Goal: Task Accomplishment & Management: Complete application form

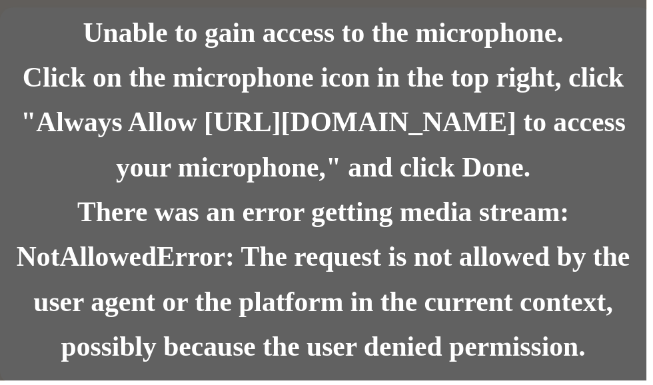
scroll to position [49, 0]
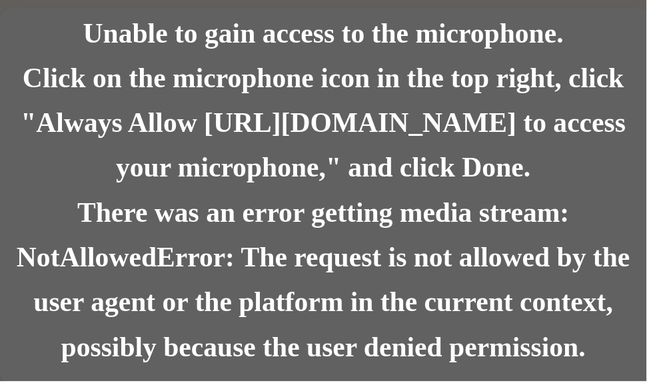
click at [439, 316] on div "There was an error getting media stream: NotAllowedError: The request is not al…" at bounding box center [326, 283] width 653 height 181
click at [436, 201] on div "There was an error getting media stream: NotAllowedError: The request is not al…" at bounding box center [326, 283] width 653 height 181
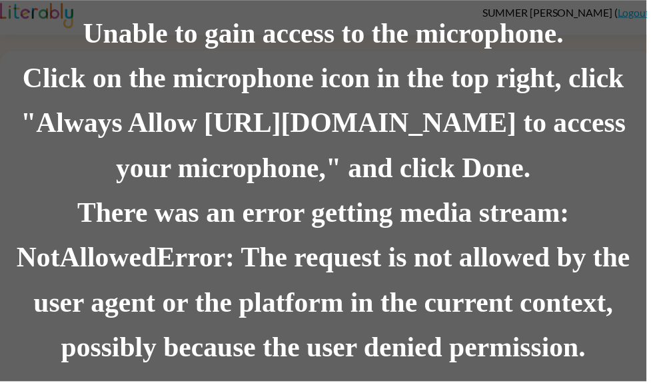
scroll to position [0, 0]
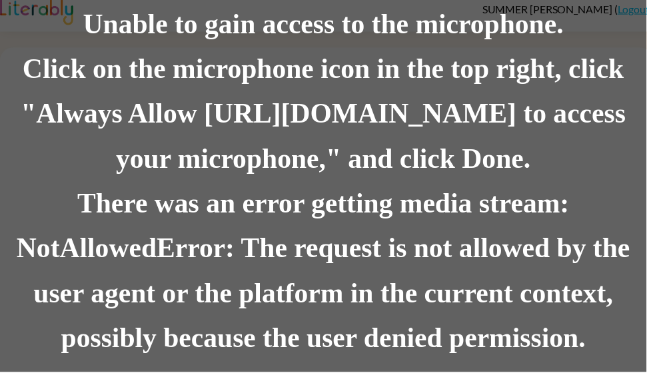
click at [45, 142] on div "Click on the microphone icon in the top right, click "Always Allow [URL][DOMAIN…" at bounding box center [326, 125] width 653 height 136
click at [597, 161] on div "Click on the microphone icon in the top right, click "Always Allow [URL][DOMAIN…" at bounding box center [326, 125] width 653 height 136
click at [59, 175] on div "Click on the microphone icon in the top right, click "Always Allow [URL][DOMAIN…" at bounding box center [326, 125] width 653 height 136
click at [619, 193] on div "There was an error getting media stream: NotAllowedError: The request is not al…" at bounding box center [326, 283] width 653 height 181
click at [653, 193] on div "There was an error getting media stream: NotAllowedError: The request is not al…" at bounding box center [326, 283] width 653 height 181
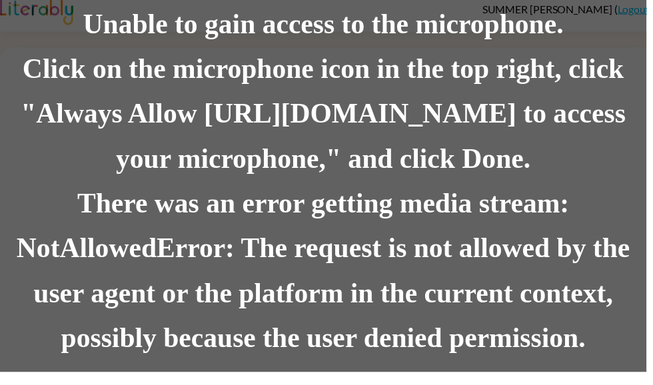
click at [632, 227] on div "There was an error getting media stream: NotAllowedError: The request is not al…" at bounding box center [326, 283] width 653 height 181
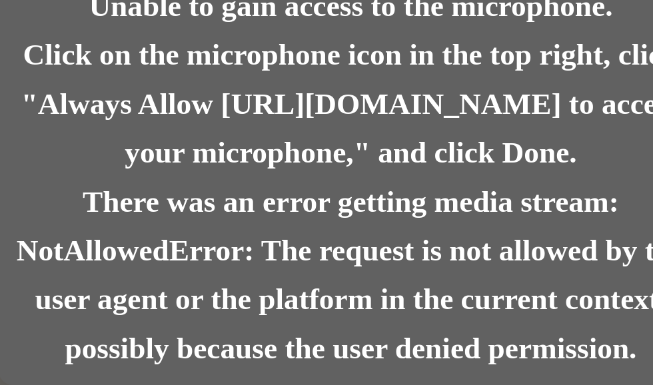
scroll to position [53, 0]
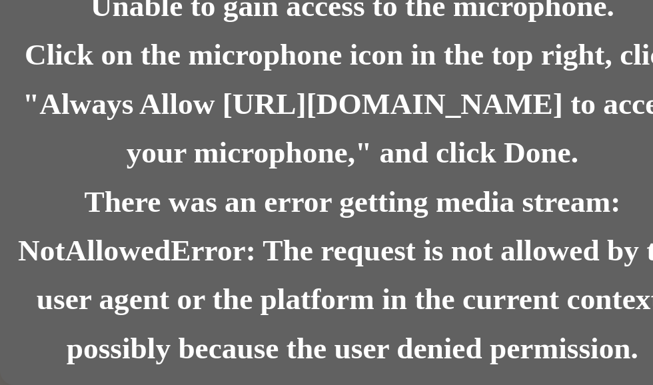
click at [89, 163] on div "Click on the microphone icon in the top right, click "Always Allow [URL][DOMAIN…" at bounding box center [326, 125] width 653 height 136
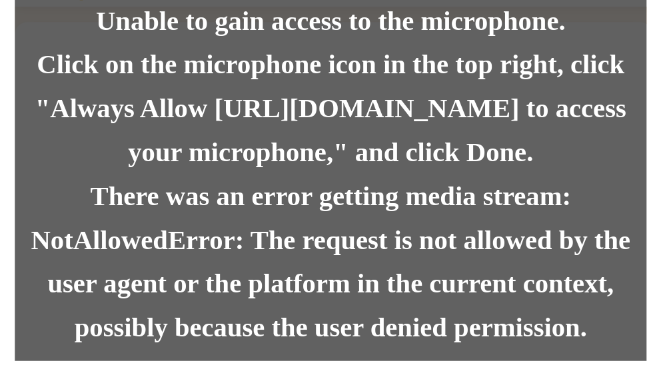
scroll to position [0, 0]
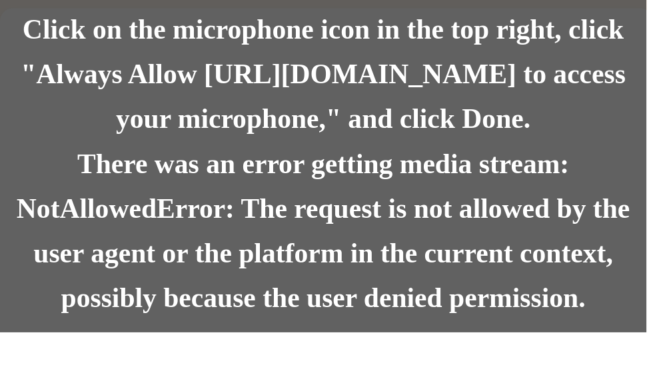
click at [570, 193] on div "There was an error getting media stream: NotAllowedError: The request is not al…" at bounding box center [326, 283] width 653 height 181
click at [597, 193] on div "There was an error getting media stream: NotAllowedError: The request is not al…" at bounding box center [326, 283] width 653 height 181
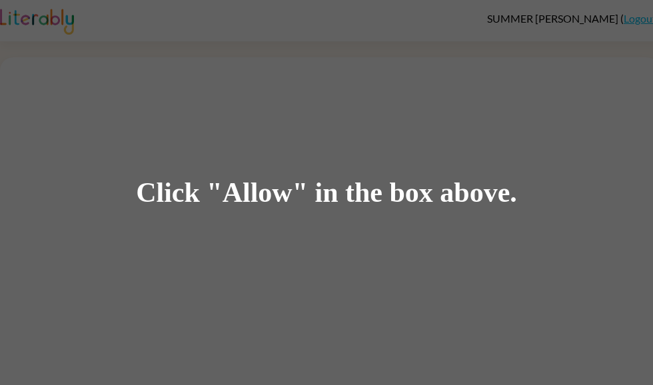
scroll to position [49, 0]
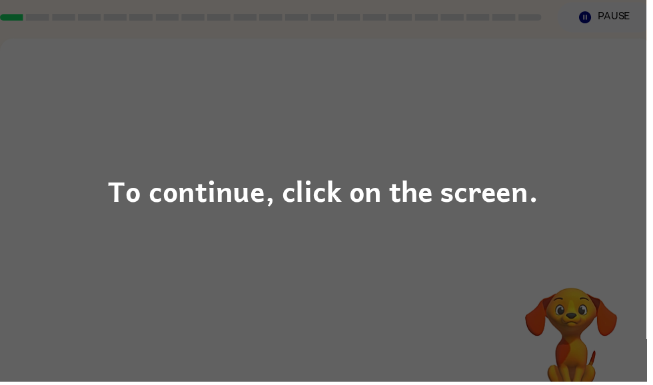
click at [521, 207] on div "To continue, click on the screen." at bounding box center [326, 192] width 435 height 45
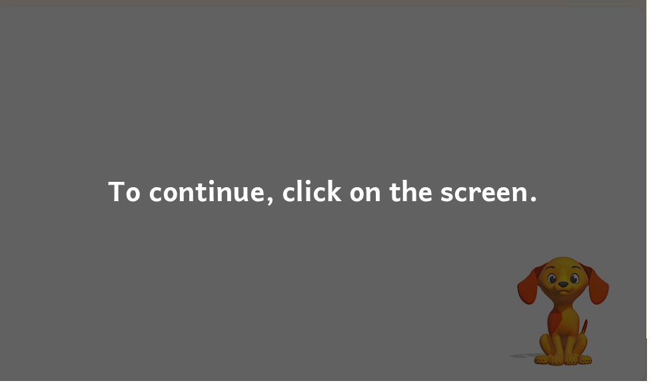
scroll to position [80, 0]
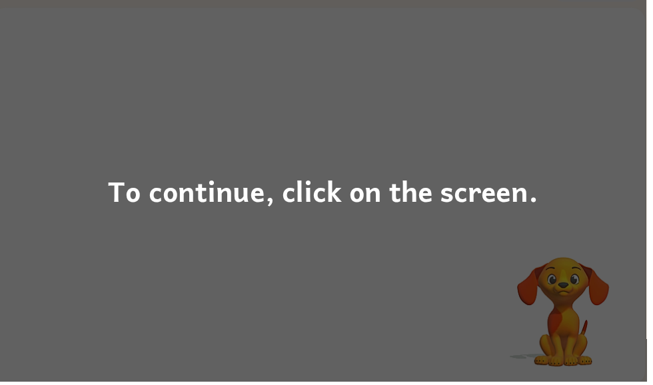
click at [517, 126] on div "To continue, click on the screen." at bounding box center [326, 192] width 653 height 385
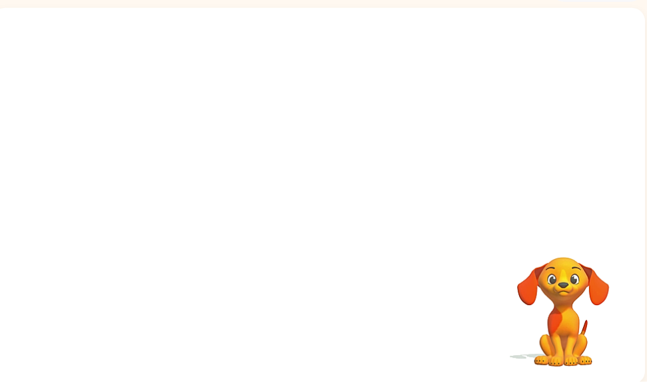
click at [543, 117] on div "Your browser must support playing .mp4 files to use Literably. Please try using…" at bounding box center [322, 198] width 660 height 381
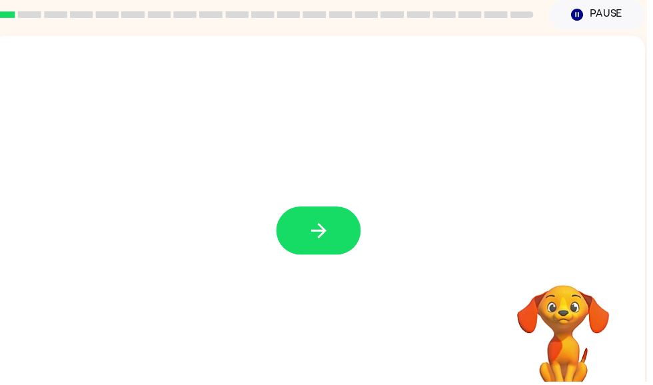
scroll to position [53, 0]
click at [337, 249] on button "button" at bounding box center [321, 232] width 85 height 49
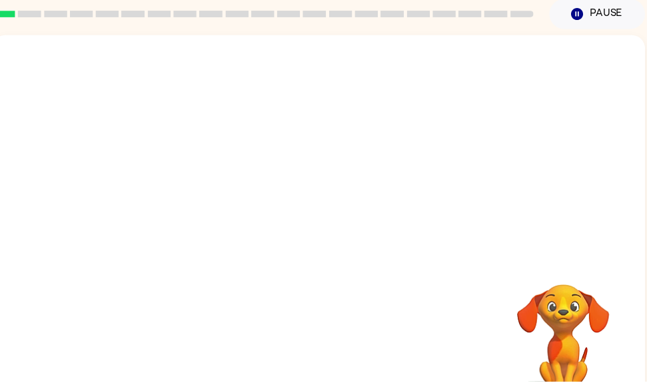
click at [56, 84] on div at bounding box center [321, 116] width 633 height 109
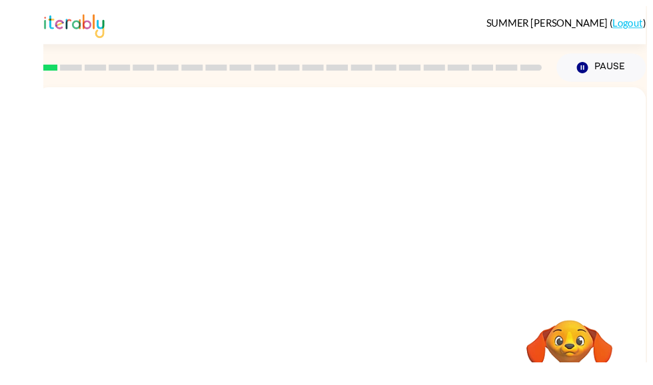
scroll to position [0, 0]
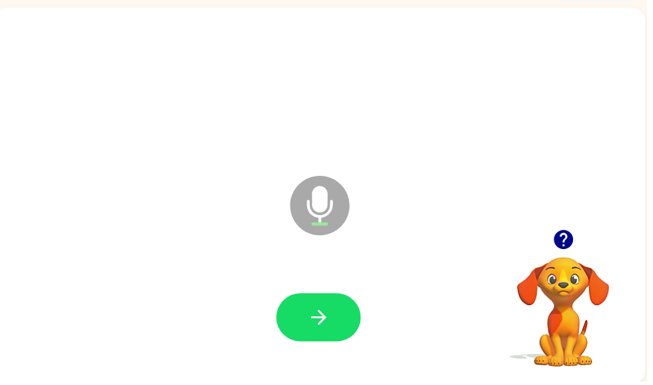
click at [317, 321] on icon "button" at bounding box center [321, 320] width 15 height 15
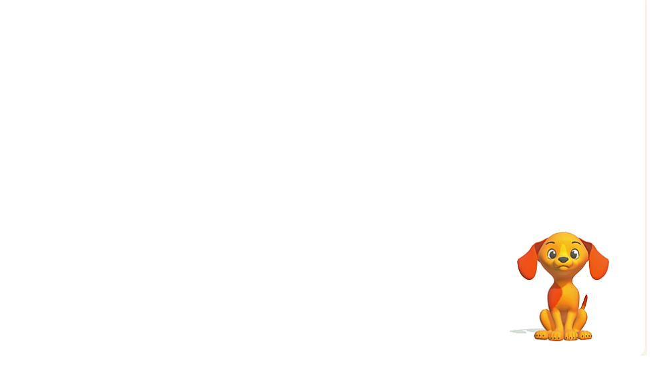
scroll to position [80, 0]
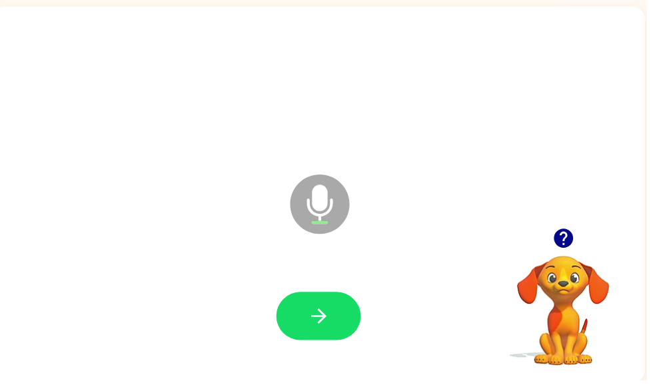
click at [335, 303] on button "button" at bounding box center [321, 321] width 85 height 49
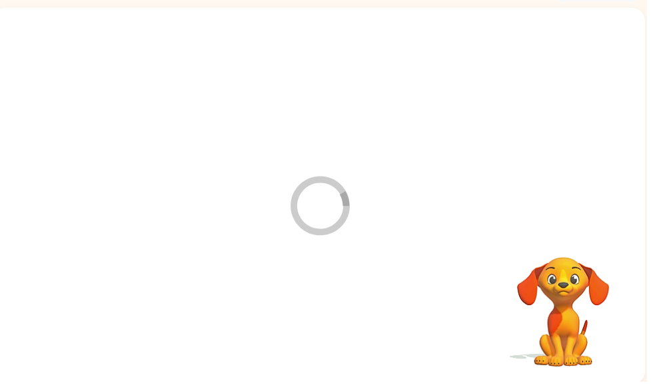
click at [321, 307] on div at bounding box center [321, 321] width 633 height 109
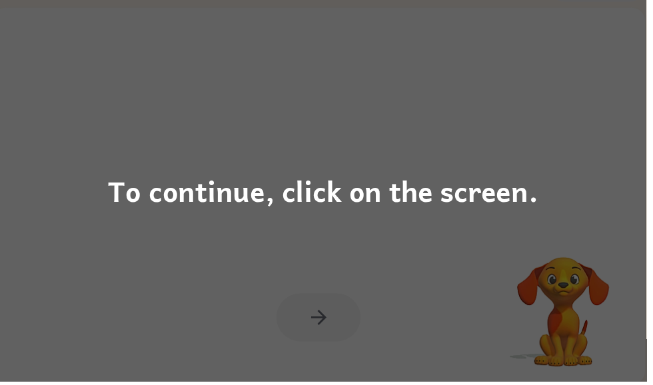
click at [555, 163] on div "To continue, click on the screen." at bounding box center [326, 192] width 653 height 385
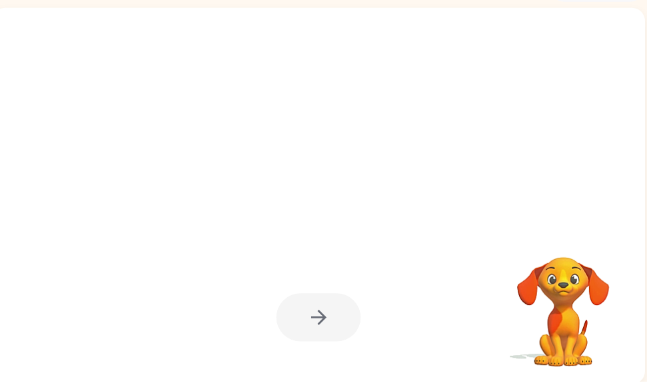
scroll to position [0, 8]
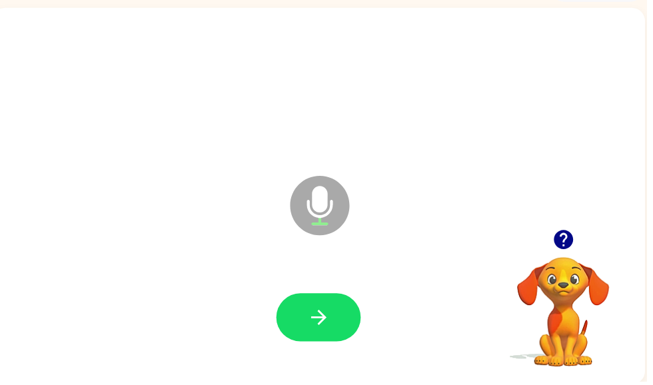
click at [570, 240] on icon "button" at bounding box center [568, 242] width 19 height 19
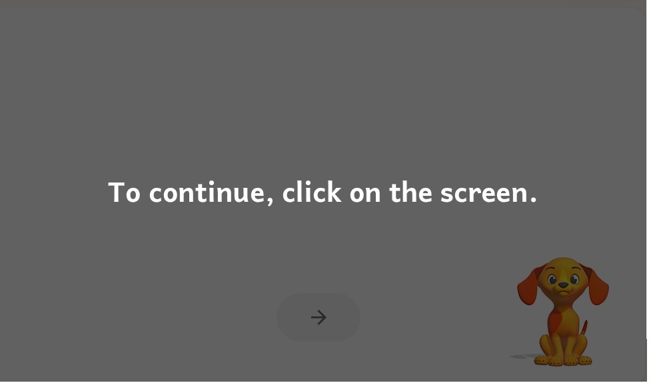
click at [525, 251] on div "To continue, click on the screen." at bounding box center [326, 192] width 653 height 385
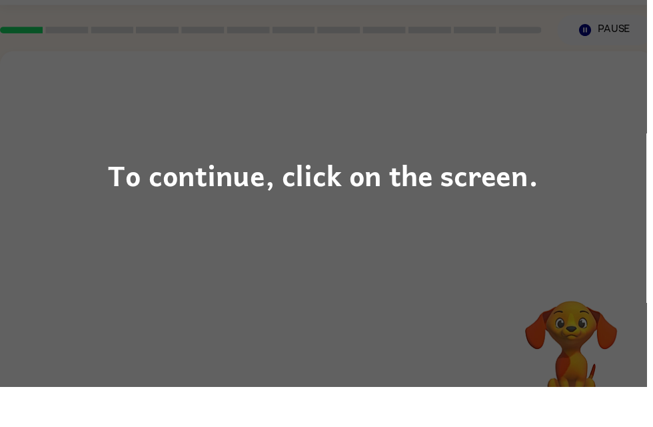
scroll to position [17, 0]
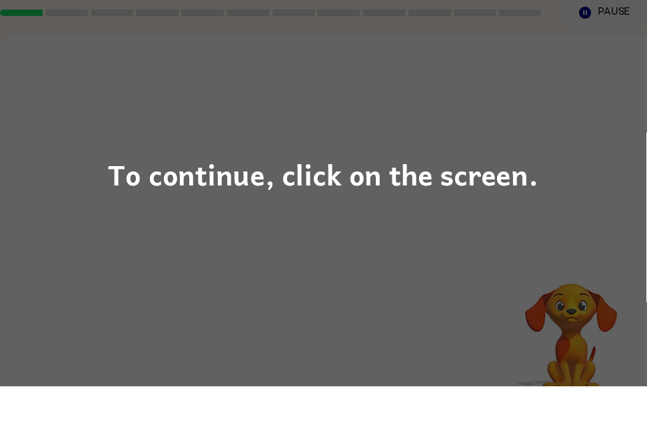
click at [373, 75] on div "To continue, click on the screen." at bounding box center [326, 213] width 653 height 427
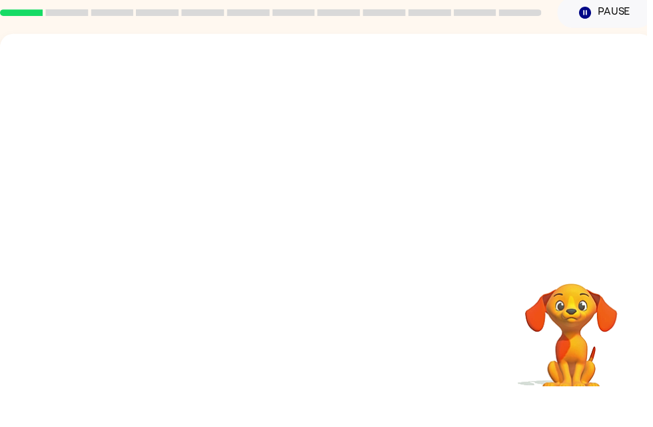
click at [369, 71] on div at bounding box center [330, 183] width 660 height 224
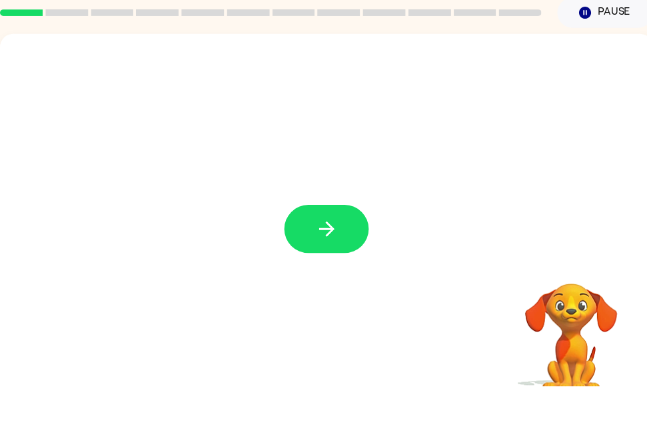
scroll to position [0, 0]
click at [341, 257] on icon "button" at bounding box center [330, 268] width 23 height 23
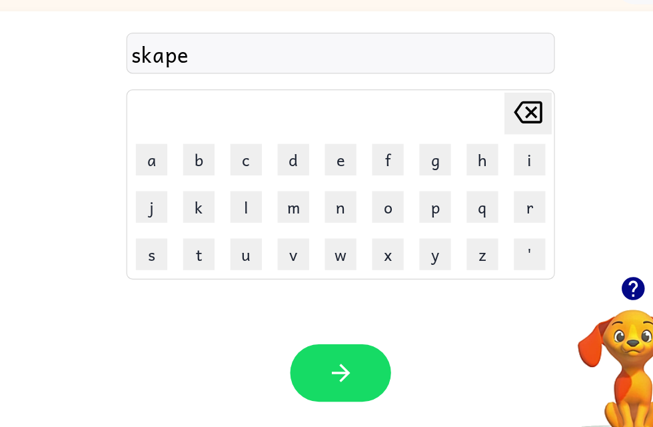
click at [299, 353] on button "button" at bounding box center [329, 377] width 85 height 49
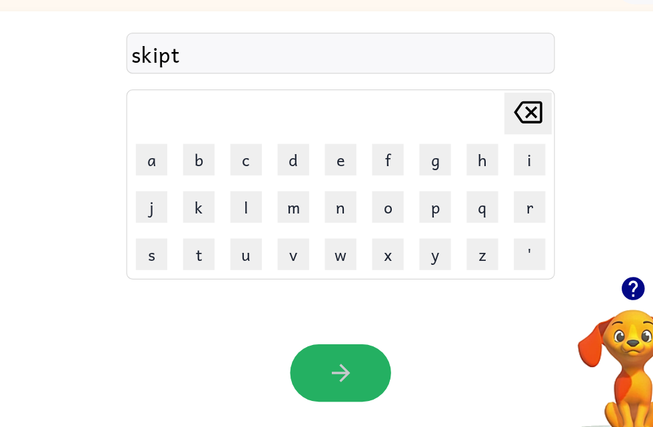
click at [307, 353] on button "button" at bounding box center [329, 377] width 85 height 49
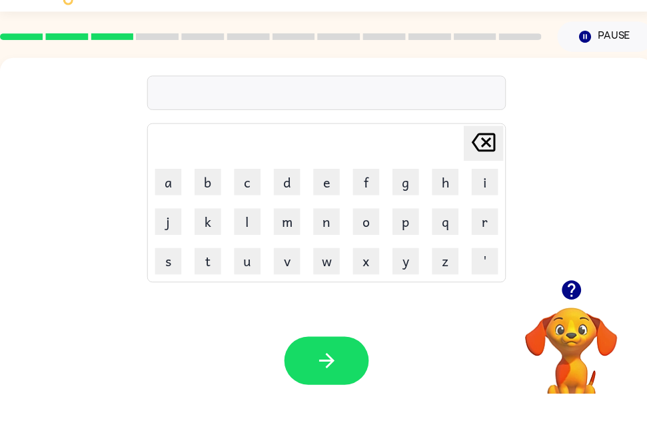
click at [573, 313] on icon "button" at bounding box center [576, 322] width 19 height 19
click at [328, 382] on icon "button" at bounding box center [330, 393] width 23 height 23
click at [346, 369] on button "button" at bounding box center [329, 393] width 85 height 49
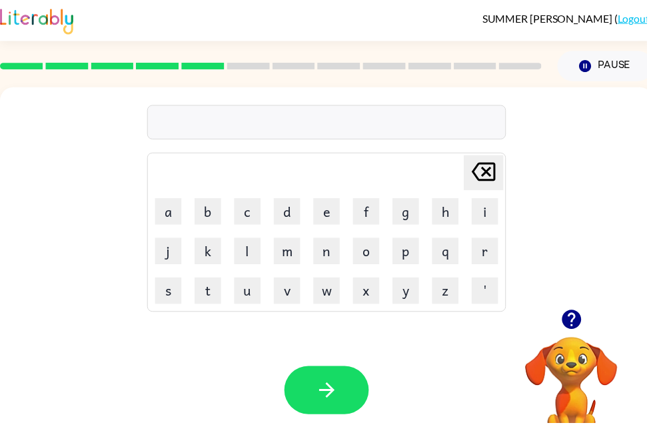
click at [589, 333] on icon "button" at bounding box center [577, 322] width 23 height 23
click at [353, 381] on button "button" at bounding box center [329, 393] width 85 height 49
click at [587, 323] on icon "button" at bounding box center [577, 322] width 23 height 23
click at [578, 321] on video "Your browser must support playing .mp4 files to use Literably. Please try using…" at bounding box center [577, 385] width 133 height 133
click at [342, 383] on button "button" at bounding box center [329, 393] width 85 height 49
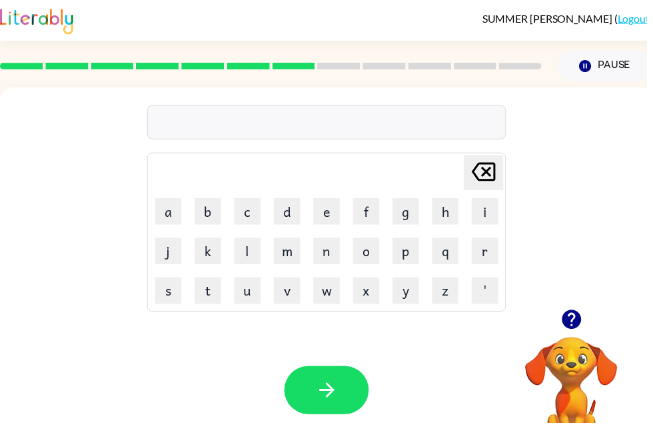
click at [575, 322] on icon "button" at bounding box center [576, 322] width 19 height 19
click at [563, 329] on video "Your browser must support playing .mp4 files to use Literably. Please try using…" at bounding box center [577, 385] width 133 height 133
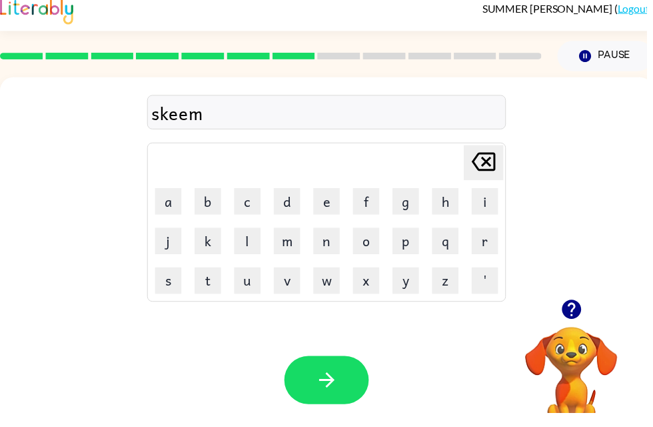
click at [319, 382] on icon "button" at bounding box center [330, 393] width 23 height 23
click at [317, 384] on button "button" at bounding box center [329, 393] width 85 height 49
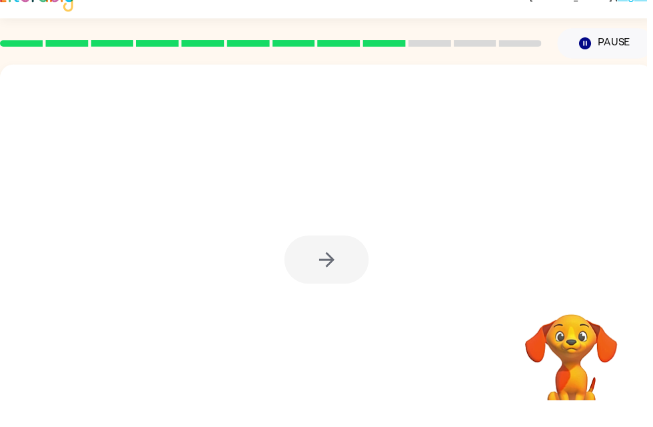
click at [491, 258] on div at bounding box center [330, 278] width 660 height 381
click at [452, 311] on div at bounding box center [330, 278] width 660 height 381
click at [453, 289] on div at bounding box center [330, 278] width 660 height 381
click at [508, 262] on div at bounding box center [330, 278] width 660 height 381
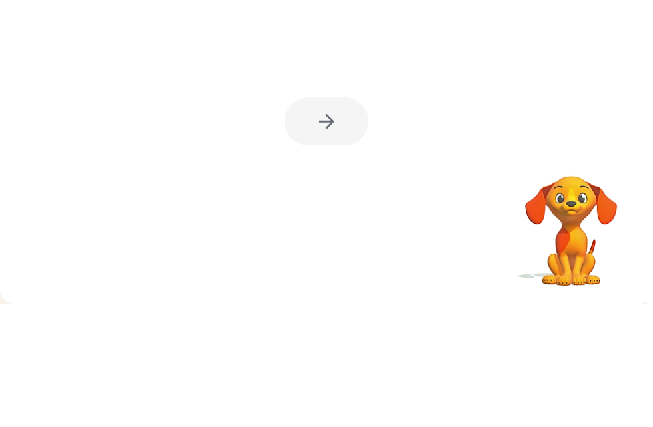
scroll to position [43, 0]
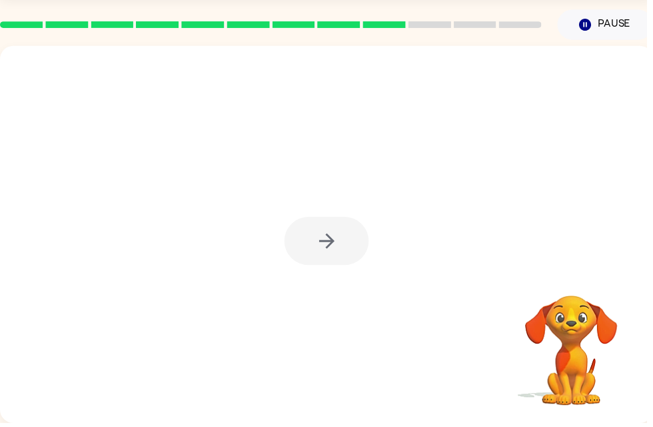
click at [336, 285] on div at bounding box center [330, 236] width 660 height 381
click at [358, 246] on div at bounding box center [329, 243] width 85 height 49
click at [332, 270] on div at bounding box center [330, 236] width 660 height 381
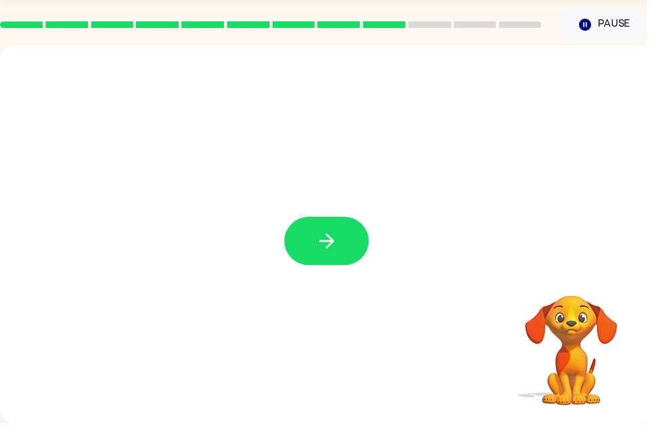
click at [349, 245] on button "button" at bounding box center [329, 243] width 85 height 49
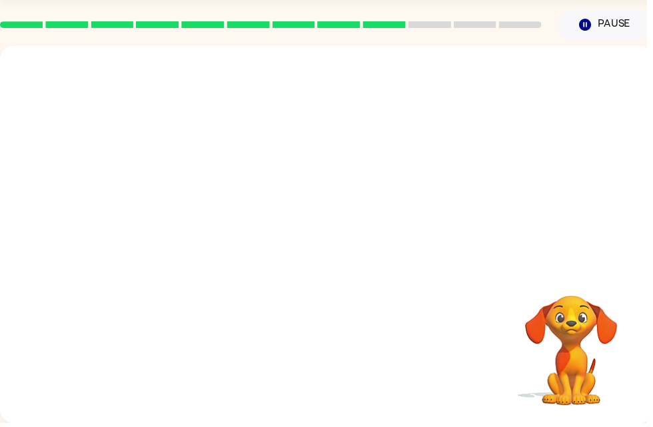
click at [309, 255] on div at bounding box center [330, 158] width 660 height 224
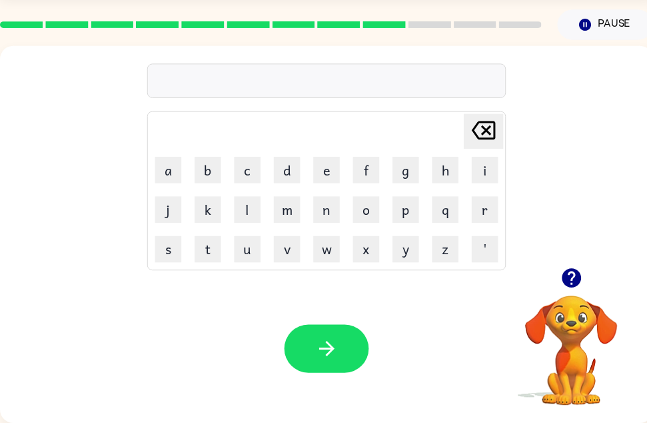
click at [575, 273] on icon "button" at bounding box center [576, 280] width 19 height 19
click at [358, 299] on div "Your browser must support playing .mp4 files to use Literably. Please try using…" at bounding box center [330, 352] width 660 height 150
click at [333, 373] on button "button" at bounding box center [329, 351] width 85 height 49
click at [343, 345] on button "button" at bounding box center [329, 351] width 85 height 49
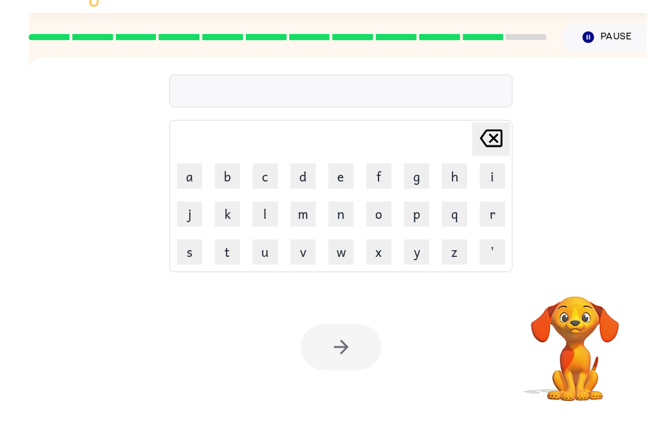
scroll to position [0, 0]
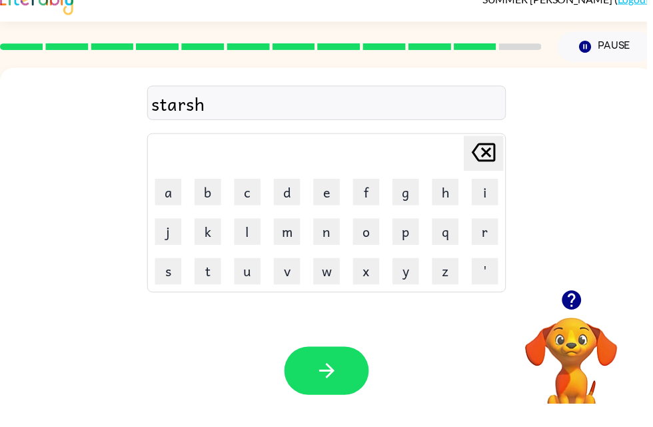
click at [336, 382] on icon "button" at bounding box center [330, 393] width 23 height 23
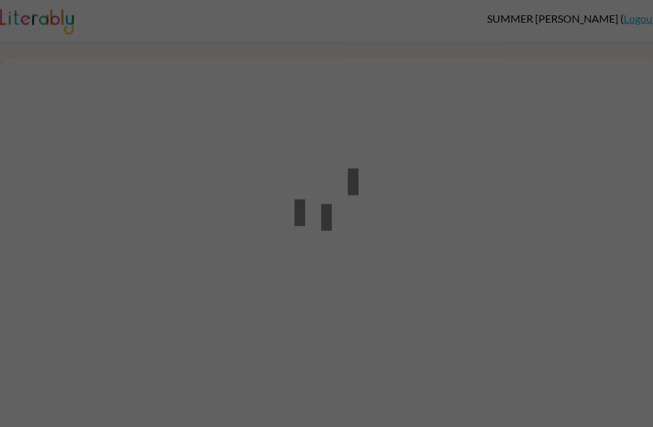
scroll to position [1, 0]
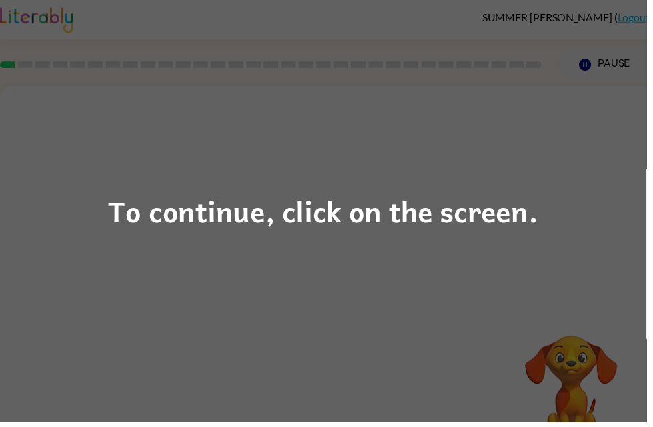
click at [539, 156] on div "To continue, click on the screen." at bounding box center [326, 213] width 653 height 427
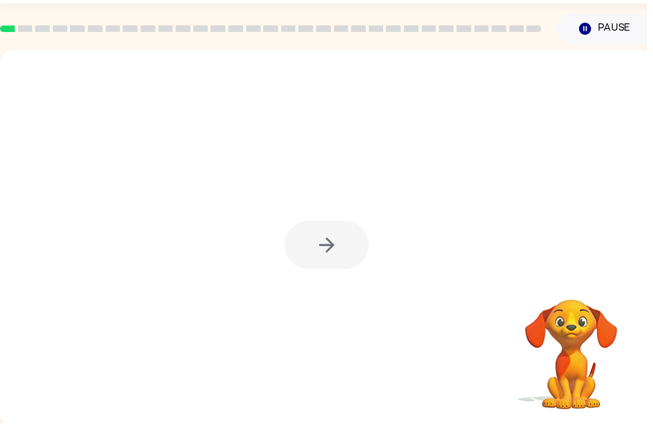
scroll to position [22, 0]
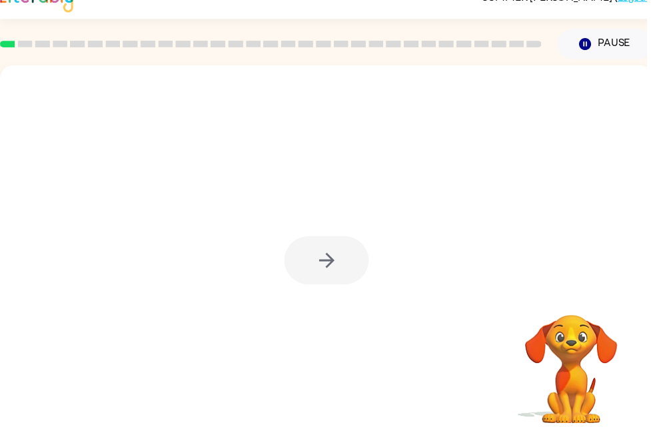
click at [351, 277] on div at bounding box center [329, 263] width 85 height 49
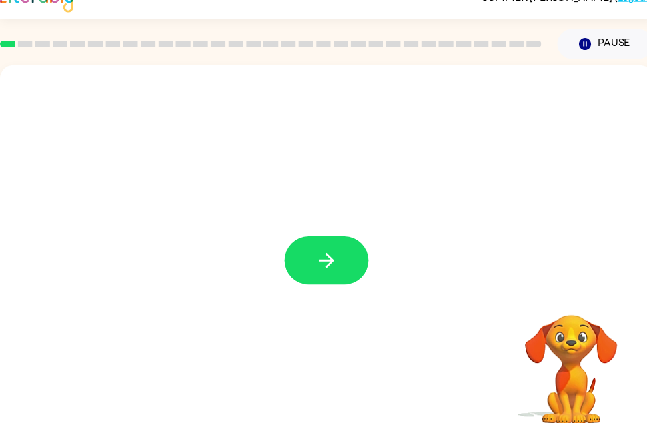
click at [342, 282] on button "button" at bounding box center [329, 263] width 85 height 49
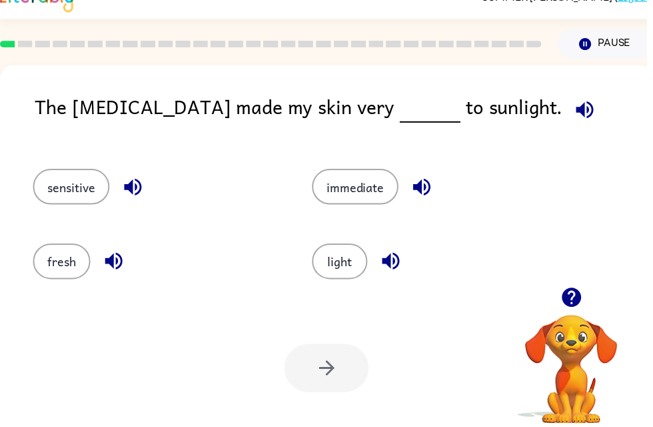
click at [579, 113] on icon "button" at bounding box center [590, 110] width 23 height 23
click at [113, 244] on div "fresh" at bounding box center [149, 258] width 282 height 75
click at [108, 274] on icon "button" at bounding box center [114, 263] width 23 height 23
click at [121, 275] on icon "button" at bounding box center [114, 263] width 23 height 23
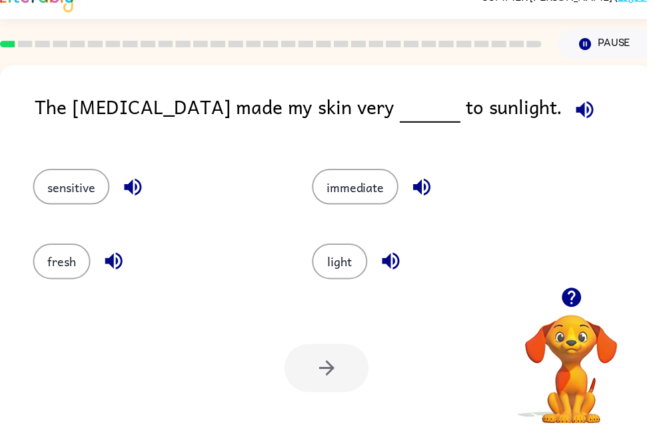
click at [125, 259] on icon "button" at bounding box center [114, 263] width 23 height 23
click at [122, 266] on icon "button" at bounding box center [114, 263] width 17 height 17
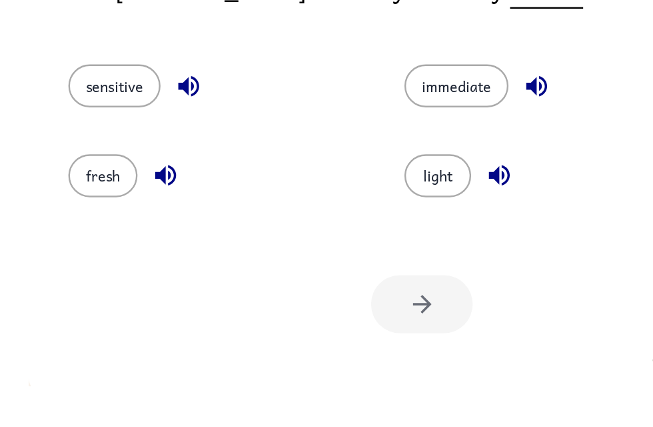
scroll to position [41, 0]
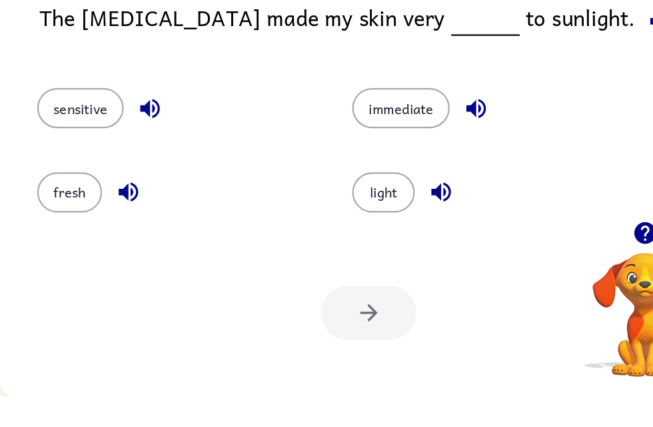
click at [431, 158] on icon "button" at bounding box center [426, 169] width 23 height 23
click at [402, 236] on icon "button" at bounding box center [394, 244] width 17 height 17
click at [131, 158] on icon "button" at bounding box center [134, 169] width 23 height 23
click at [77, 151] on button "sensitive" at bounding box center [71, 169] width 77 height 36
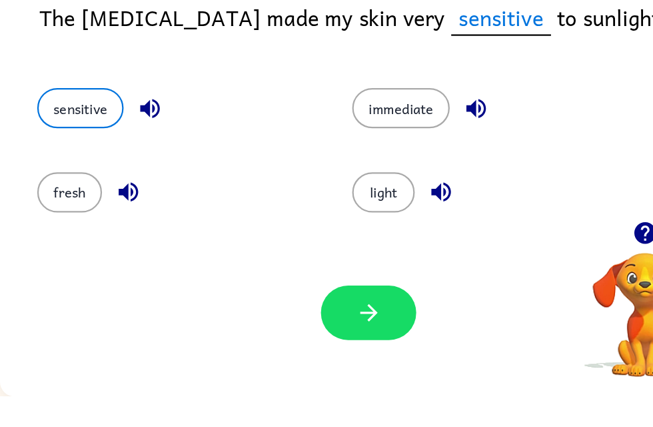
click at [607, 80] on icon "button" at bounding box center [618, 91] width 23 height 23
click at [351, 227] on button "light" at bounding box center [343, 245] width 56 height 36
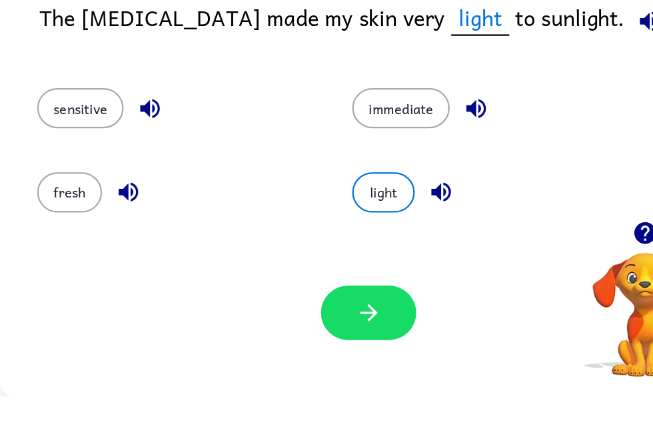
click at [350, 227] on button "light" at bounding box center [343, 245] width 56 height 36
click at [357, 227] on button "light" at bounding box center [343, 245] width 56 height 36
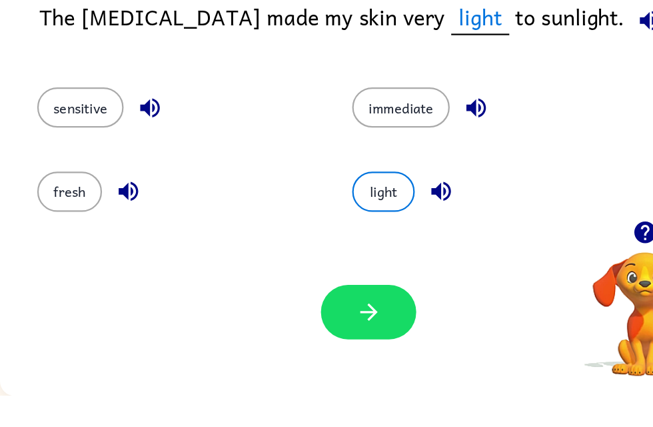
click at [338, 227] on button "light" at bounding box center [343, 245] width 56 height 36
click at [337, 227] on button "light" at bounding box center [343, 245] width 56 height 36
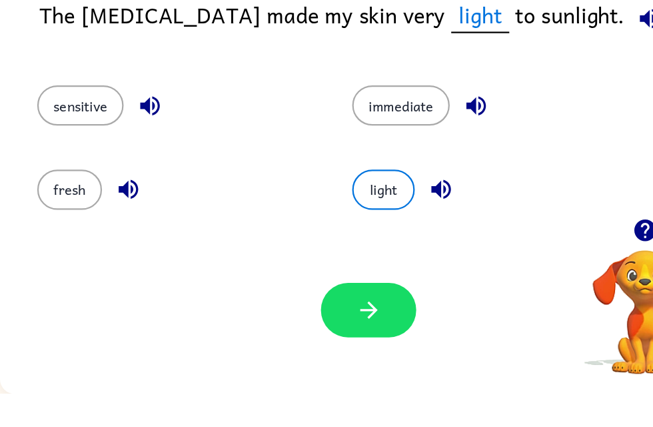
click at [334, 227] on button "light" at bounding box center [343, 245] width 56 height 36
click at [333, 227] on button "light" at bounding box center [343, 245] width 56 height 36
click at [316, 328] on button "button" at bounding box center [329, 352] width 85 height 49
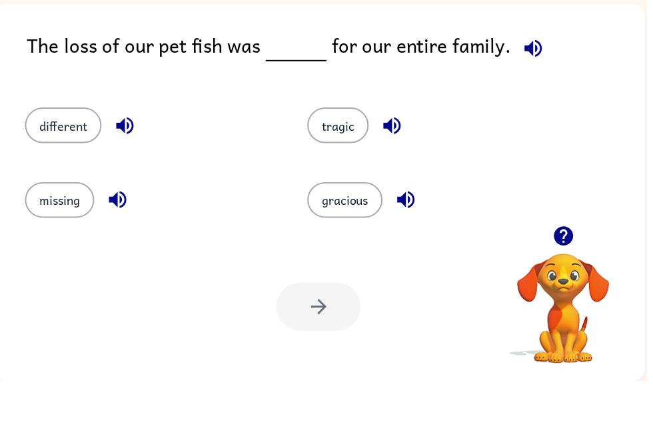
scroll to position [0, 8]
click at [534, 82] on icon "button" at bounding box center [538, 90] width 17 height 17
click at [536, 79] on icon "button" at bounding box center [538, 90] width 23 height 23
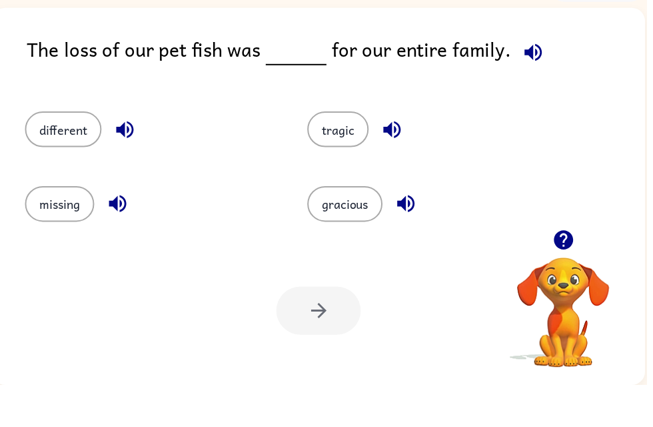
click at [645, 317] on div "Your browser must support playing .mp4 files to use Literably. Please try using…" at bounding box center [322, 352] width 660 height 150
click at [539, 82] on icon "button" at bounding box center [538, 90] width 17 height 17
click at [517, 73] on span at bounding box center [536, 88] width 39 height 30
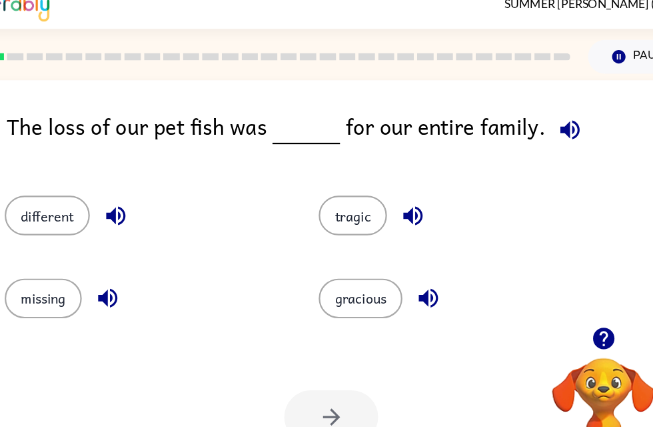
scroll to position [0, 0]
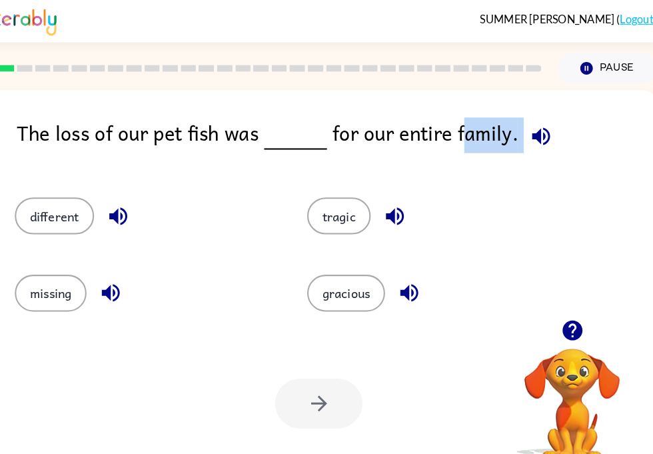
click at [553, 101] on div "The loss of our pet fish was for our entire family. different tragic missing gr…" at bounding box center [322, 278] width 660 height 381
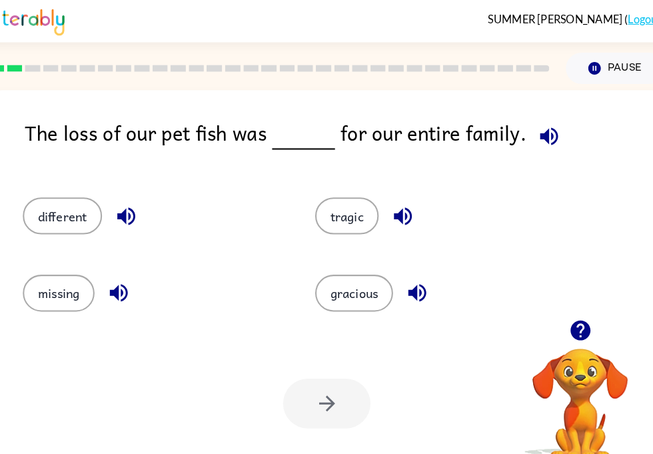
click at [477, 133] on div "The loss of our pet fish was for our entire family." at bounding box center [347, 140] width 625 height 51
click at [477, 136] on div "The loss of our pet fish was for our entire family." at bounding box center [347, 140] width 625 height 51
click at [419, 134] on div "The loss of our pet fish was for our entire family." at bounding box center [347, 140] width 625 height 51
click at [419, 133] on div "The loss of our pet fish was for our entire family." at bounding box center [347, 140] width 625 height 51
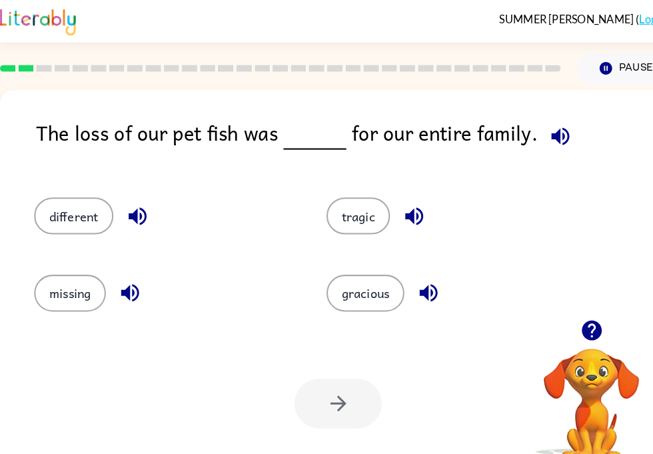
click at [555, 121] on span at bounding box center [544, 130] width 39 height 30
click at [132, 213] on icon "button" at bounding box center [133, 211] width 17 height 17
click at [140, 201] on icon "button" at bounding box center [134, 210] width 23 height 23
click at [133, 289] on icon "button" at bounding box center [126, 285] width 23 height 23
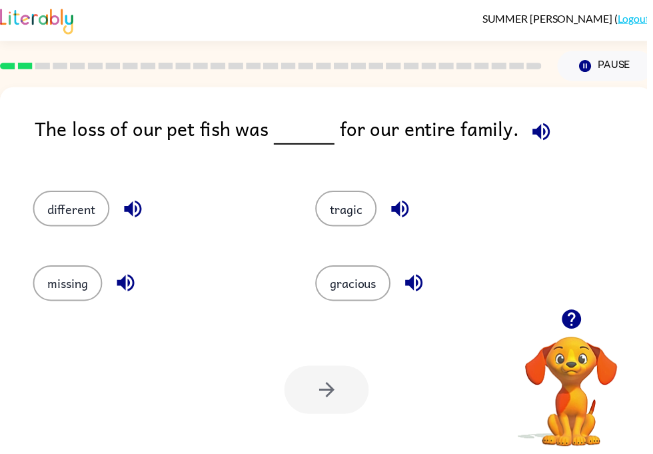
click at [143, 203] on icon "button" at bounding box center [134, 210] width 23 height 23
click at [142, 308] on div "missing" at bounding box center [150, 280] width 285 height 75
click at [140, 296] on button "button" at bounding box center [127, 286] width 34 height 34
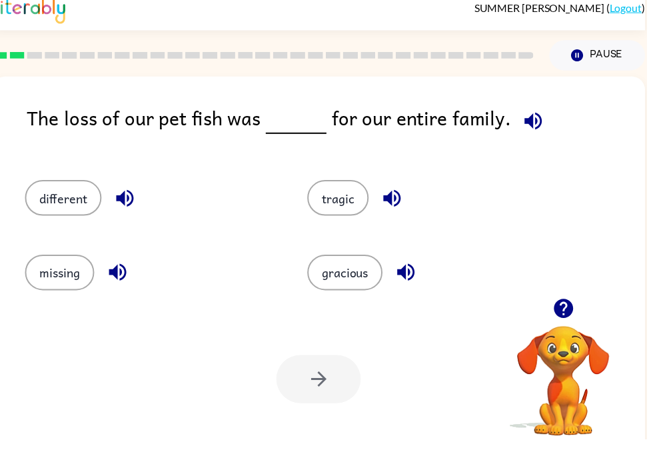
scroll to position [0, 8]
click at [391, 199] on icon "button" at bounding box center [396, 210] width 23 height 23
click at [88, 284] on button "missing" at bounding box center [60, 286] width 70 height 36
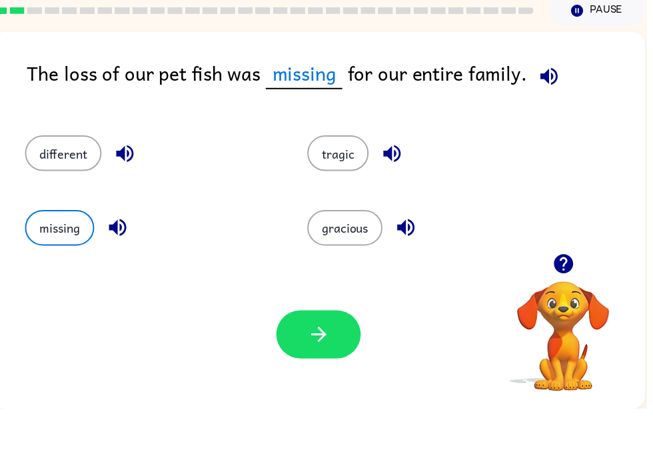
scroll to position [15, 0]
click at [352, 355] on button "button" at bounding box center [321, 379] width 85 height 49
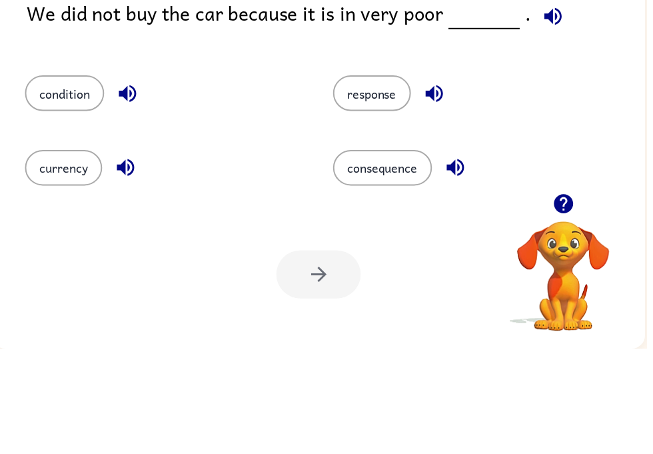
click at [559, 107] on icon "button" at bounding box center [558, 118] width 23 height 23
click at [139, 185] on icon "button" at bounding box center [128, 196] width 23 height 23
click at [130, 153] on div "condition" at bounding box center [155, 190] width 311 height 75
click at [65, 178] on button "condition" at bounding box center [65, 196] width 80 height 36
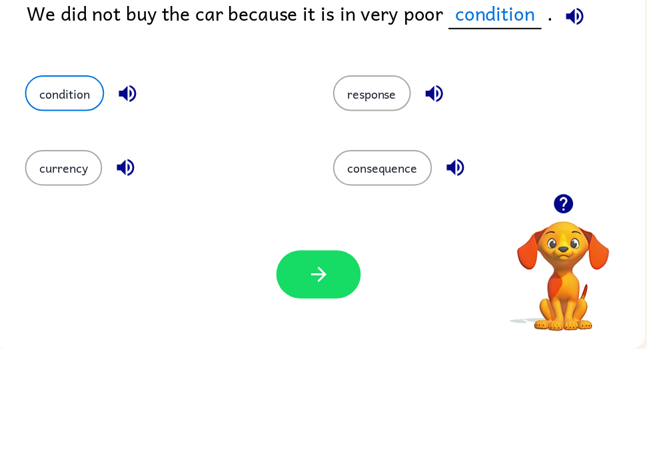
click at [313, 355] on button "button" at bounding box center [321, 379] width 85 height 49
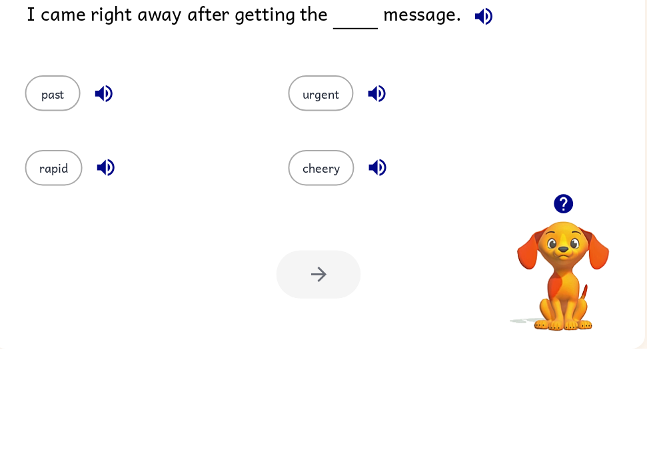
click at [485, 109] on icon "button" at bounding box center [488, 117] width 17 height 17
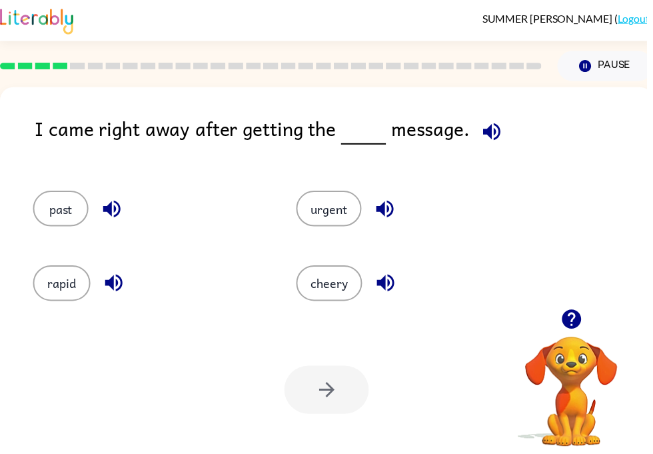
scroll to position [0, 0]
click at [67, 211] on button "past" at bounding box center [61, 211] width 56 height 36
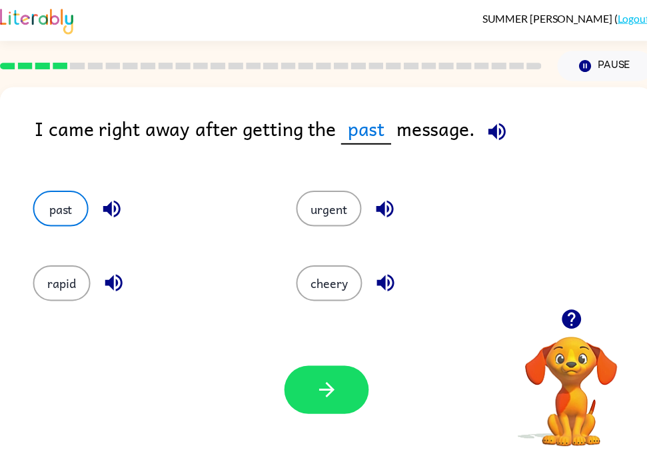
click at [37, 147] on div "I came right away after getting the past message." at bounding box center [347, 140] width 625 height 51
click at [104, 182] on div "past" at bounding box center [141, 204] width 266 height 75
click at [176, 224] on div "past" at bounding box center [150, 211] width 235 height 36
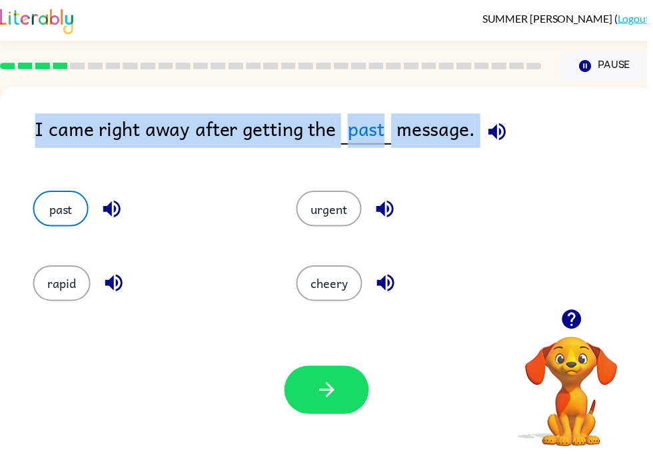
click at [325, 358] on div "Your browser must support playing .mp4 files to use Literably. Please try using…" at bounding box center [330, 394] width 660 height 150
click at [218, 55] on div at bounding box center [273, 66] width 563 height 47
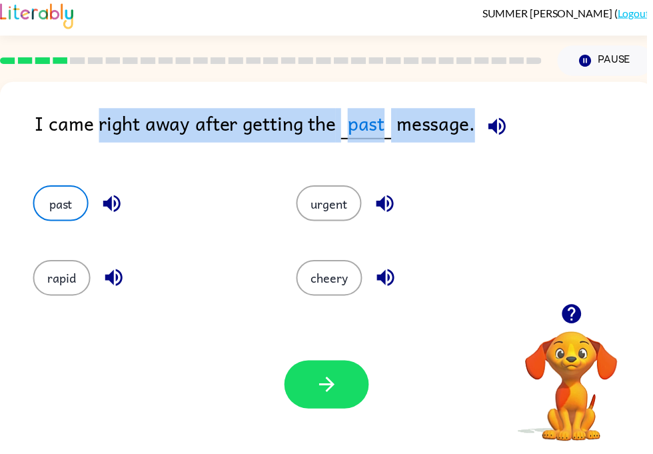
click at [323, 382] on icon "button" at bounding box center [330, 393] width 23 height 23
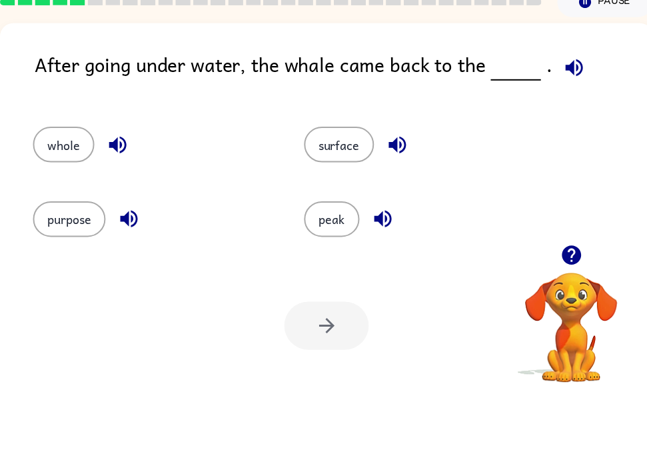
scroll to position [15, 0]
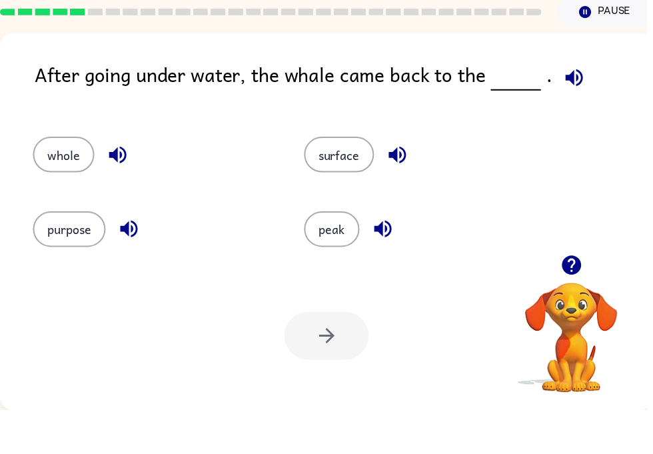
click at [580, 107] on icon "button" at bounding box center [580, 118] width 23 height 23
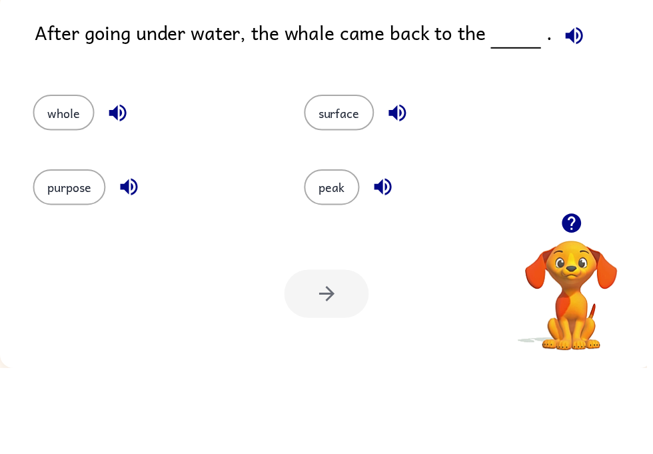
scroll to position [15, 0]
click at [573, 107] on icon "button" at bounding box center [580, 118] width 23 height 23
click at [117, 185] on icon "button" at bounding box center [118, 196] width 23 height 23
click at [137, 259] on icon "button" at bounding box center [130, 270] width 23 height 23
click at [90, 253] on button "purpose" at bounding box center [69, 271] width 73 height 36
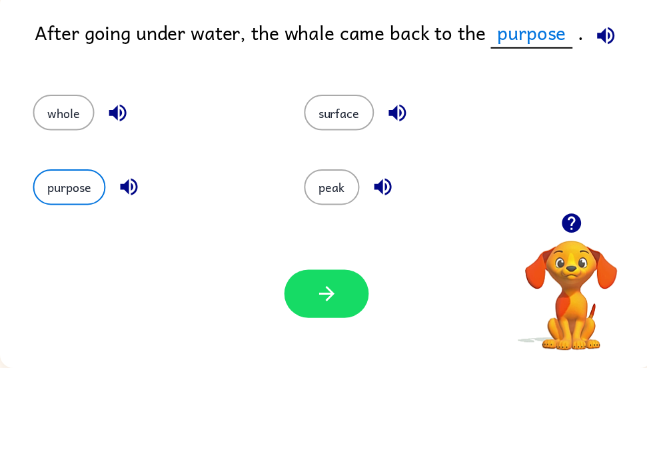
click at [332, 355] on button "button" at bounding box center [329, 379] width 85 height 49
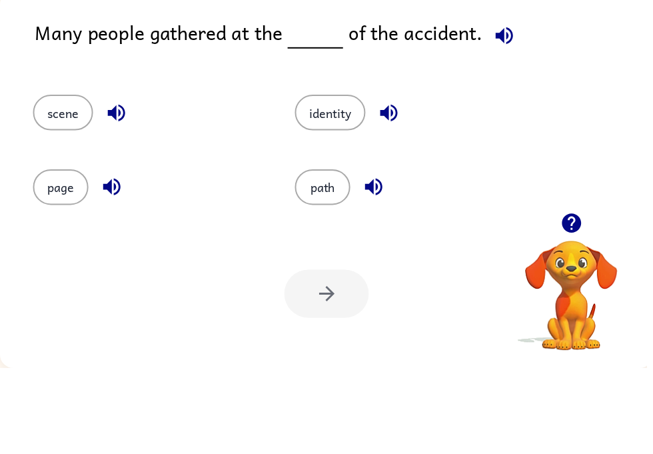
click at [110, 263] on icon "button" at bounding box center [112, 271] width 17 height 17
click at [382, 178] on div "identity" at bounding box center [415, 196] width 234 height 36
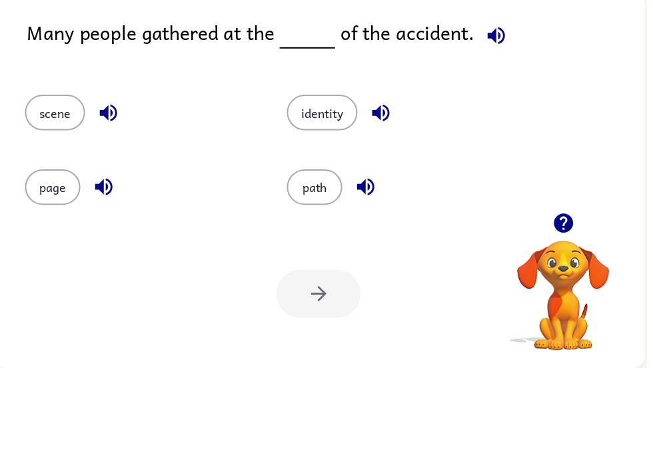
scroll to position [0, 8]
click at [48, 178] on button "scene" at bounding box center [55, 196] width 61 height 36
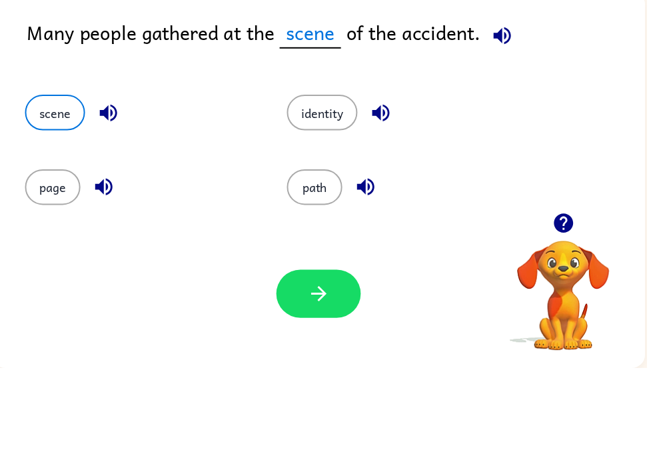
click at [507, 107] on icon "button" at bounding box center [507, 118] width 23 height 23
click at [328, 340] on div "Your browser must support playing .mp4 files to use Literably. Please try using…" at bounding box center [322, 379] width 660 height 150
click at [325, 355] on button "button" at bounding box center [321, 379] width 85 height 49
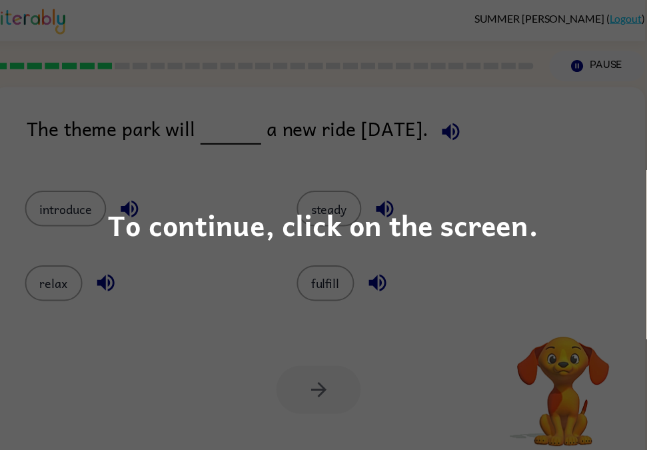
scroll to position [15, 0]
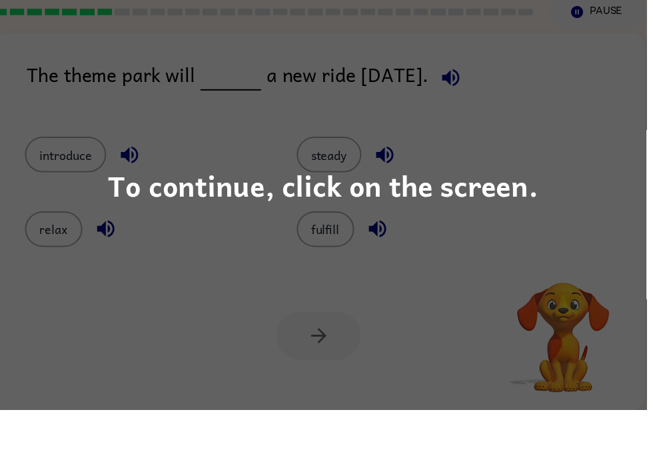
click at [523, 75] on div "To continue, click on the screen." at bounding box center [326, 227] width 653 height 454
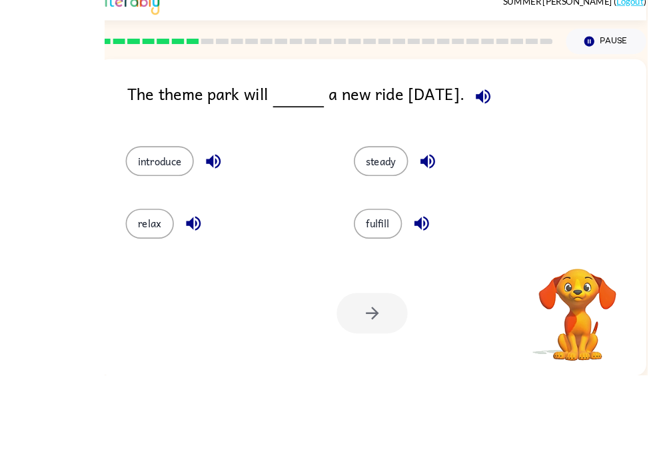
scroll to position [0, 0]
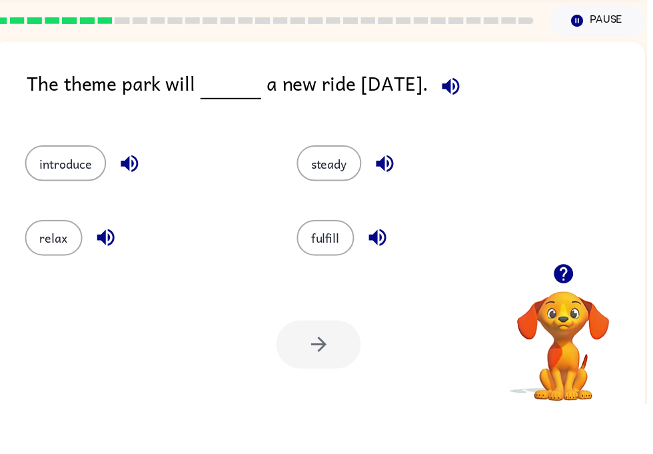
click at [467, 121] on icon "button" at bounding box center [455, 132] width 23 height 23
click at [464, 124] on icon "button" at bounding box center [455, 132] width 17 height 17
click at [115, 277] on icon "button" at bounding box center [106, 285] width 17 height 17
click at [141, 199] on icon "button" at bounding box center [130, 210] width 23 height 23
click at [132, 199] on icon "button" at bounding box center [130, 210] width 23 height 23
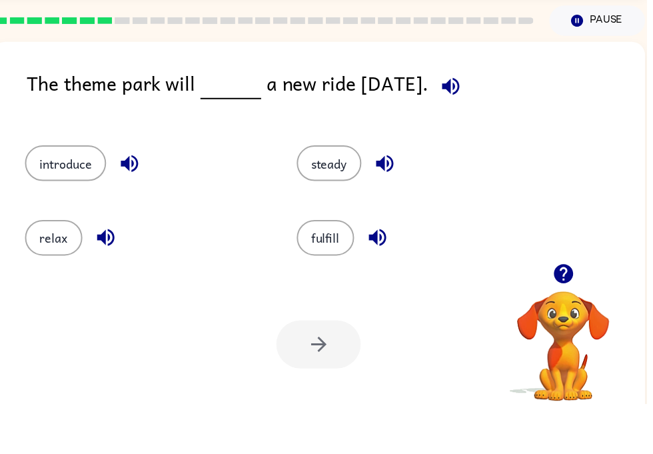
click at [653, 80] on div "SUMMER LAMBERT ( Logout ) Pause Pause The theme park will a new ride on Friday.…" at bounding box center [330, 234] width 660 height 469
click at [374, 194] on button "button" at bounding box center [389, 211] width 34 height 34
click at [389, 194] on button "button" at bounding box center [389, 211] width 34 height 34
click at [381, 277] on icon "button" at bounding box center [381, 285] width 17 height 17
click at [340, 268] on button "fulfill" at bounding box center [329, 286] width 58 height 36
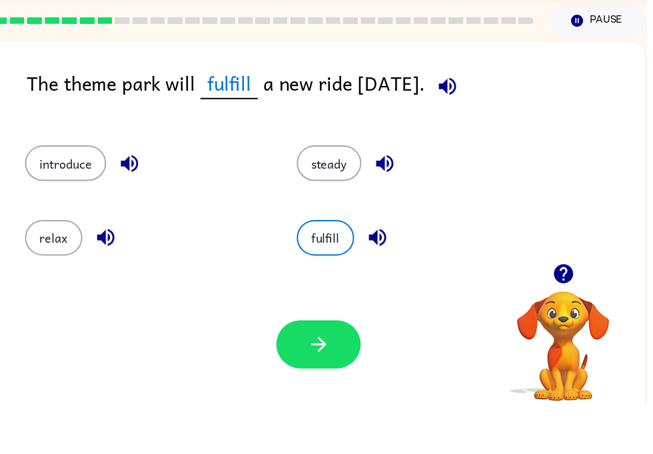
click at [315, 369] on button "button" at bounding box center [321, 393] width 85 height 49
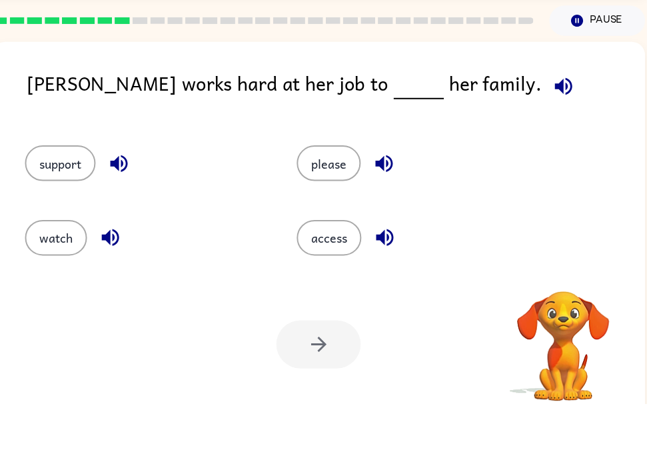
scroll to position [0, 7]
click at [559, 121] on icon "button" at bounding box center [570, 132] width 23 height 23
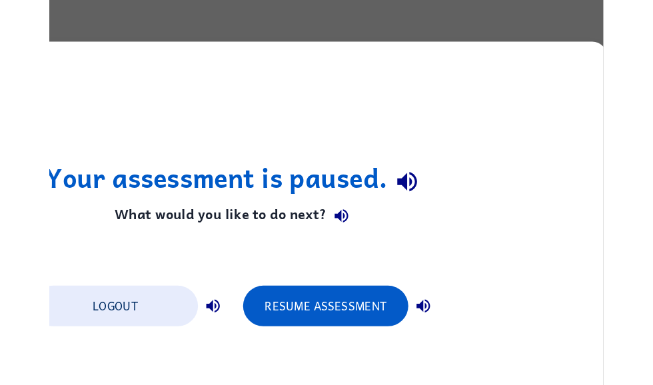
scroll to position [0, 0]
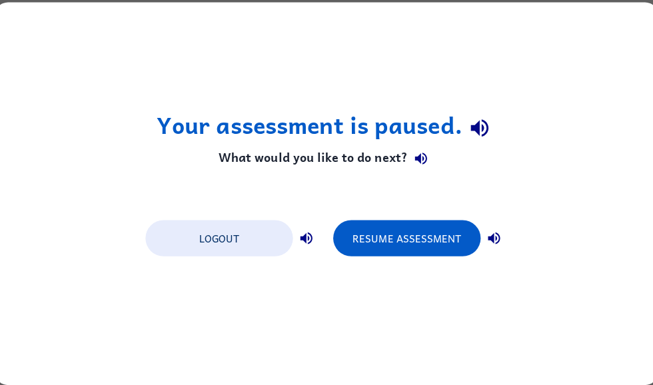
click at [453, 240] on button "Resume Assessment" at bounding box center [406, 237] width 147 height 36
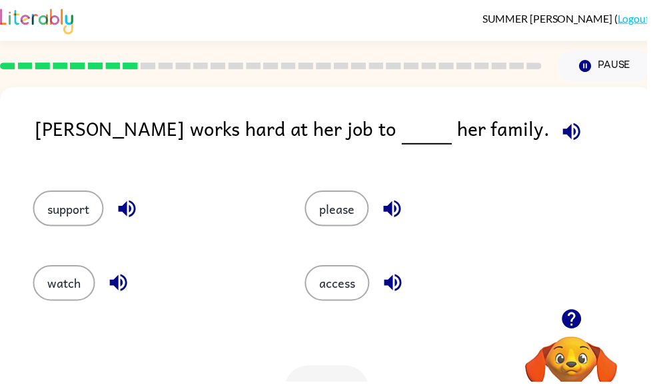
click at [566, 132] on icon "button" at bounding box center [577, 132] width 23 height 23
click at [569, 141] on icon "button" at bounding box center [577, 132] width 17 height 17
click at [566, 136] on icon "button" at bounding box center [577, 132] width 23 height 23
click at [566, 141] on icon "button" at bounding box center [577, 132] width 23 height 23
click at [566, 132] on icon "button" at bounding box center [577, 132] width 23 height 23
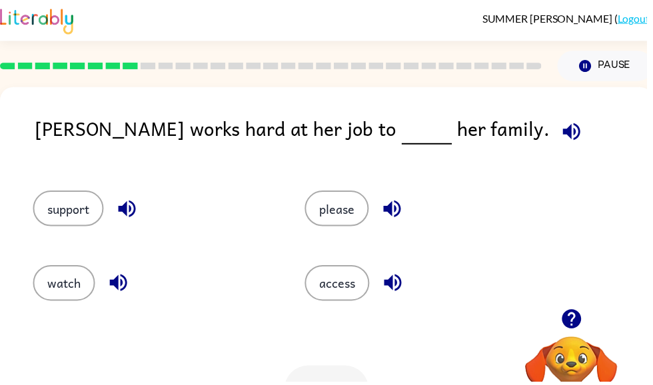
click at [566, 126] on icon "button" at bounding box center [577, 132] width 23 height 23
click at [569, 131] on icon "button" at bounding box center [577, 132] width 17 height 17
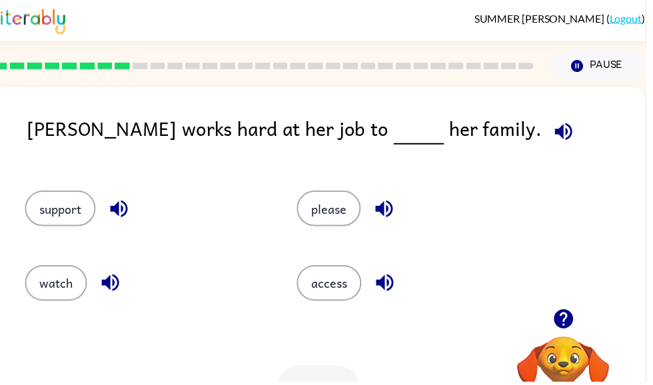
scroll to position [0, 8]
click at [561, 130] on icon "button" at bounding box center [569, 132] width 17 height 17
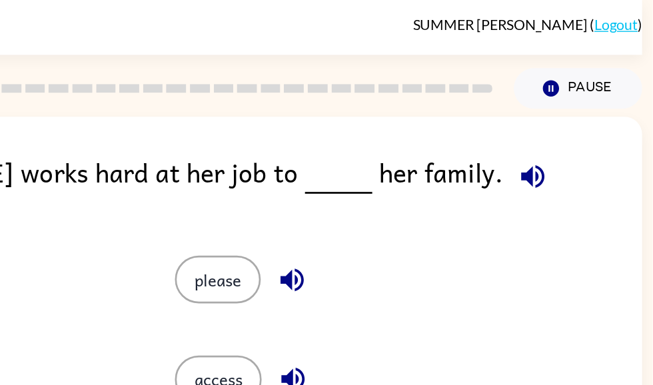
scroll to position [0, 7]
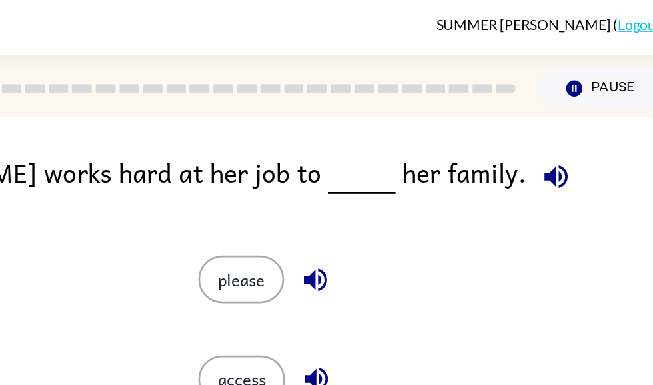
click at [476, 226] on div "support please watch access" at bounding box center [315, 242] width 633 height 139
click at [472, 229] on div "support please watch access" at bounding box center [315, 242] width 633 height 139
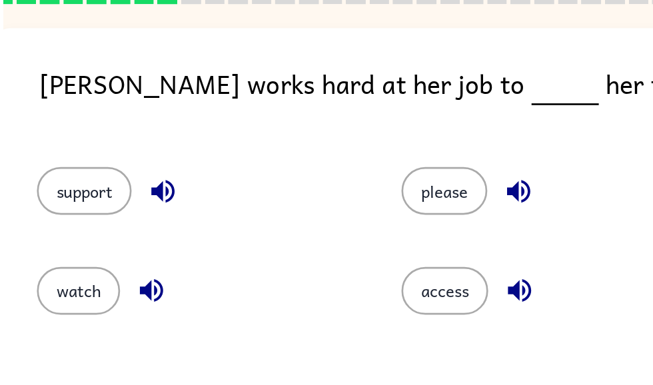
scroll to position [9, 0]
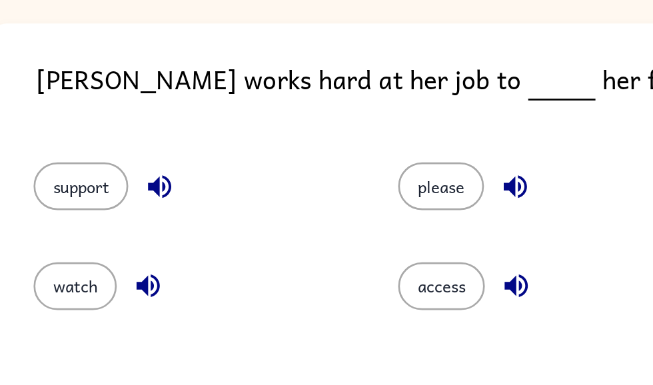
click at [558, 113] on icon "button" at bounding box center [569, 124] width 23 height 23
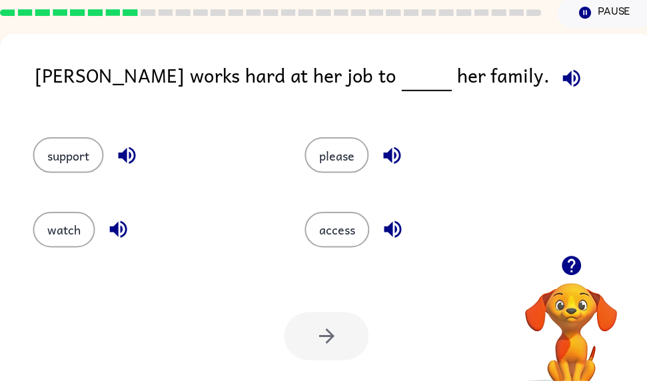
scroll to position [0, 0]
click at [469, 219] on div "access" at bounding box center [430, 232] width 244 height 36
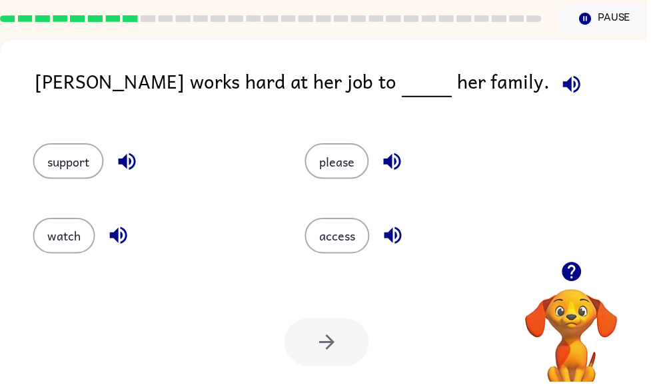
click at [410, 137] on div "please" at bounding box center [420, 156] width 275 height 75
click at [407, 150] on button "button" at bounding box center [396, 163] width 34 height 34
click at [561, 73] on button "button" at bounding box center [578, 85] width 34 height 34
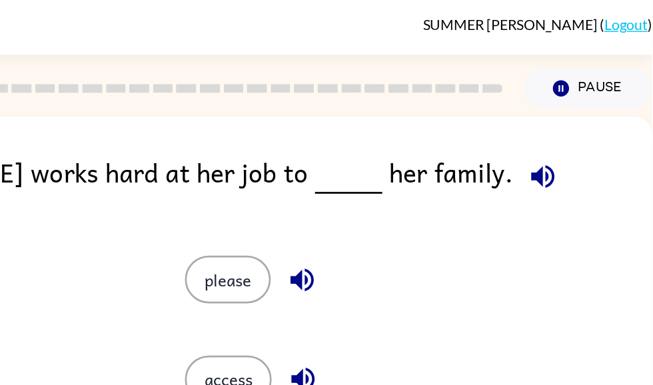
scroll to position [0, 7]
click at [373, 213] on button "button" at bounding box center [390, 211] width 34 height 34
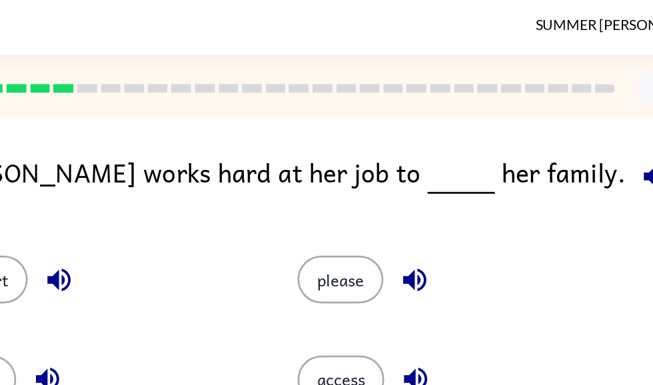
click at [559, 134] on icon "button" at bounding box center [570, 132] width 23 height 23
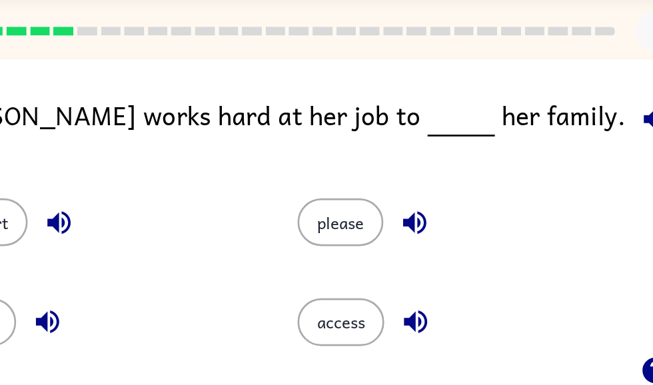
click at [559, 121] on icon "button" at bounding box center [570, 132] width 23 height 23
click at [562, 124] on icon "button" at bounding box center [570, 132] width 17 height 17
click at [379, 274] on icon "button" at bounding box center [390, 285] width 23 height 23
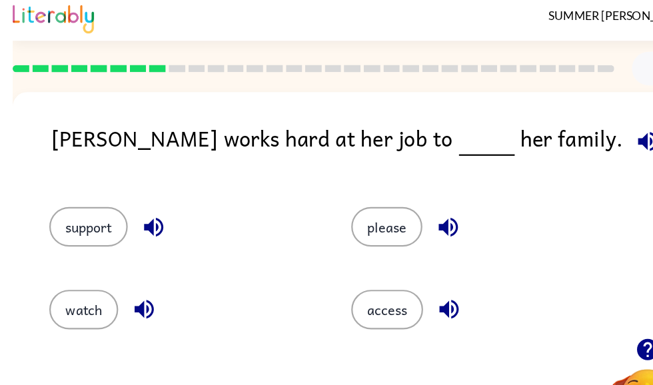
scroll to position [0, 0]
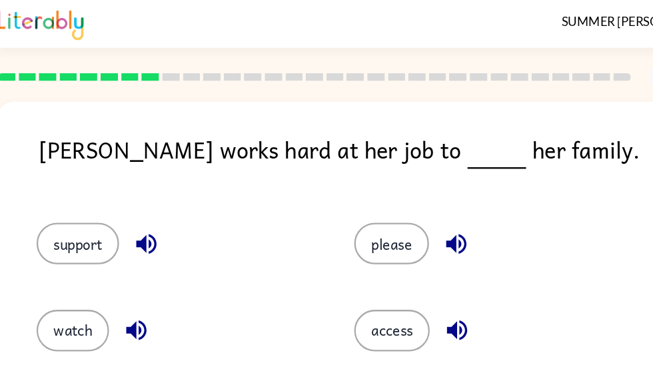
click at [339, 312] on div "access" at bounding box center [420, 280] width 275 height 75
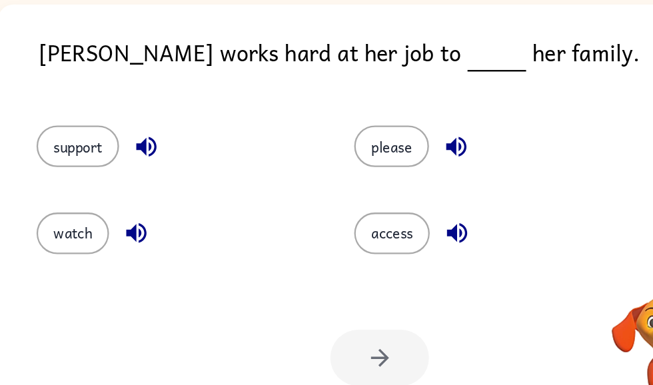
scroll to position [83, 0]
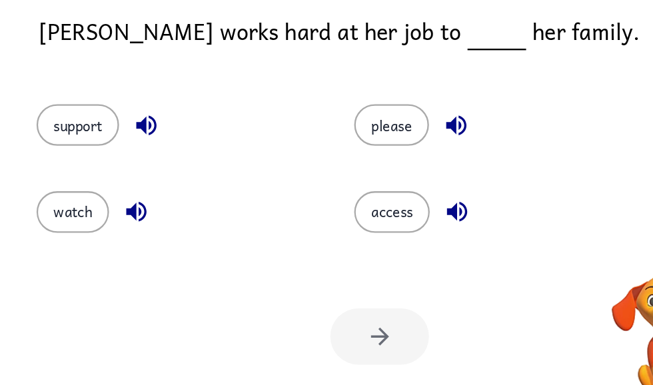
click at [339, 201] on button "access" at bounding box center [340, 203] width 65 height 36
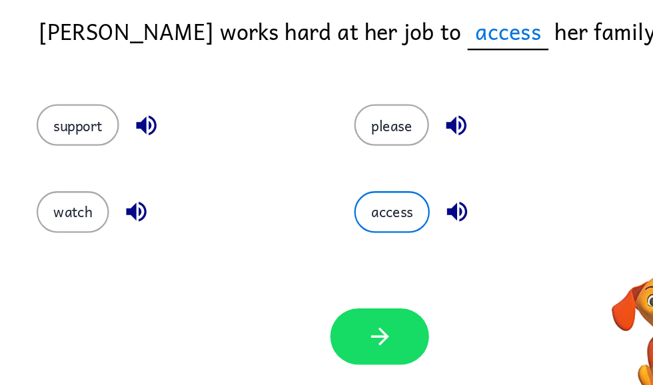
click at [339, 202] on div "access" at bounding box center [420, 196] width 275 height 75
click at [342, 305] on button "button" at bounding box center [329, 310] width 85 height 49
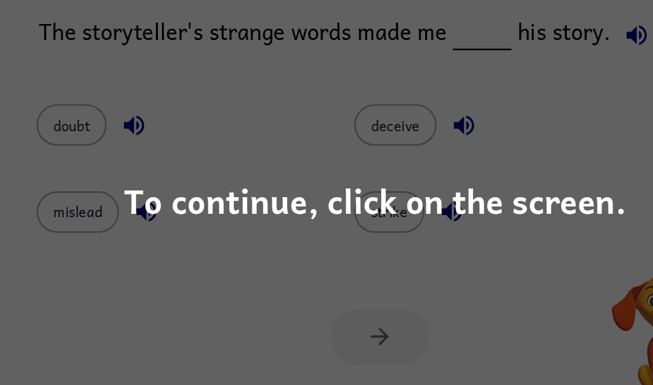
click at [413, 226] on div "To continue, click on the screen." at bounding box center [326, 192] width 653 height 385
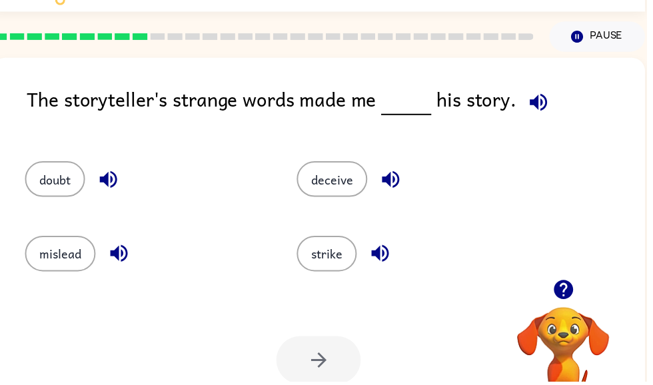
scroll to position [30, 0]
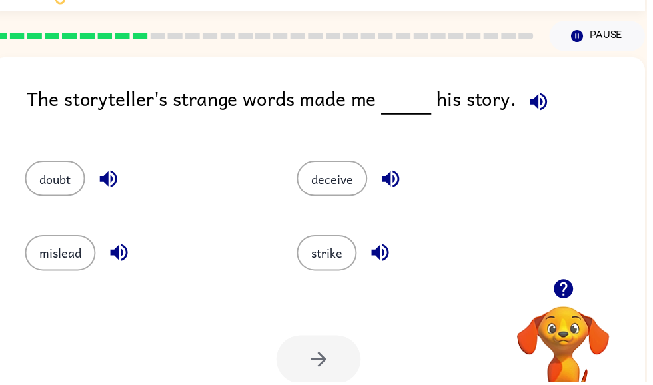
click at [541, 101] on icon "button" at bounding box center [544, 102] width 23 height 23
click at [405, 177] on icon "button" at bounding box center [394, 180] width 23 height 23
click at [390, 244] on button "button" at bounding box center [384, 256] width 34 height 34
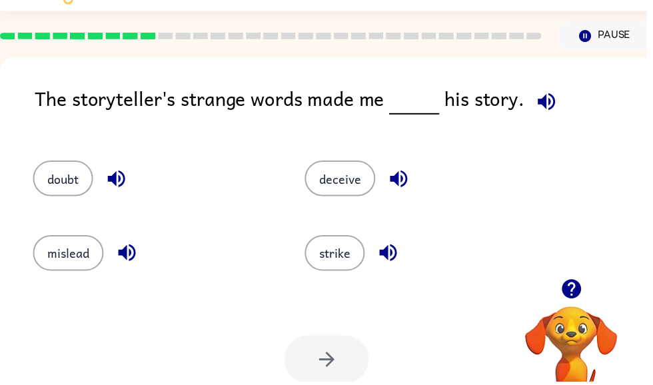
scroll to position [0, 0]
click at [124, 187] on icon "button" at bounding box center [117, 181] width 17 height 17
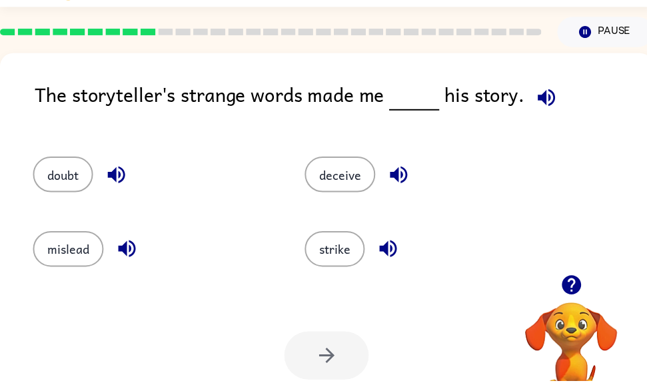
scroll to position [35, 0]
click at [547, 94] on icon "button" at bounding box center [551, 97] width 17 height 17
click at [117, 191] on button "button" at bounding box center [118, 176] width 34 height 34
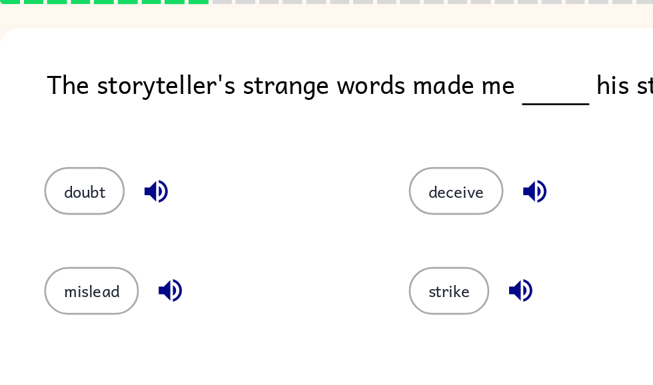
click at [71, 159] on button "doubt" at bounding box center [63, 177] width 61 height 36
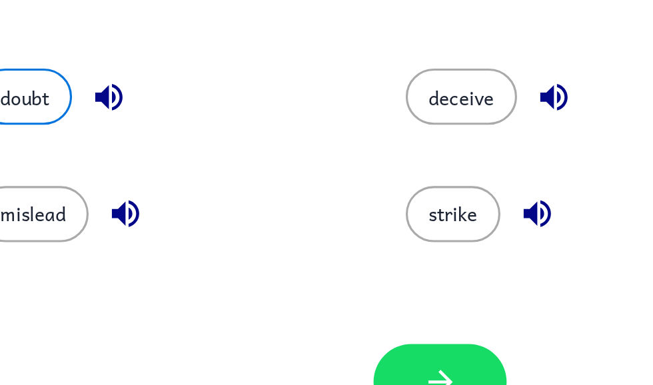
click at [287, 331] on button "button" at bounding box center [329, 355] width 85 height 49
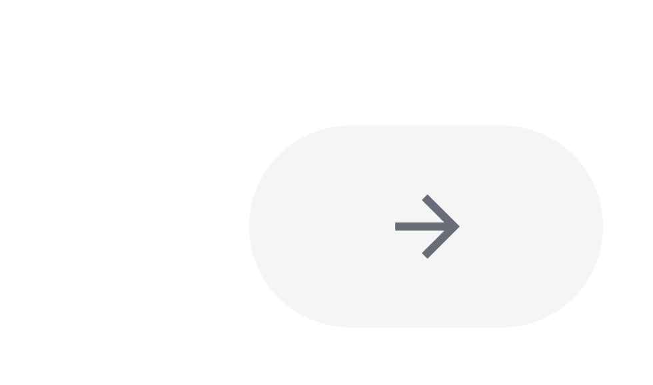
scroll to position [0, 8]
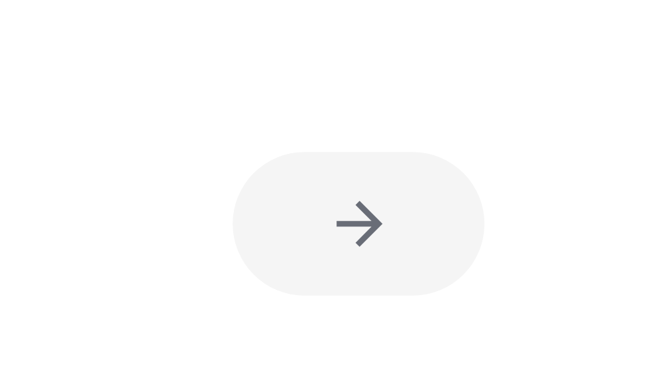
click at [163, 245] on div "Your browser must support playing .mp4 files to use Literably. Please try using…" at bounding box center [322, 320] width 660 height 150
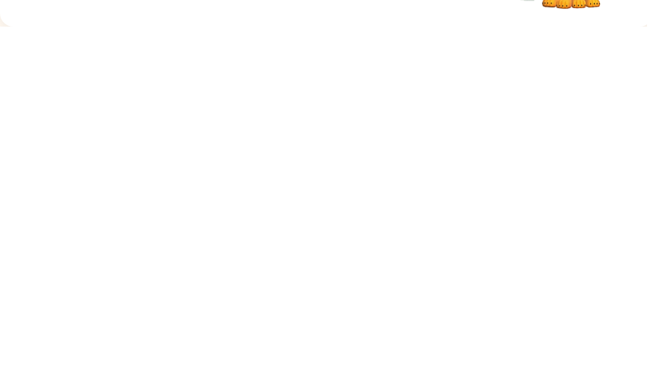
scroll to position [0, 0]
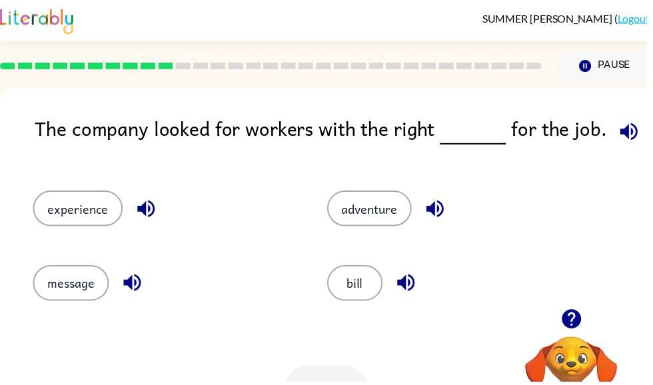
click at [203, 426] on html "SUMMER LAMBERT ( Logout ) Pause Pause The company looked for workers with the r…" at bounding box center [326, 234] width 653 height 469
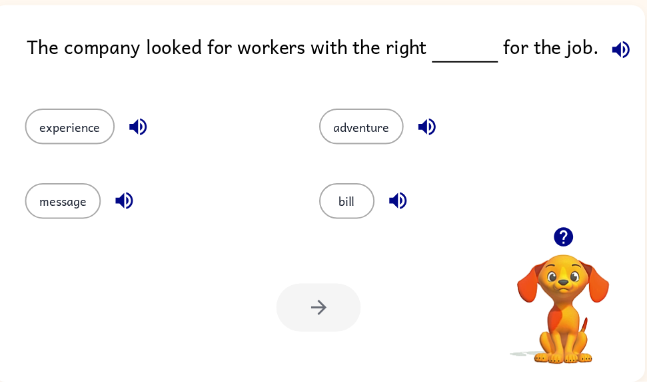
scroll to position [0, 8]
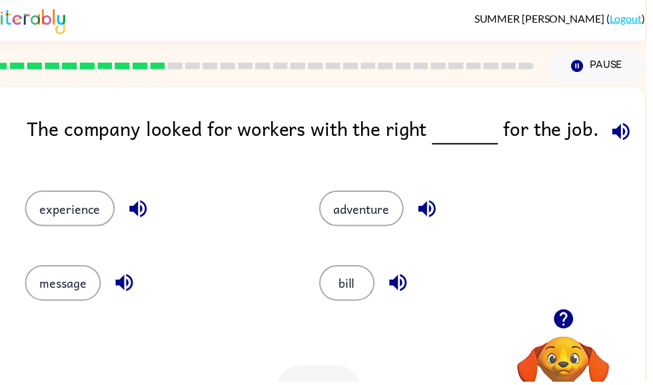
click at [628, 116] on span at bounding box center [624, 130] width 39 height 30
click at [611, 139] on button "button" at bounding box center [628, 133] width 34 height 34
click at [622, 126] on icon "button" at bounding box center [627, 132] width 23 height 23
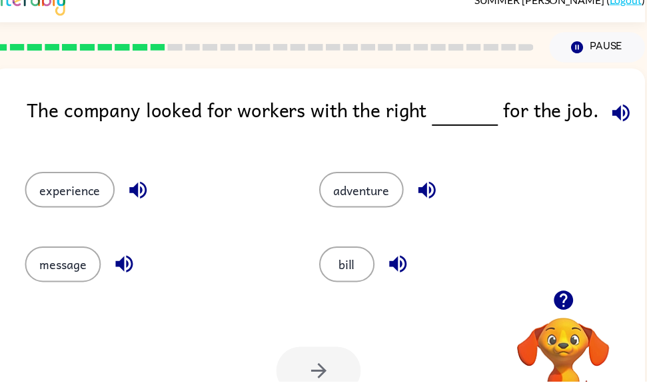
scroll to position [19, 0]
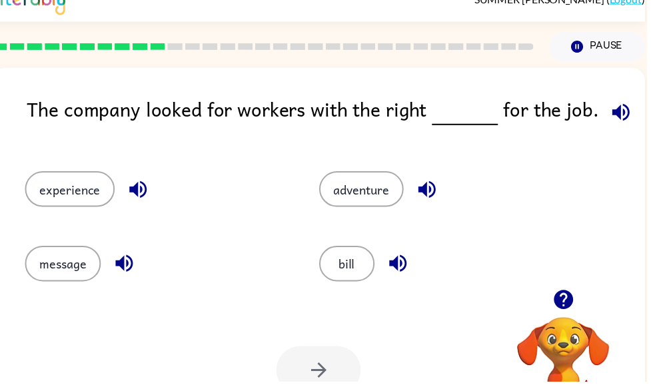
click at [143, 188] on icon "button" at bounding box center [139, 191] width 23 height 23
click at [142, 195] on icon "button" at bounding box center [139, 191] width 17 height 17
click at [133, 268] on icon "button" at bounding box center [125, 266] width 17 height 17
click at [93, 186] on button "experience" at bounding box center [70, 191] width 91 height 36
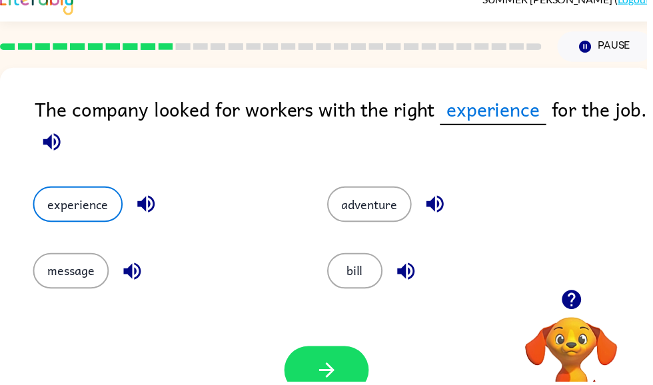
scroll to position [0, 0]
click at [335, 359] on button "button" at bounding box center [329, 374] width 85 height 49
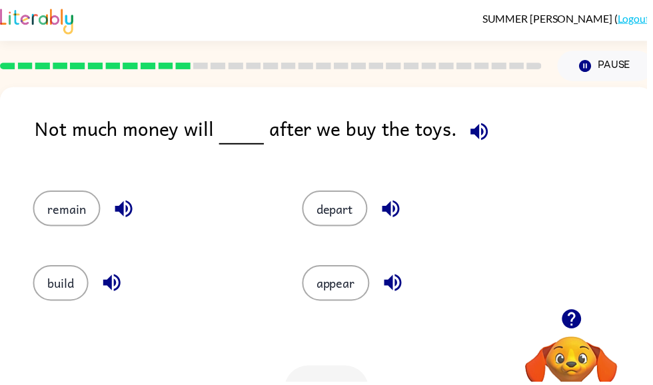
click at [477, 149] on button "button" at bounding box center [484, 133] width 34 height 34
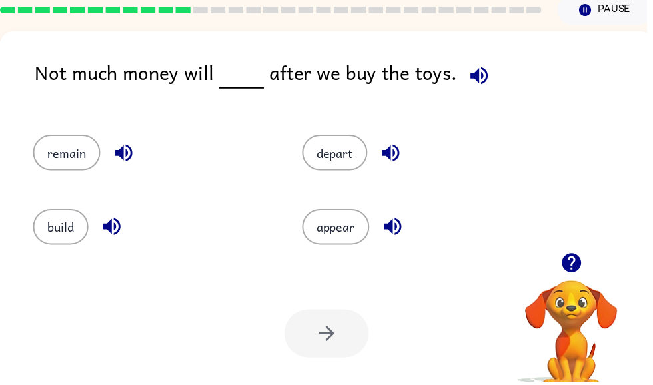
scroll to position [57, 0]
click at [334, 161] on button "depart" at bounding box center [338, 154] width 66 height 36
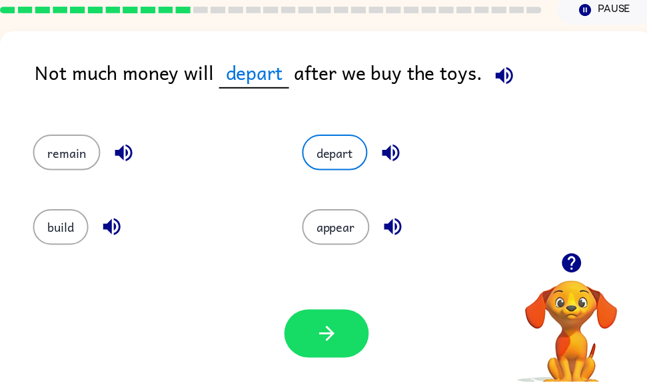
click at [399, 145] on icon "button" at bounding box center [394, 154] width 23 height 23
click at [396, 237] on icon "button" at bounding box center [396, 228] width 23 height 23
click at [400, 230] on icon "button" at bounding box center [396, 229] width 17 height 17
click at [98, 154] on button "remain" at bounding box center [67, 154] width 68 height 36
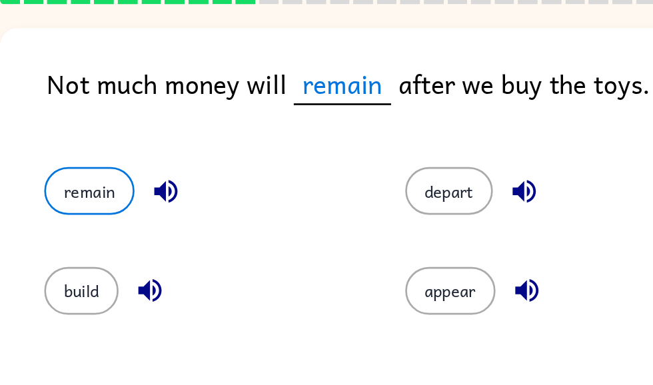
click at [128, 146] on icon "button" at bounding box center [124, 154] width 17 height 17
click at [120, 222] on icon "button" at bounding box center [112, 228] width 23 height 23
click at [79, 149] on button "remain" at bounding box center [67, 154] width 68 height 36
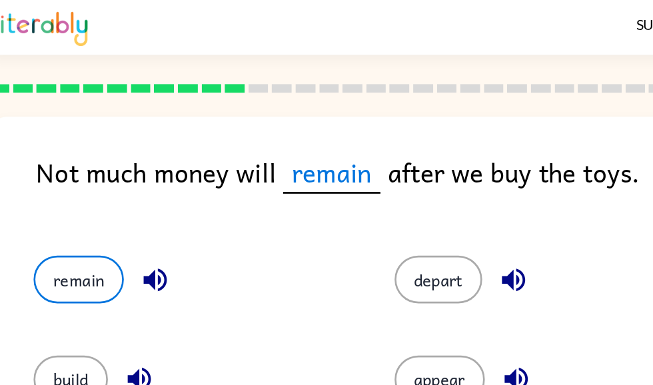
scroll to position [84, 0]
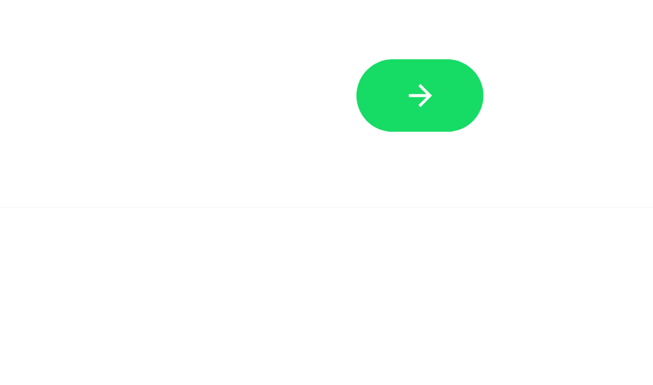
click at [311, 299] on icon "button" at bounding box center [322, 310] width 23 height 23
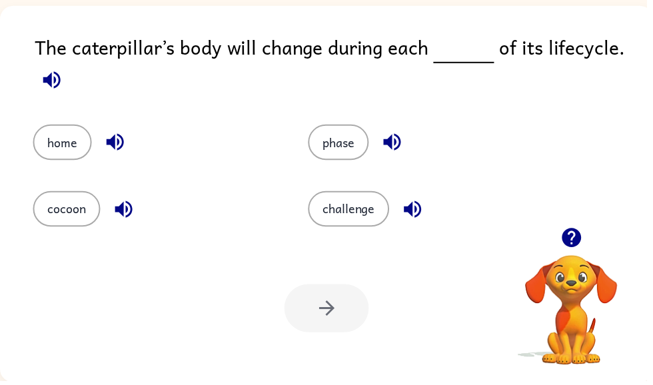
scroll to position [0, 0]
click at [59, 77] on icon "button" at bounding box center [51, 80] width 17 height 17
click at [52, 82] on button "button" at bounding box center [52, 81] width 34 height 34
click at [409, 143] on button "button" at bounding box center [396, 144] width 34 height 34
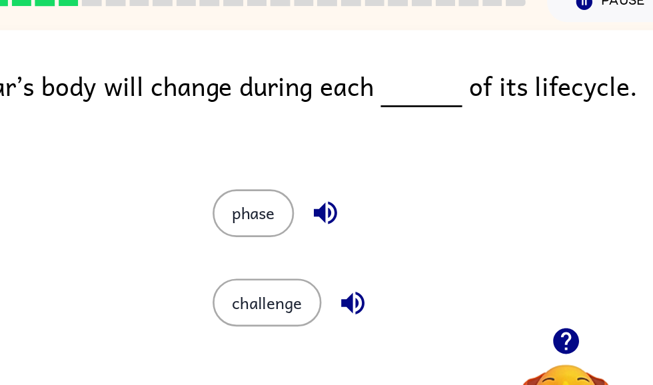
scroll to position [65, 0]
click at [405, 229] on icon "button" at bounding box center [416, 228] width 23 height 23
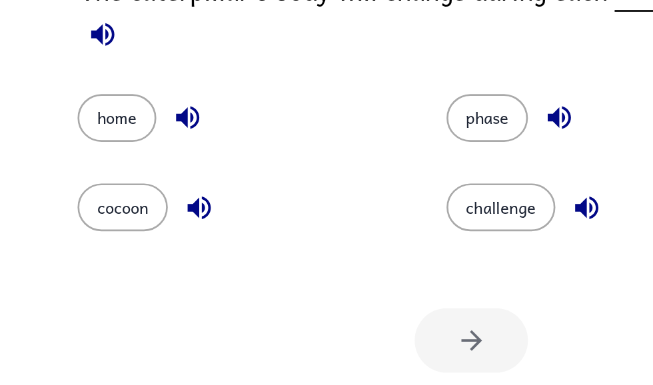
scroll to position [84, 0]
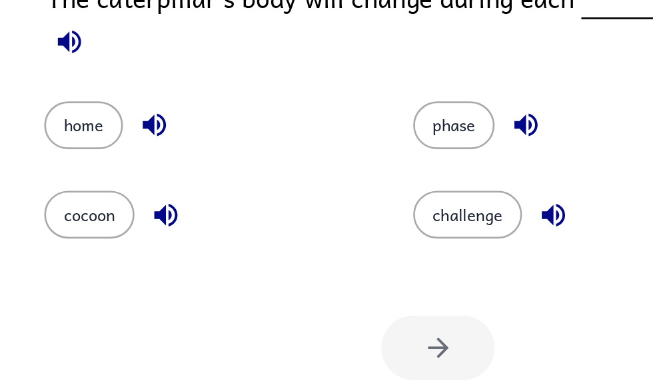
click at [117, 131] on icon "button" at bounding box center [116, 142] width 23 height 23
click at [124, 193] on button "button" at bounding box center [125, 210] width 34 height 34
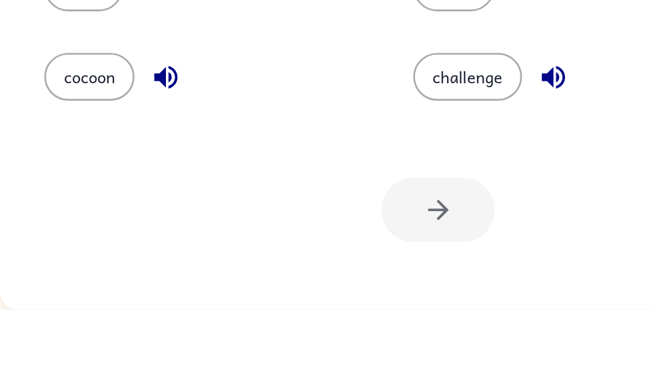
click at [124, 193] on button "button" at bounding box center [125, 210] width 34 height 34
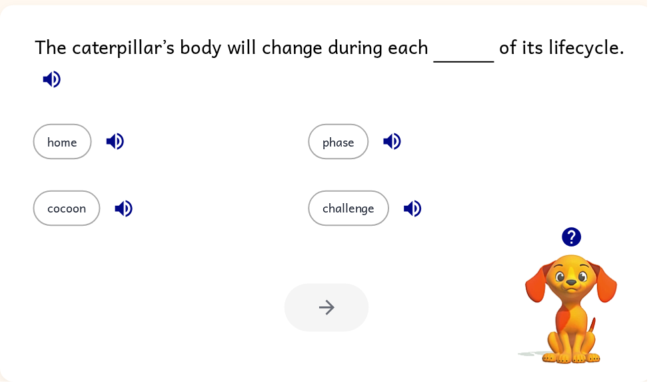
scroll to position [83, 0]
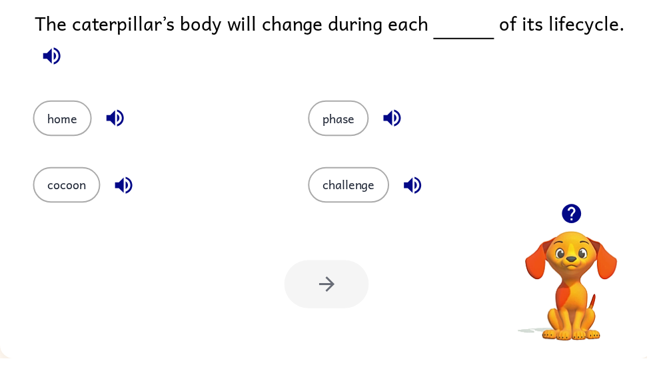
click at [321, 307] on div at bounding box center [329, 310] width 85 height 49
click at [71, 125] on button "home" at bounding box center [62, 143] width 59 height 36
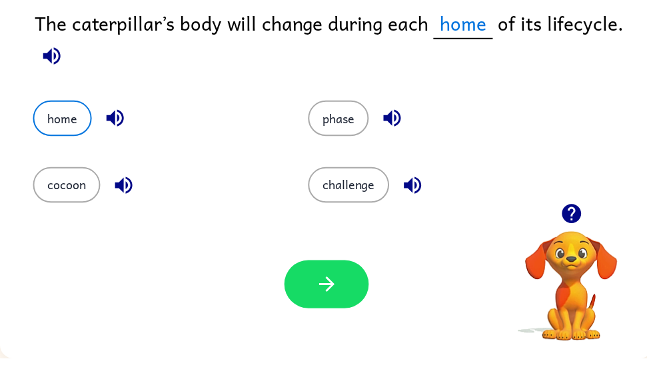
click at [334, 303] on icon "button" at bounding box center [329, 310] width 15 height 15
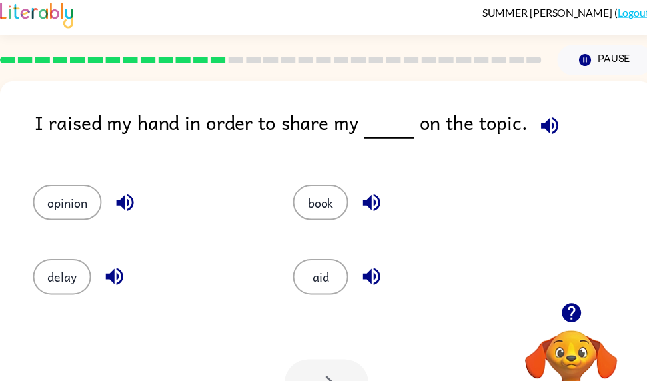
scroll to position [7, 0]
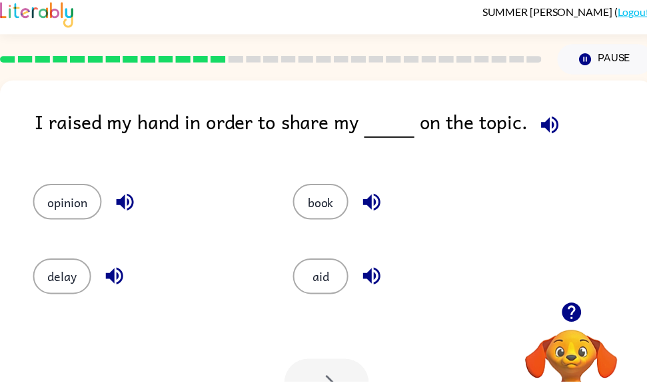
click at [582, 320] on icon "button" at bounding box center [576, 315] width 19 height 19
click at [553, 131] on icon "button" at bounding box center [555, 126] width 23 height 23
click at [327, 217] on button "book" at bounding box center [324, 204] width 56 height 36
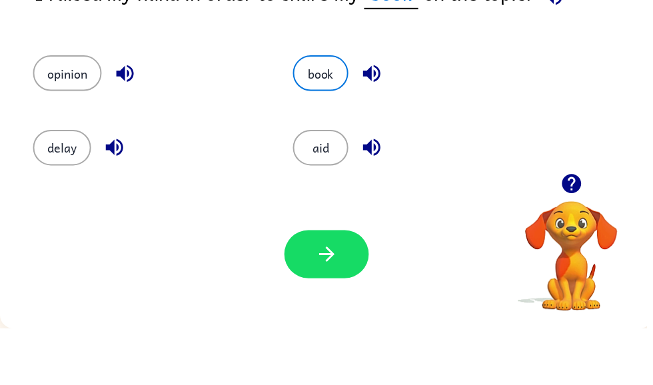
scroll to position [84, 0]
click at [319, 299] on icon "button" at bounding box center [330, 310] width 23 height 23
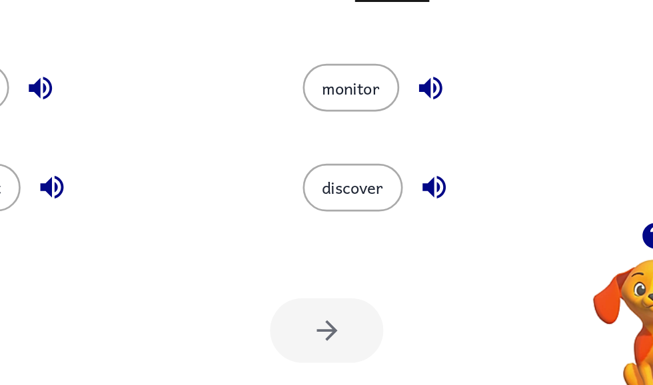
scroll to position [0, 0]
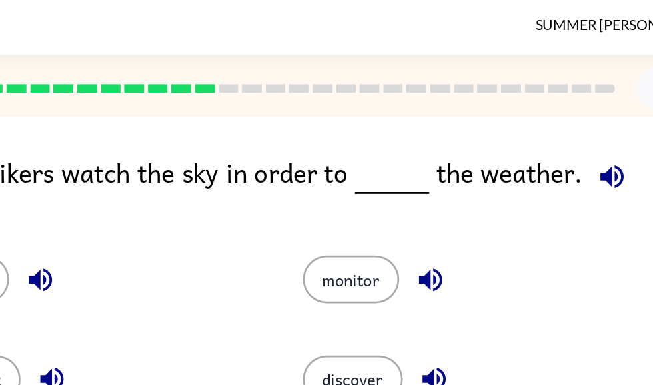
click at [533, 143] on icon "button" at bounding box center [544, 132] width 23 height 23
click at [536, 139] on icon "button" at bounding box center [544, 132] width 17 height 17
click at [536, 132] on icon "button" at bounding box center [544, 132] width 17 height 17
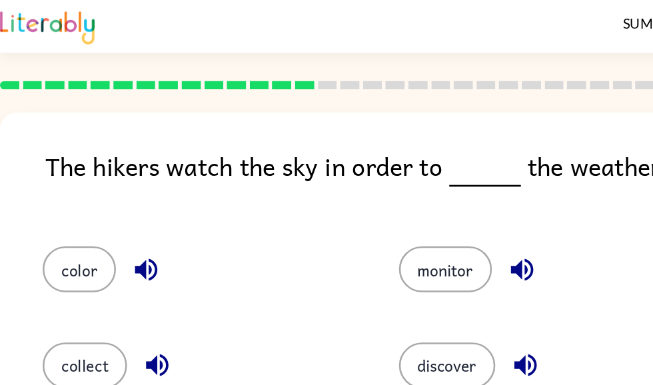
click at [375, 289] on button "discover" at bounding box center [349, 286] width 75 height 36
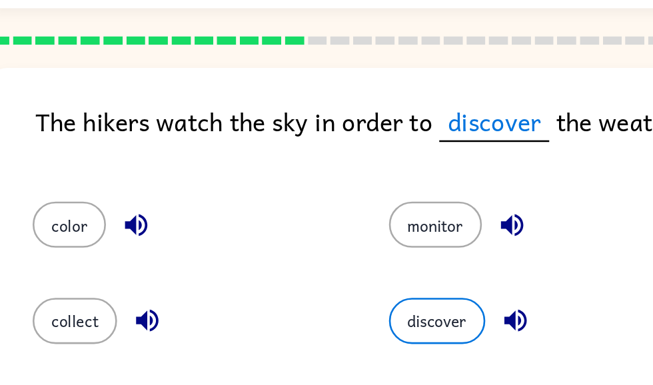
scroll to position [0, 8]
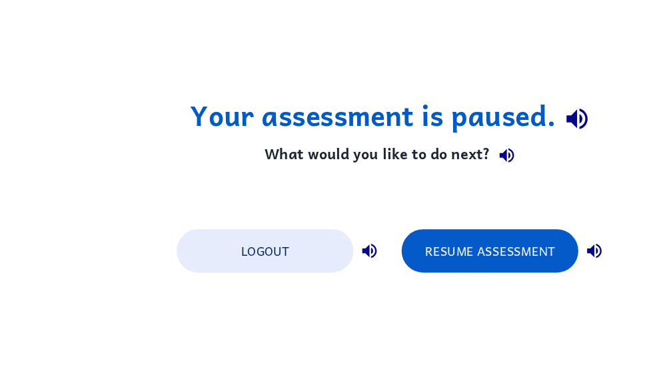
click at [95, 251] on div "Your assessment is paused. What would you like to do next? Logout Resume Assess…" at bounding box center [327, 193] width 660 height 381
click at [418, 219] on button "Resume Assessment" at bounding box center [406, 237] width 147 height 36
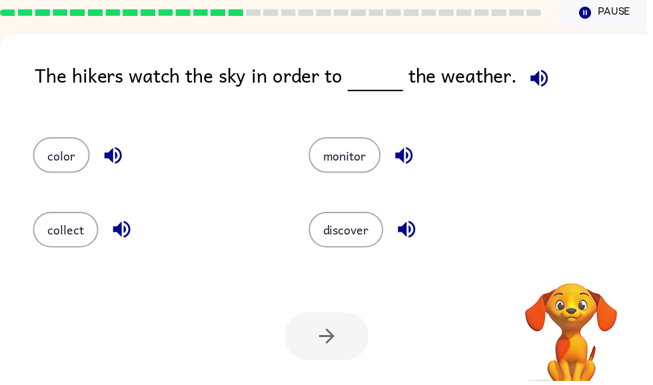
scroll to position [55, 0]
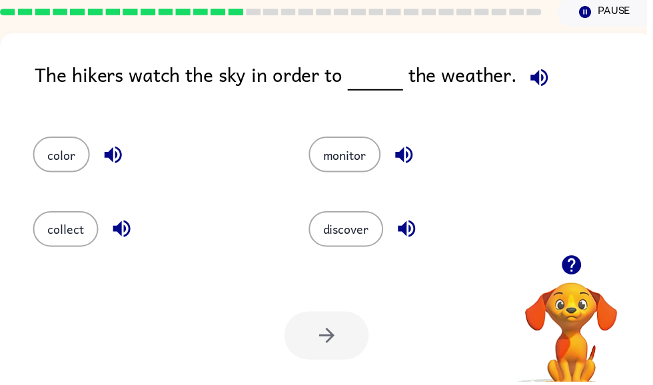
click at [323, 345] on div at bounding box center [329, 339] width 85 height 49
click at [354, 229] on button "discover" at bounding box center [349, 231] width 75 height 36
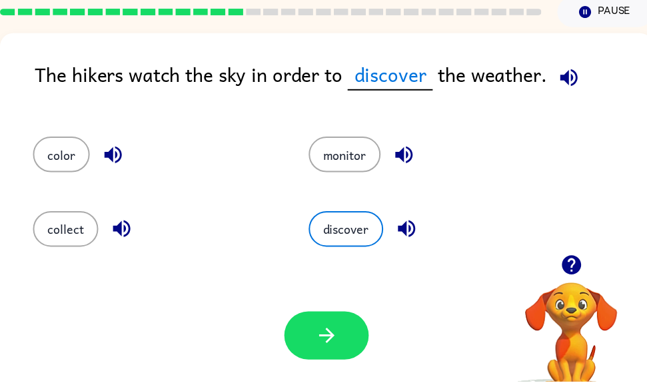
scroll to position [54, 0]
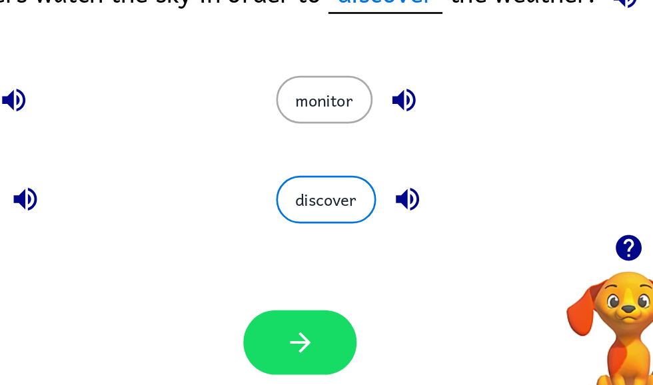
click at [287, 295] on button "button" at bounding box center [329, 319] width 85 height 49
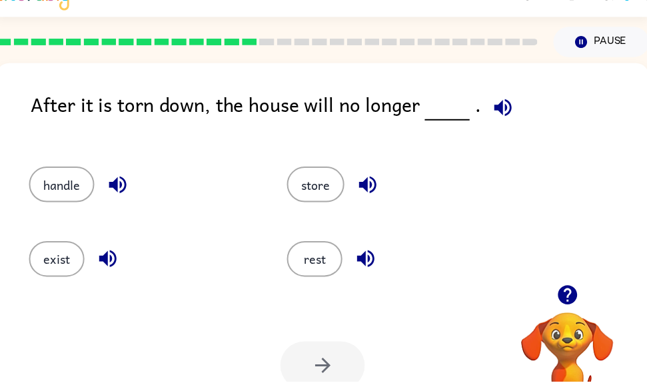
scroll to position [25, 0]
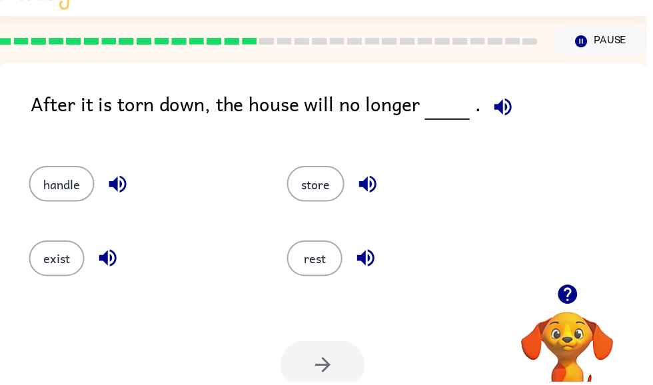
click at [500, 111] on icon "button" at bounding box center [507, 107] width 17 height 17
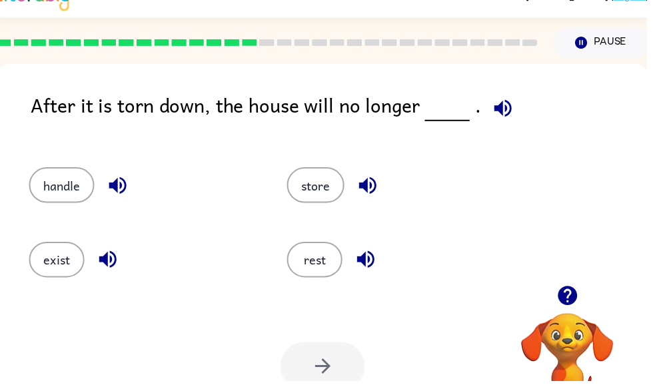
scroll to position [24, 0]
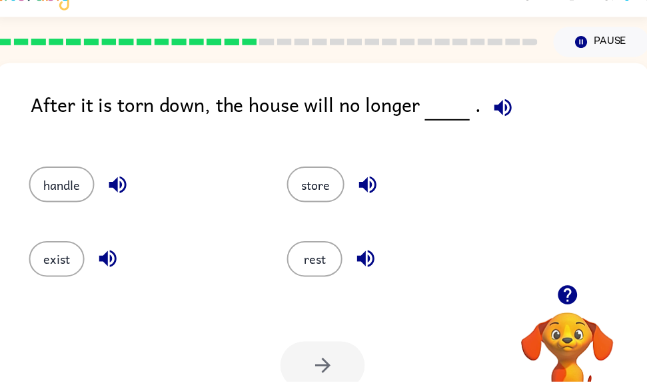
click at [330, 198] on button "store" at bounding box center [319, 187] width 58 height 36
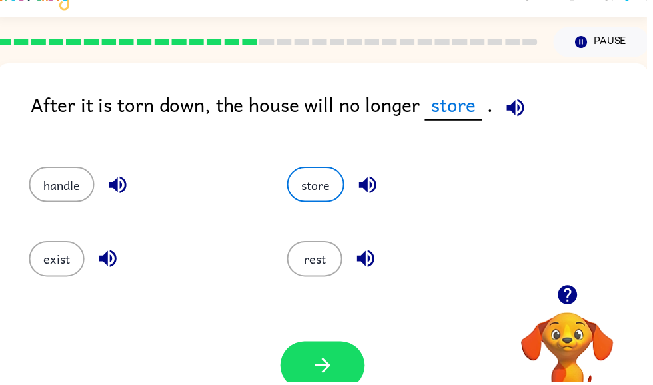
click at [339, 379] on button "button" at bounding box center [325, 369] width 85 height 49
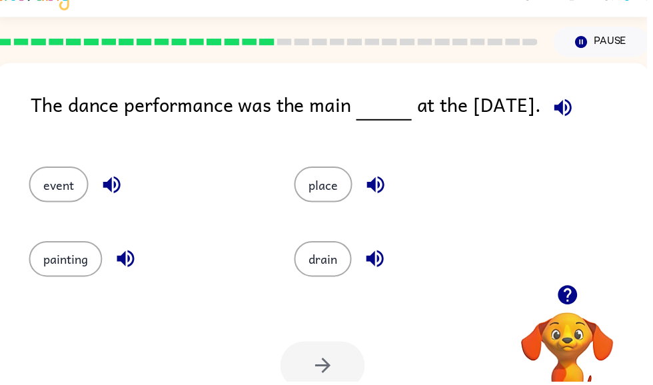
click at [562, 108] on icon "button" at bounding box center [568, 108] width 17 height 17
click at [568, 111] on icon "button" at bounding box center [568, 108] width 17 height 17
click at [145, 251] on div "painting" at bounding box center [147, 262] width 237 height 36
click at [125, 268] on icon "button" at bounding box center [126, 261] width 23 height 23
click at [137, 260] on icon "button" at bounding box center [126, 261] width 23 height 23
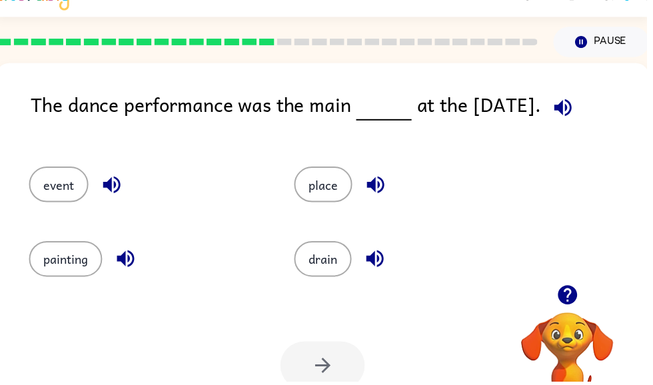
click at [569, 94] on button "button" at bounding box center [569, 109] width 34 height 34
click at [123, 179] on icon "button" at bounding box center [112, 186] width 23 height 23
click at [137, 261] on icon "button" at bounding box center [126, 261] width 23 height 23
click at [379, 179] on icon "button" at bounding box center [379, 186] width 23 height 23
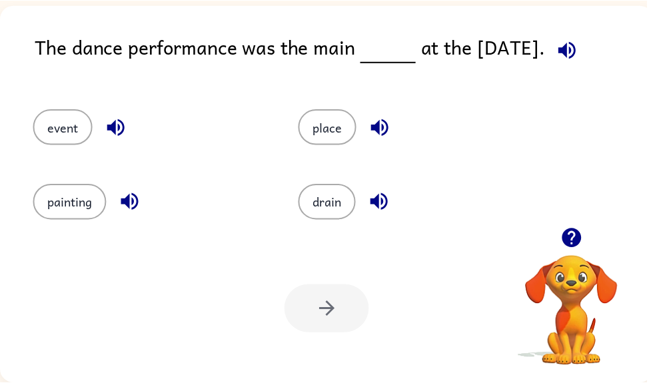
scroll to position [0, 0]
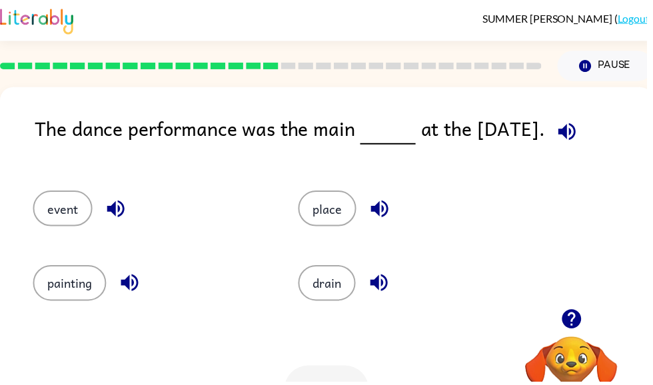
click at [77, 211] on button "event" at bounding box center [63, 211] width 60 height 36
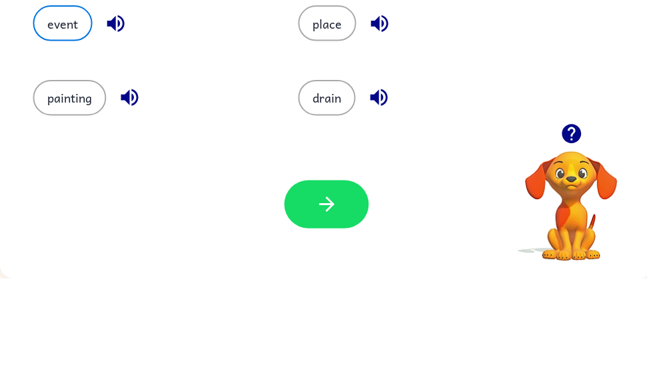
scroll to position [84, 0]
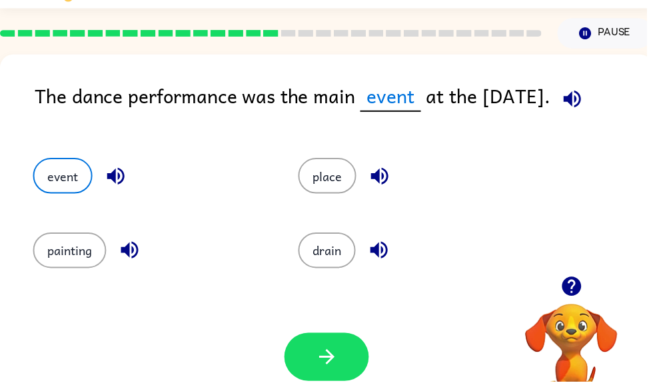
click at [339, 359] on icon "button" at bounding box center [330, 360] width 23 height 23
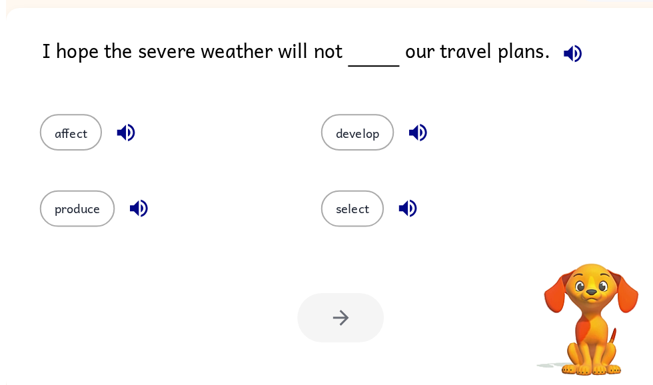
scroll to position [83, 0]
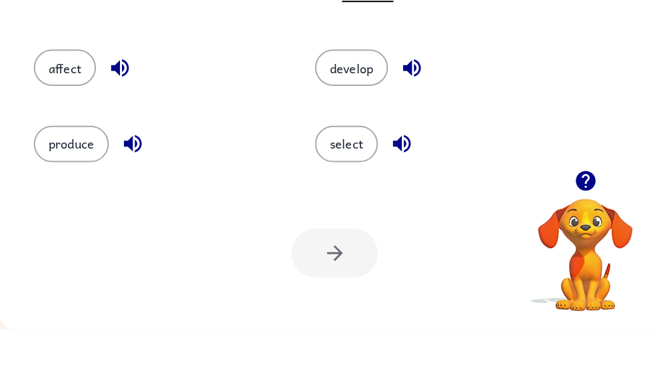
click at [348, 286] on div at bounding box center [329, 310] width 85 height 49
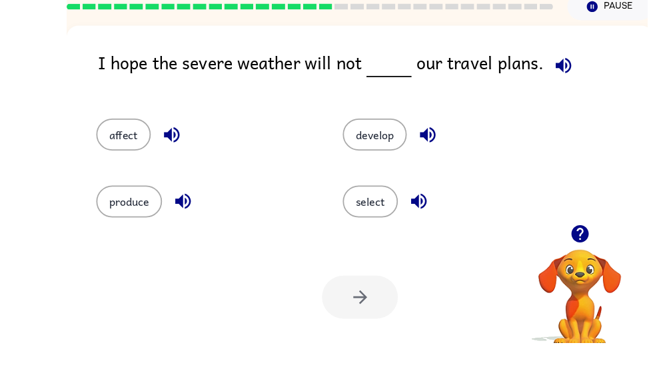
scroll to position [63, 0]
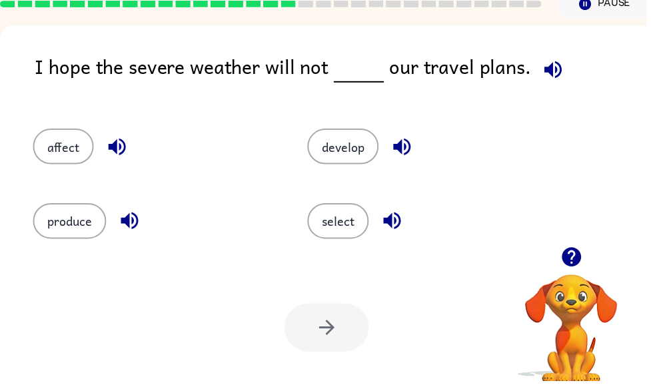
click at [561, 70] on icon "button" at bounding box center [558, 69] width 17 height 17
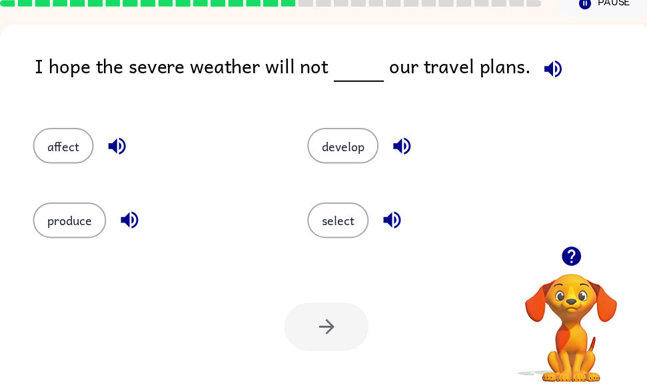
click at [568, 69] on button "button" at bounding box center [559, 70] width 34 height 34
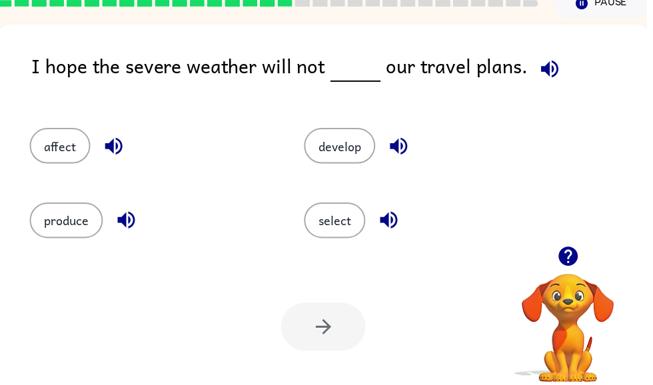
scroll to position [0, 2]
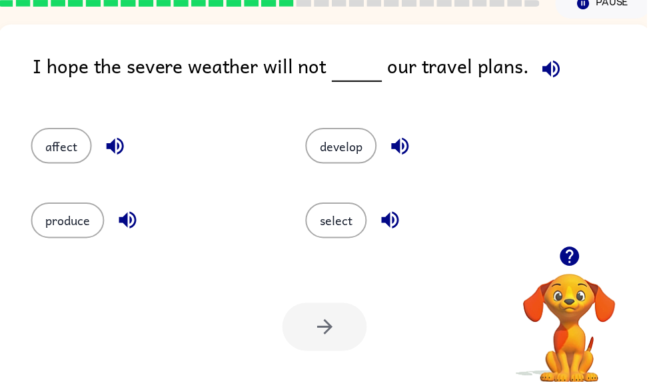
click at [545, 66] on icon "button" at bounding box center [556, 69] width 23 height 23
click at [565, 257] on icon "button" at bounding box center [575, 258] width 23 height 23
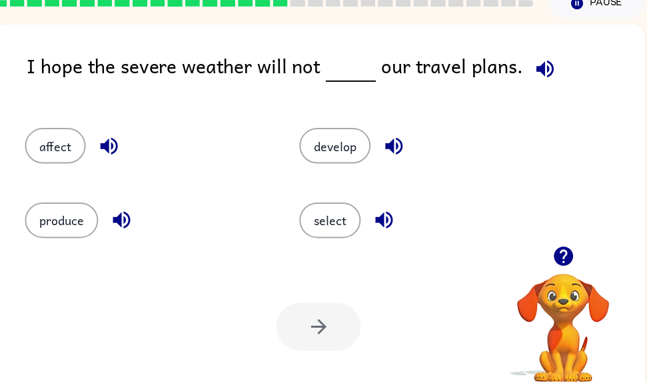
scroll to position [0, 8]
click at [549, 60] on icon "button" at bounding box center [550, 69] width 23 height 23
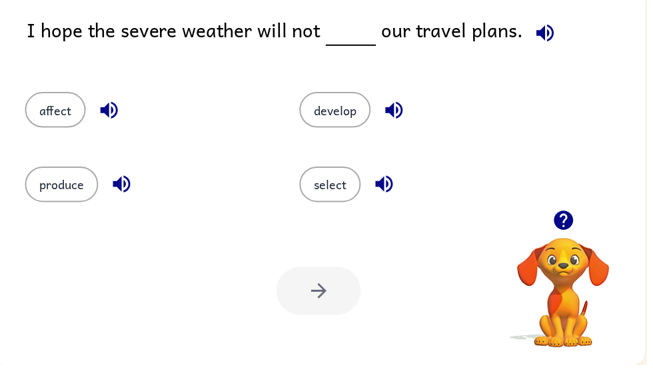
click at [387, 166] on div "select" at bounding box center [415, 196] width 277 height 75
click at [344, 185] on button "select" at bounding box center [334, 203] width 62 height 36
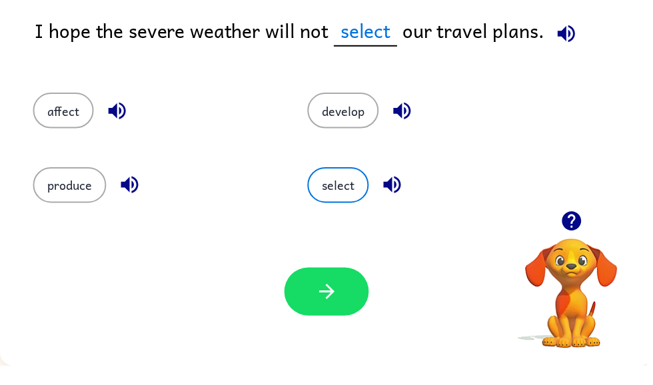
scroll to position [0, 0]
click at [60, 185] on button "produce" at bounding box center [70, 203] width 74 height 36
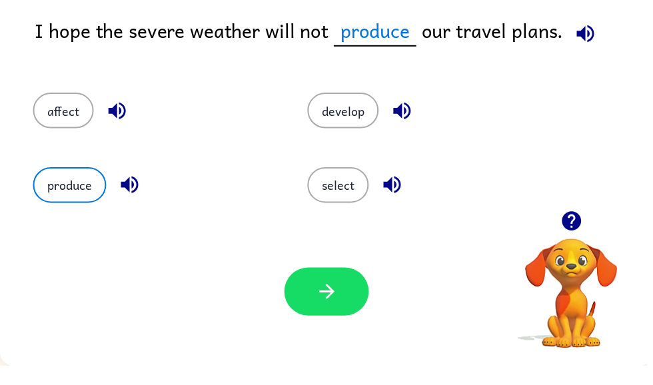
click at [71, 111] on button "affect" at bounding box center [63, 127] width 61 height 36
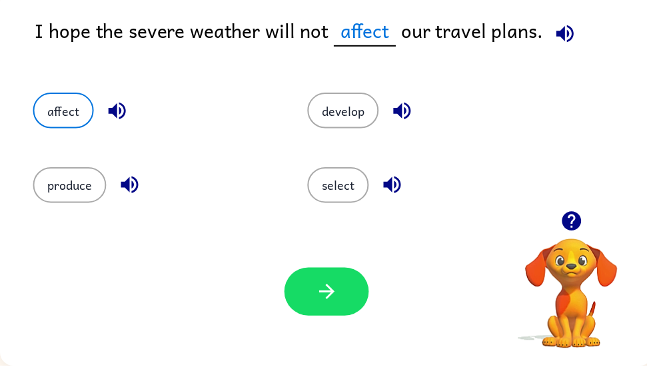
click at [341, 109] on button "develop" at bounding box center [347, 127] width 72 height 36
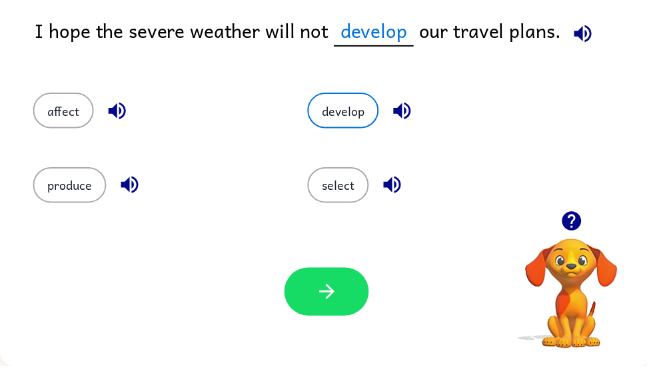
click at [335, 265] on div "Your browser must support playing .mp4 files to use Literably. Please try using…" at bounding box center [330, 310] width 660 height 150
click at [423, 111] on button "button" at bounding box center [406, 128] width 34 height 34
click at [397, 191] on icon "button" at bounding box center [396, 202] width 23 height 23
click at [119, 121] on icon "button" at bounding box center [118, 127] width 23 height 23
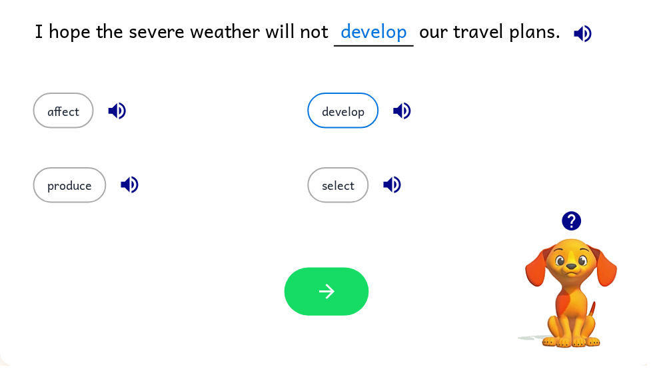
click at [131, 194] on icon "button" at bounding box center [130, 202] width 17 height 17
click at [147, 188] on button "button" at bounding box center [131, 202] width 34 height 34
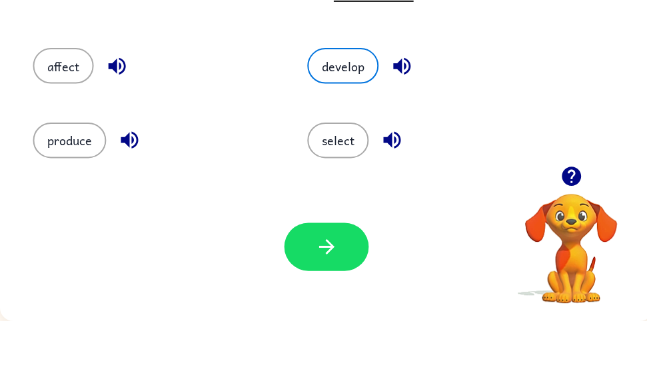
scroll to position [84, 0]
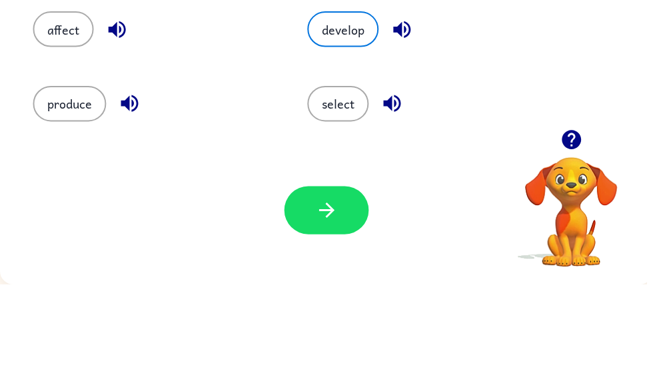
click at [126, 191] on icon "button" at bounding box center [130, 202] width 23 height 23
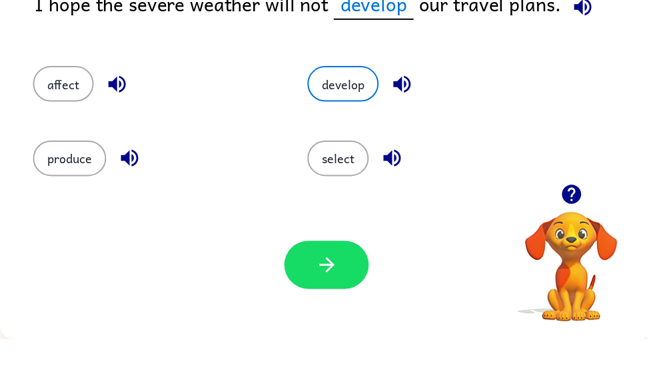
click at [57, 109] on button "affect" at bounding box center [63, 127] width 61 height 36
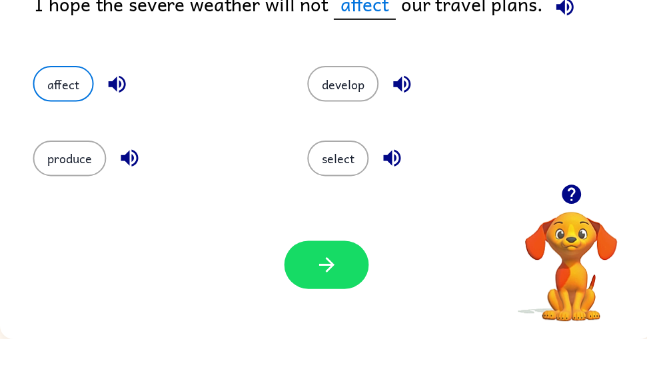
click at [327, 286] on button "button" at bounding box center [329, 310] width 85 height 49
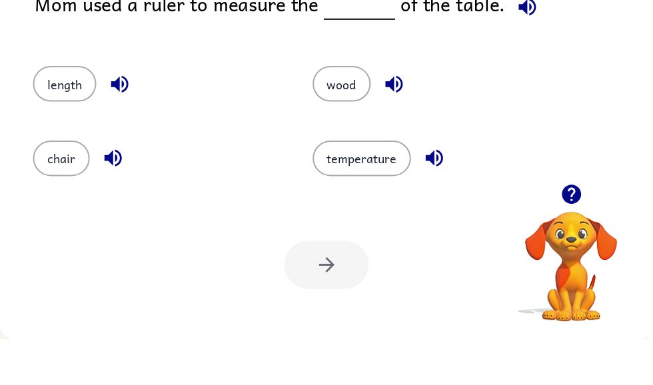
click at [521, 38] on icon "button" at bounding box center [532, 49] width 23 height 23
click at [524, 41] on icon "button" at bounding box center [532, 49] width 17 height 17
click at [353, 84] on div "wood" at bounding box center [432, 121] width 283 height 75
click at [341, 109] on button "wood" at bounding box center [345, 127] width 59 height 36
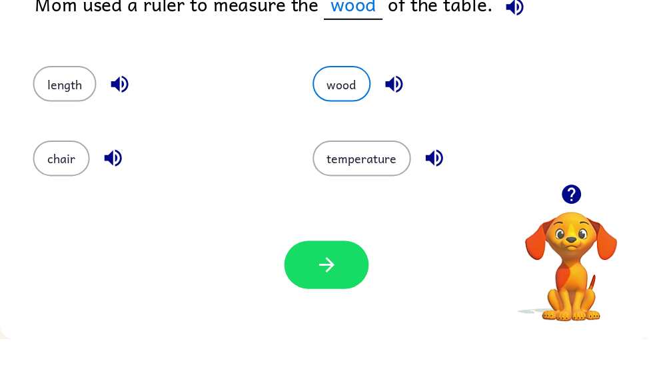
click at [345, 286] on button "button" at bounding box center [329, 310] width 85 height 49
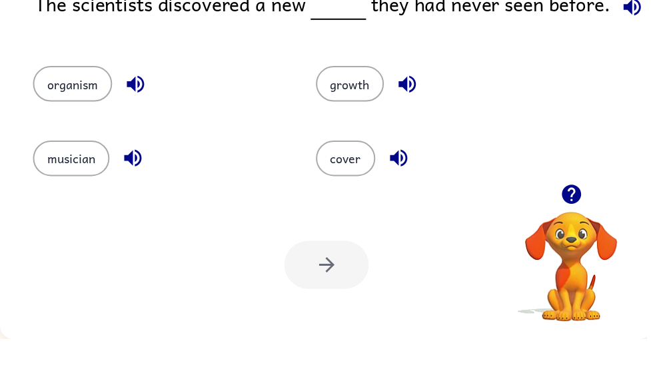
click at [632, 41] on icon "button" at bounding box center [638, 49] width 17 height 17
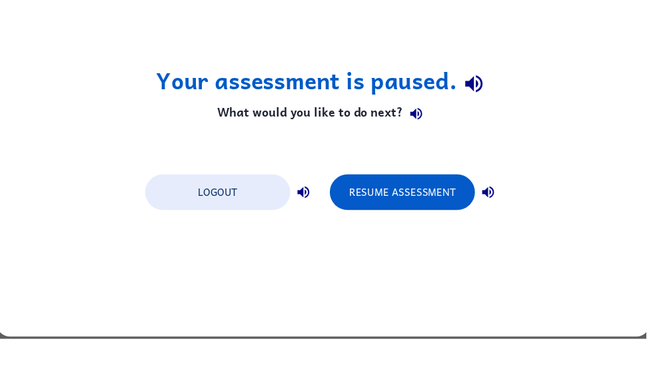
scroll to position [0, 0]
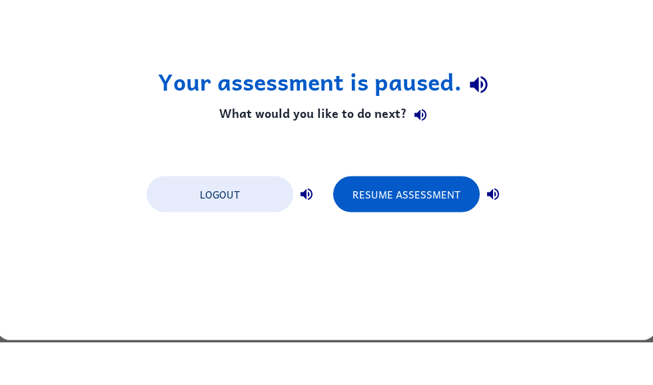
click at [469, 219] on button "Resume Assessment" at bounding box center [406, 237] width 147 height 36
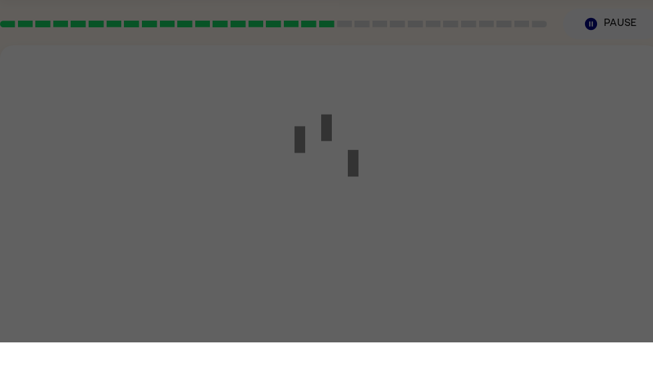
scroll to position [43, 0]
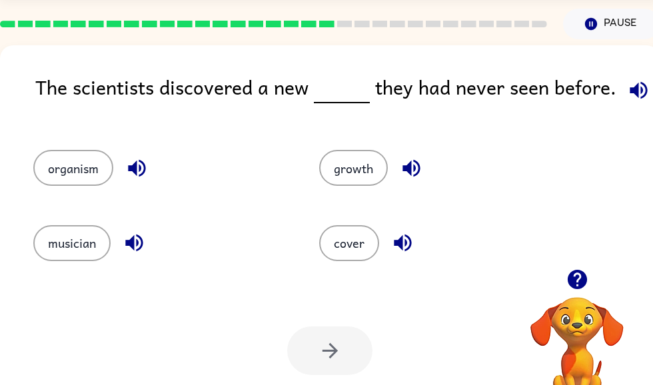
click at [633, 91] on icon "button" at bounding box center [638, 89] width 17 height 17
click at [628, 78] on button "button" at bounding box center [639, 90] width 34 height 34
click at [637, 77] on button "button" at bounding box center [639, 90] width 34 height 34
click at [627, 95] on icon "button" at bounding box center [638, 90] width 23 height 23
click at [627, 96] on icon "button" at bounding box center [638, 90] width 23 height 23
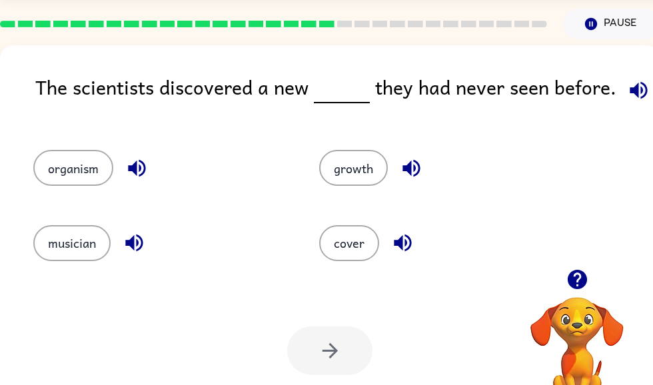
click at [632, 99] on icon "button" at bounding box center [638, 90] width 23 height 23
click at [632, 96] on icon "button" at bounding box center [638, 89] width 17 height 17
click at [631, 102] on icon "button" at bounding box center [638, 90] width 23 height 23
click at [633, 91] on button "button" at bounding box center [639, 90] width 34 height 34
click at [635, 96] on icon "button" at bounding box center [638, 90] width 23 height 23
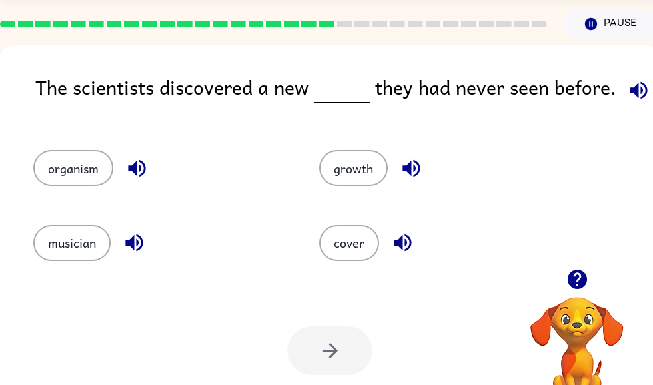
click at [622, 99] on button "button" at bounding box center [639, 90] width 34 height 34
click at [635, 95] on icon "button" at bounding box center [638, 90] width 23 height 23
click at [636, 90] on icon "button" at bounding box center [638, 89] width 17 height 17
click at [633, 93] on icon "button" at bounding box center [638, 89] width 17 height 17
click at [415, 165] on icon "button" at bounding box center [411, 168] width 23 height 23
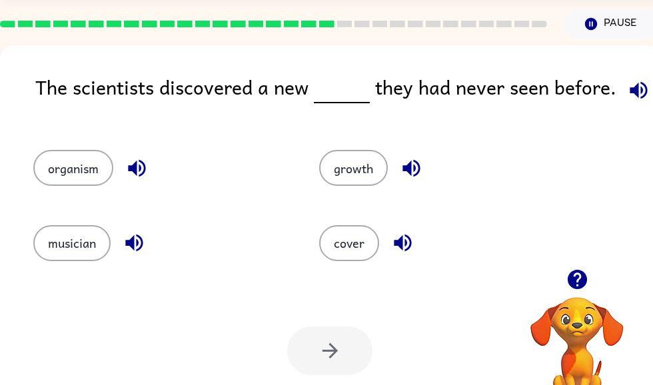
click at [323, 149] on div "growth" at bounding box center [437, 162] width 286 height 75
click at [337, 355] on div at bounding box center [329, 351] width 85 height 49
click at [374, 168] on button "growth" at bounding box center [353, 168] width 69 height 36
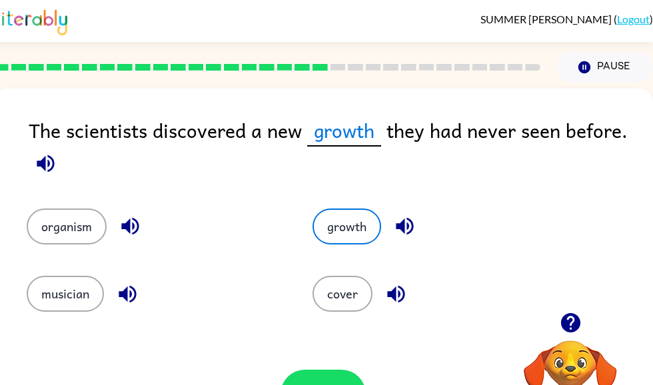
scroll to position [0, 6]
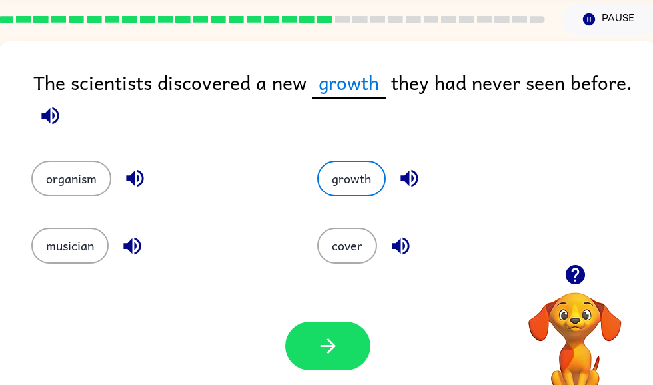
scroll to position [47, 3]
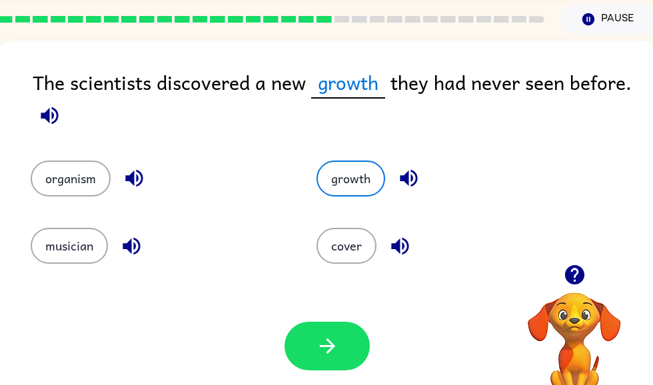
click at [332, 340] on icon "button" at bounding box center [327, 346] width 23 height 23
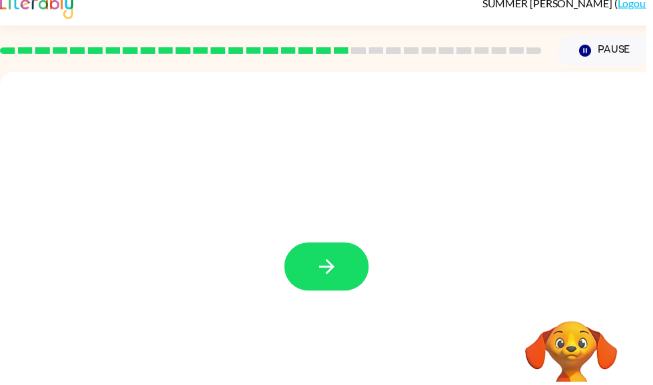
scroll to position [0, 0]
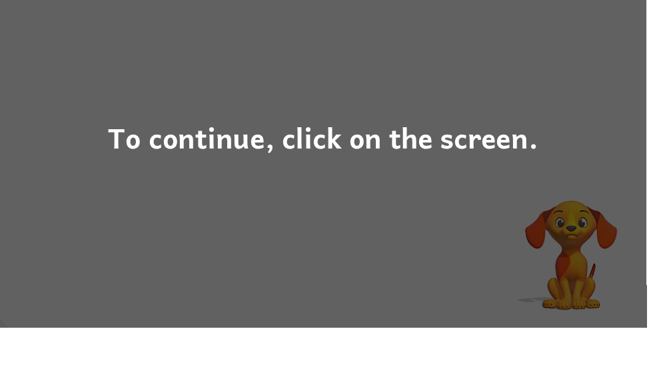
click at [566, 240] on div "To continue, click on the screen." at bounding box center [326, 192] width 653 height 385
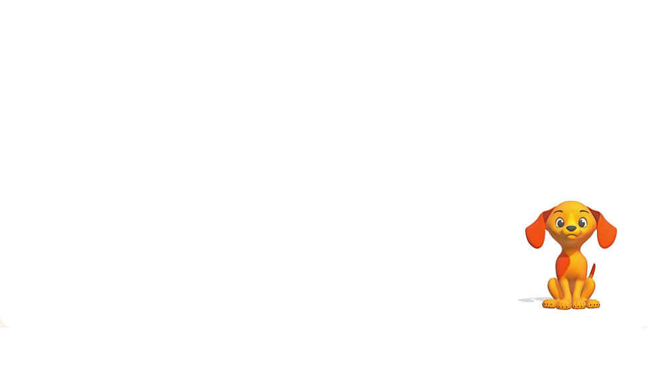
click at [566, 240] on video "Your browser must support playing .mp4 files to use Literably. Please try using…" at bounding box center [577, 302] width 133 height 133
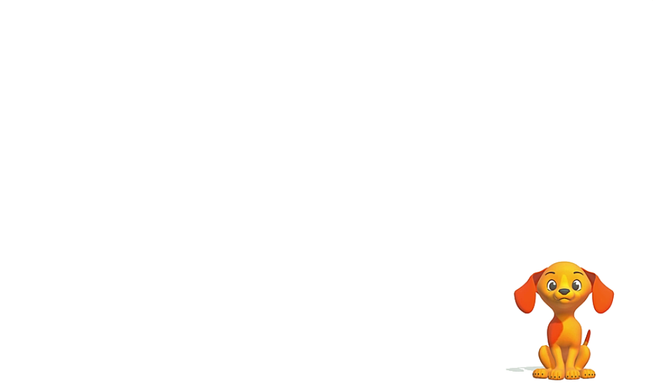
scroll to position [73, 6]
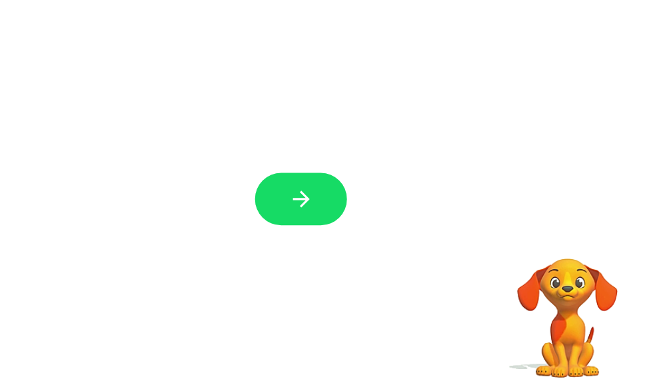
click at [313, 201] on icon "button" at bounding box center [324, 212] width 23 height 23
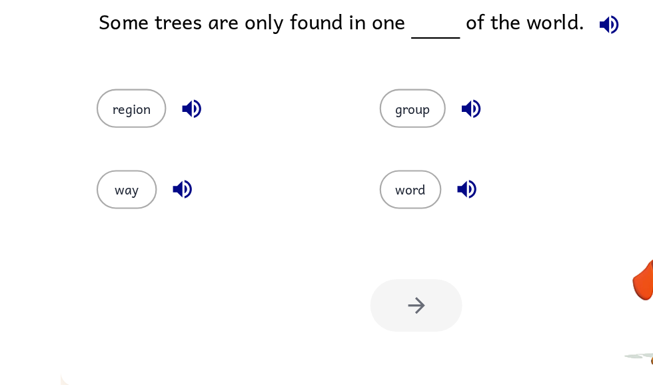
scroll to position [83, 0]
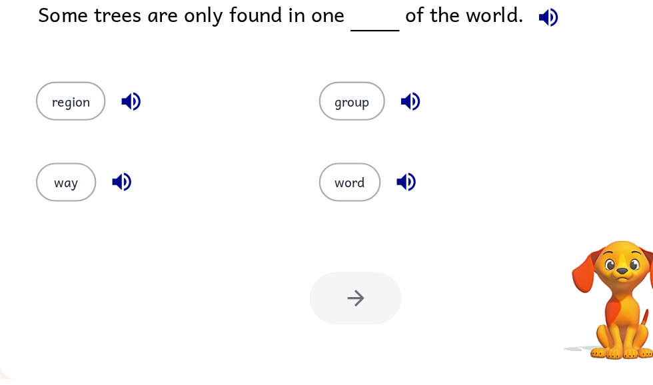
click at [504, 38] on icon "button" at bounding box center [508, 49] width 23 height 23
click at [511, 38] on icon "button" at bounding box center [508, 49] width 23 height 23
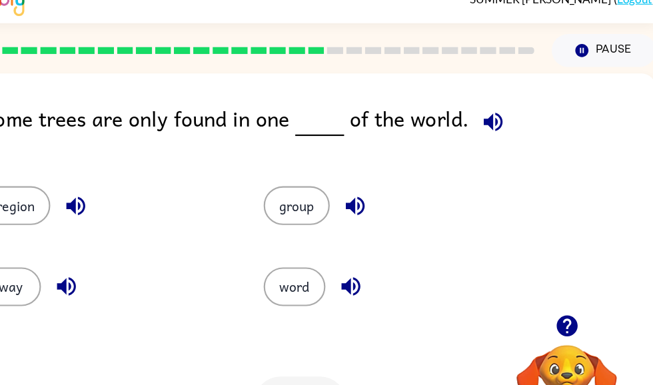
scroll to position [0, 7]
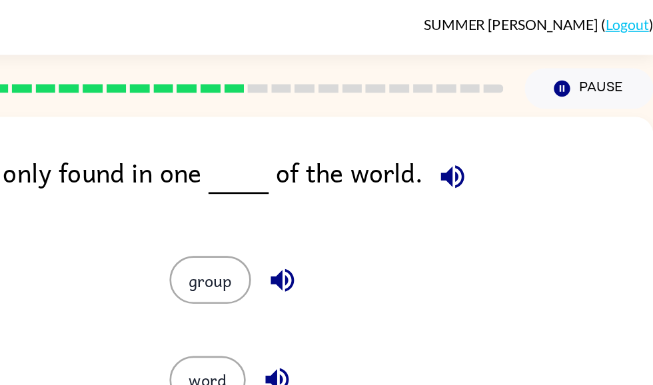
click at [493, 131] on icon "button" at bounding box center [501, 132] width 17 height 17
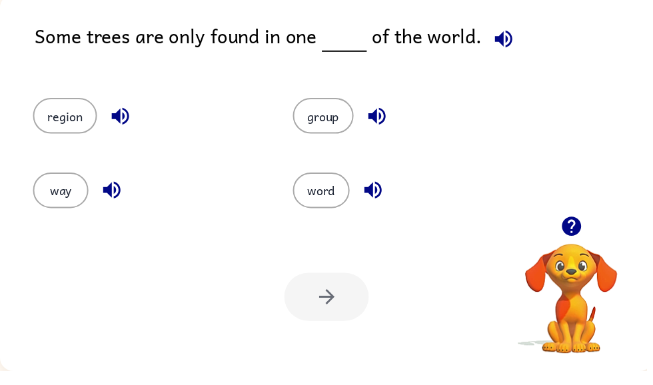
scroll to position [84, 0]
click at [497, 38] on icon "button" at bounding box center [508, 49] width 23 height 23
click at [503, 40] on button "button" at bounding box center [509, 50] width 34 height 34
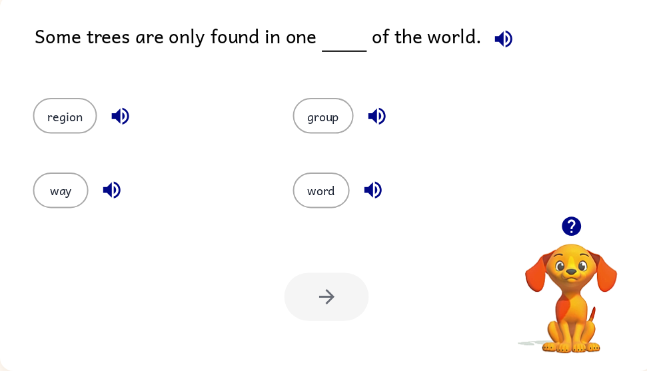
click at [503, 40] on button "button" at bounding box center [509, 50] width 34 height 34
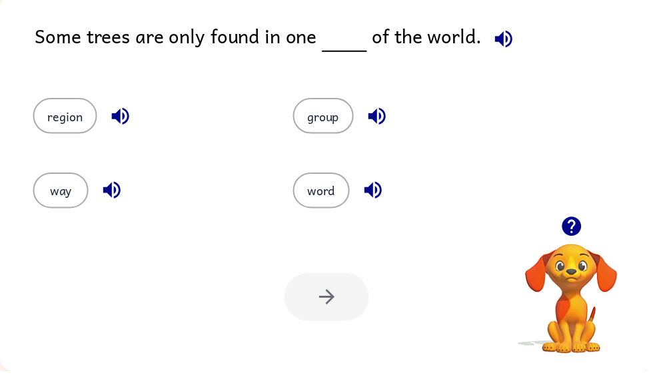
click at [503, 40] on button "button" at bounding box center [509, 50] width 34 height 34
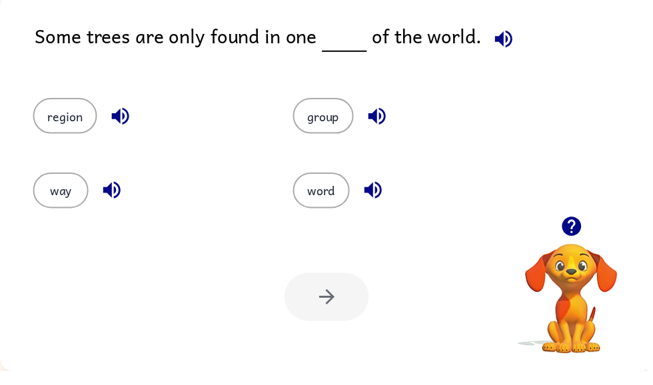
click at [503, 40] on button "button" at bounding box center [509, 50] width 34 height 34
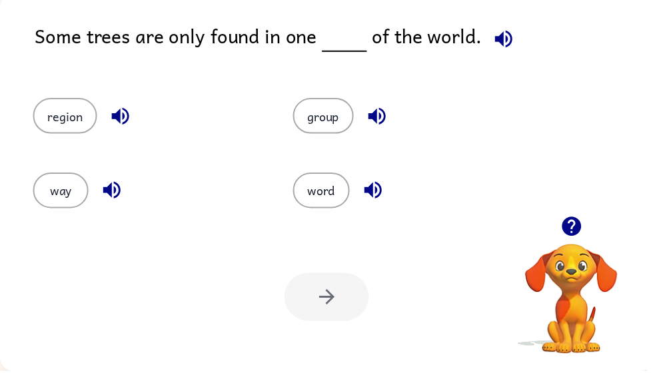
click at [503, 40] on button "button" at bounding box center [509, 50] width 34 height 34
click at [505, 41] on icon "button" at bounding box center [508, 49] width 23 height 23
click at [653, 75] on div "Some trees are only found in one of the world. region group way word Your brows…" at bounding box center [330, 195] width 660 height 381
click at [500, 38] on icon "button" at bounding box center [508, 49] width 23 height 23
click at [375, 194] on icon "button" at bounding box center [376, 202] width 17 height 17
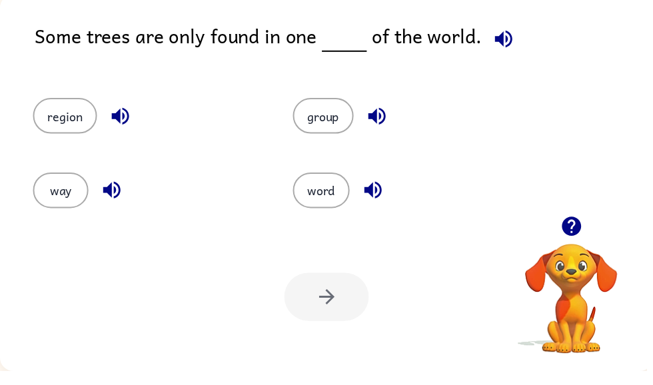
click at [320, 196] on button "word" at bounding box center [324, 203] width 57 height 36
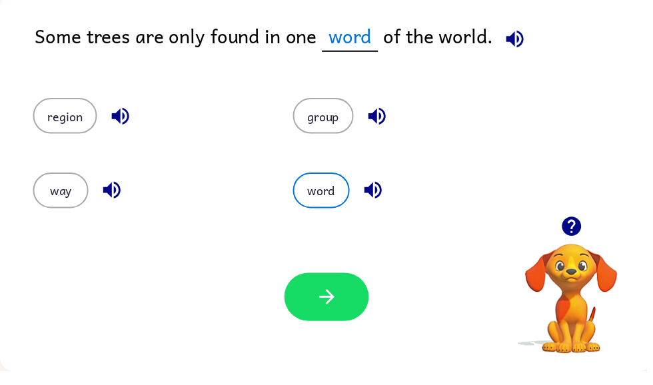
click at [313, 289] on button "button" at bounding box center [329, 310] width 85 height 49
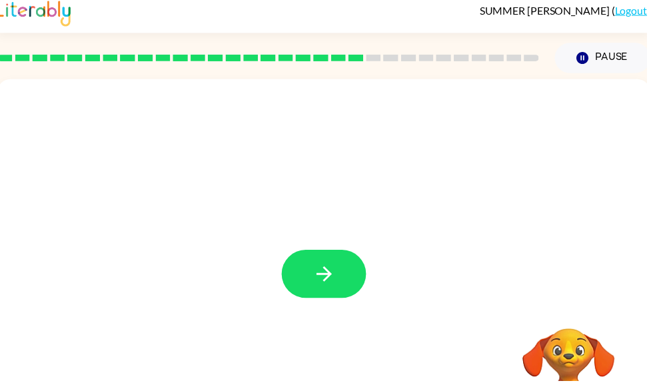
scroll to position [0, 0]
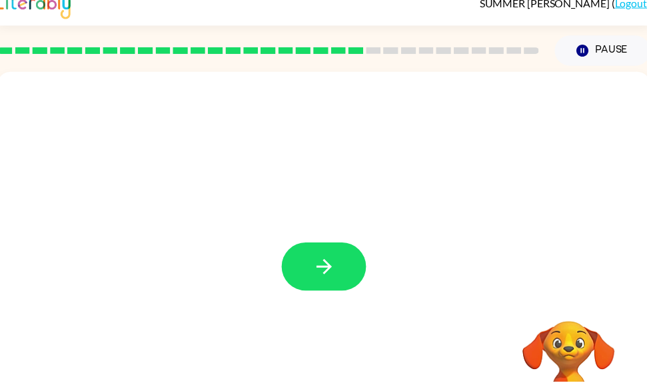
click at [316, 263] on icon "button" at bounding box center [327, 268] width 23 height 23
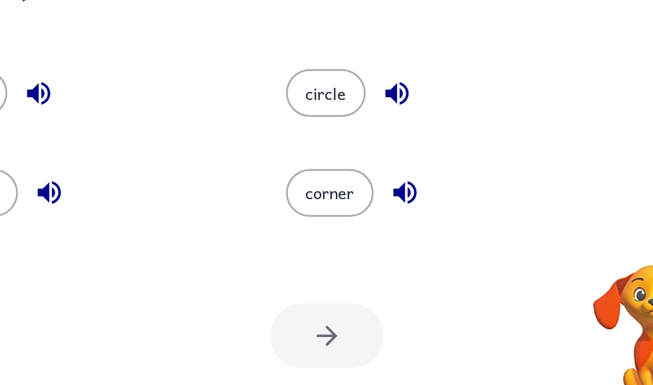
click at [271, 197] on div "corner" at bounding box center [404, 234] width 266 height 75
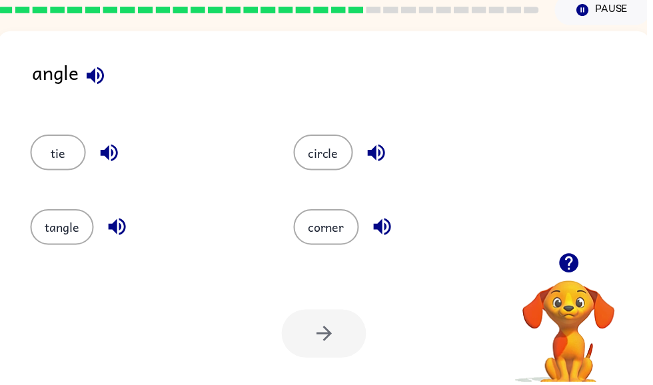
scroll to position [57, 0]
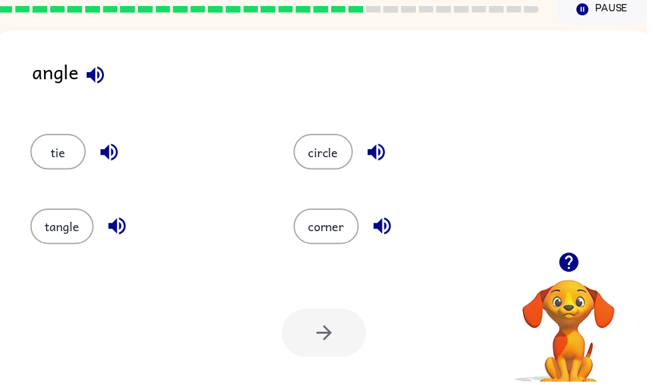
click at [98, 73] on icon "button" at bounding box center [96, 75] width 23 height 23
click at [95, 70] on icon "button" at bounding box center [95, 75] width 17 height 17
click at [101, 69] on icon "button" at bounding box center [95, 75] width 17 height 17
click at [95, 75] on icon "button" at bounding box center [95, 75] width 17 height 17
click at [95, 81] on icon "button" at bounding box center [95, 75] width 17 height 17
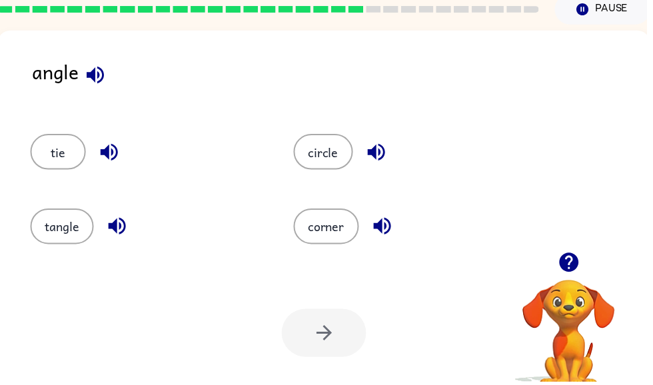
click at [143, 134] on div "tie" at bounding box center [138, 147] width 266 height 75
click at [111, 145] on icon "button" at bounding box center [110, 153] width 23 height 23
click at [122, 220] on icon "button" at bounding box center [118, 228] width 23 height 23
click at [380, 153] on icon "button" at bounding box center [380, 153] width 23 height 23
click at [395, 231] on icon "button" at bounding box center [386, 228] width 23 height 23
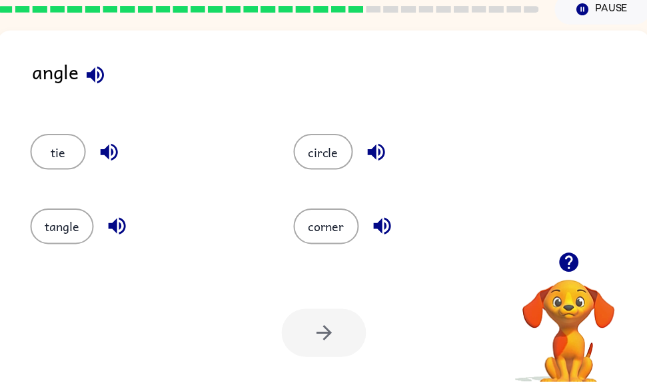
click at [69, 208] on div "tangle" at bounding box center [138, 222] width 266 height 75
click at [363, 310] on div "Your browser must support playing .mp4 files to use Literably. Please try using…" at bounding box center [327, 336] width 660 height 150
click at [50, 226] on button "tangle" at bounding box center [63, 229] width 64 height 36
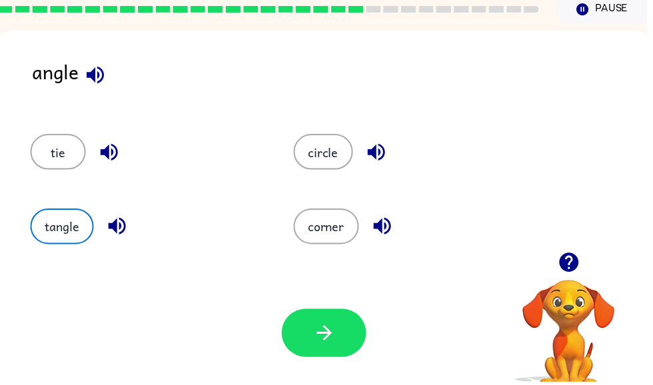
click at [55, 227] on button "tangle" at bounding box center [63, 229] width 64 height 36
click at [325, 326] on icon "button" at bounding box center [327, 336] width 23 height 23
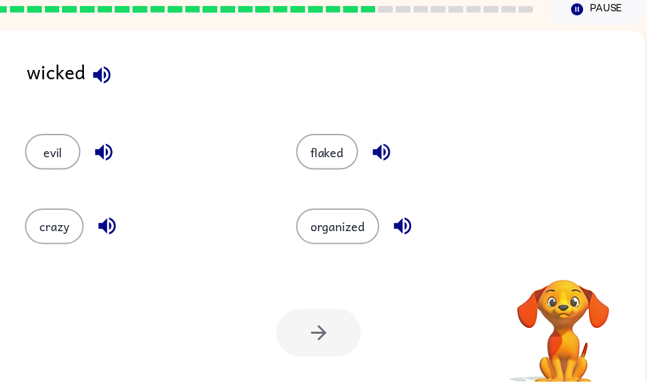
scroll to position [0, 8]
click at [417, 349] on div "Your browser must support playing .mp4 files to use Literably. Please try using…" at bounding box center [322, 336] width 660 height 150
click at [100, 72] on icon "button" at bounding box center [102, 75] width 23 height 23
click at [381, 143] on icon "button" at bounding box center [385, 153] width 23 height 23
click at [405, 225] on icon "button" at bounding box center [406, 228] width 17 height 17
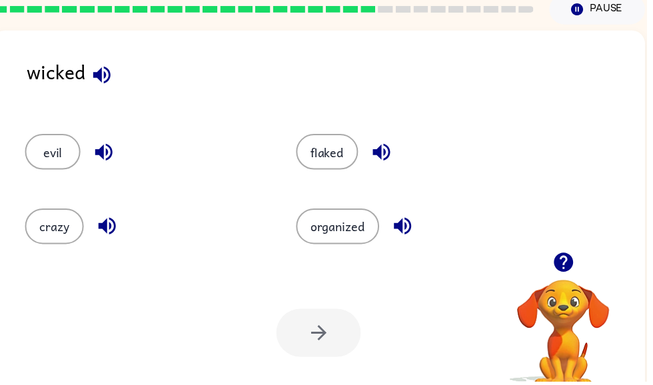
click at [104, 138] on button "button" at bounding box center [105, 154] width 34 height 34
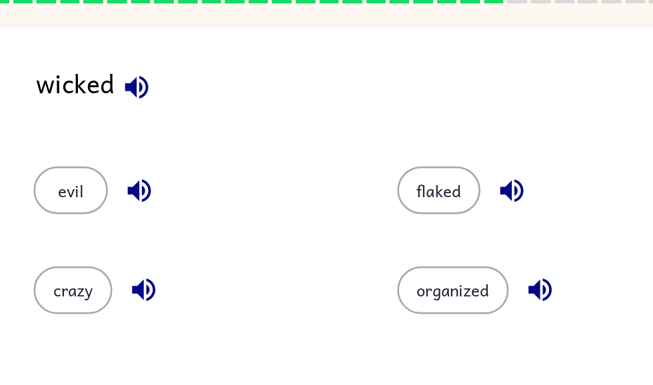
click at [101, 145] on icon "button" at bounding box center [104, 153] width 17 height 17
click at [70, 148] on button "evil" at bounding box center [53, 153] width 56 height 36
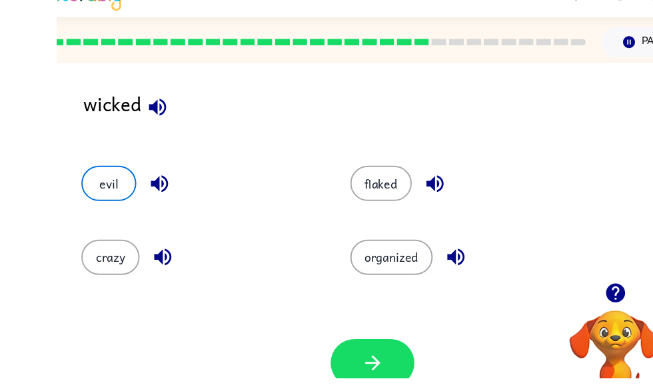
scroll to position [0, 0]
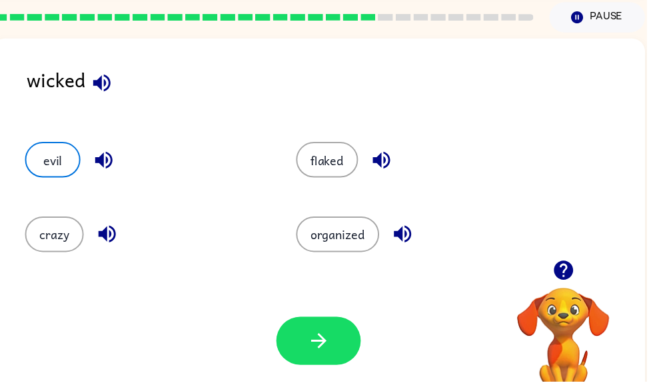
click at [321, 357] on button "button" at bounding box center [321, 344] width 85 height 49
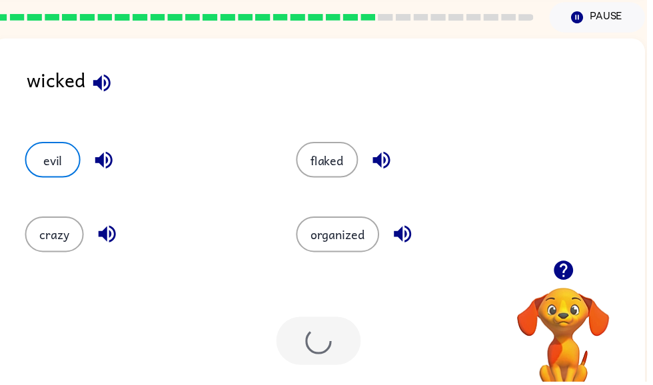
scroll to position [49, 0]
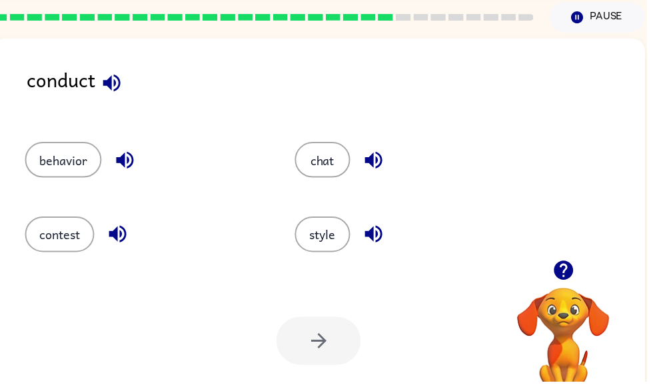
click at [114, 87] on icon "button" at bounding box center [112, 83] width 23 height 23
click at [380, 220] on button "button" at bounding box center [378, 236] width 34 height 34
click at [375, 220] on button "button" at bounding box center [378, 236] width 34 height 34
click at [341, 229] on button "style" at bounding box center [326, 237] width 56 height 36
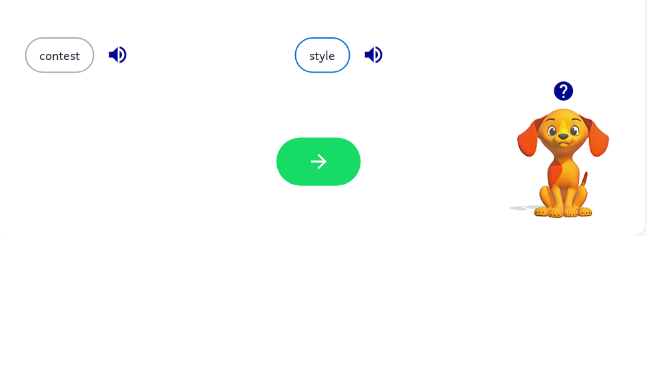
scroll to position [84, 0]
click at [348, 286] on button "button" at bounding box center [321, 310] width 85 height 49
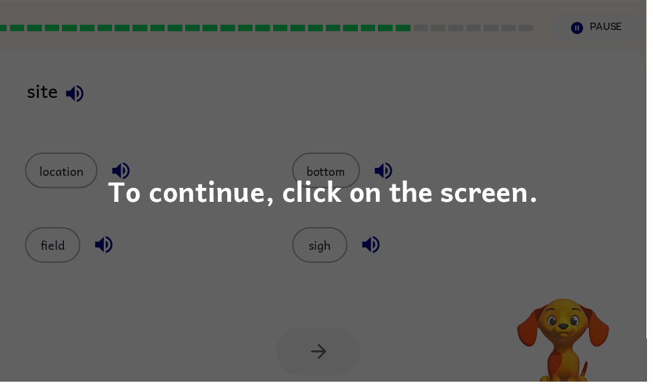
scroll to position [0, 0]
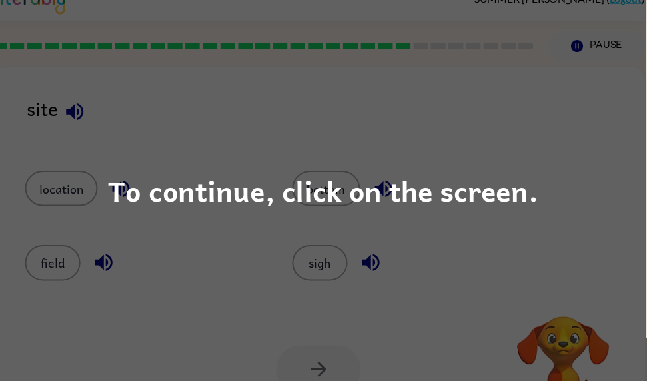
click at [508, 111] on div "To continue, click on the screen." at bounding box center [326, 192] width 653 height 385
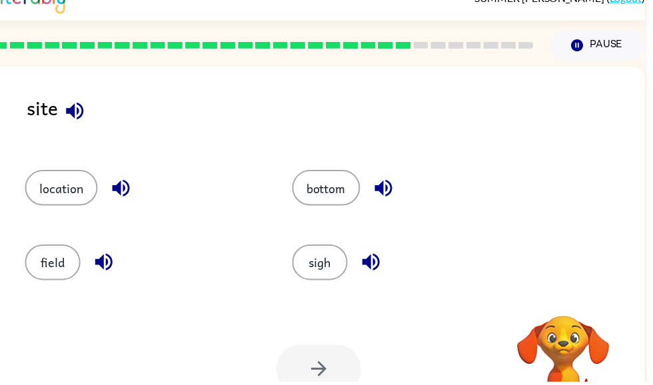
click at [551, 56] on div "Pause Pause" at bounding box center [603, 46] width 113 height 47
click at [315, 99] on div "site" at bounding box center [339, 119] width 625 height 51
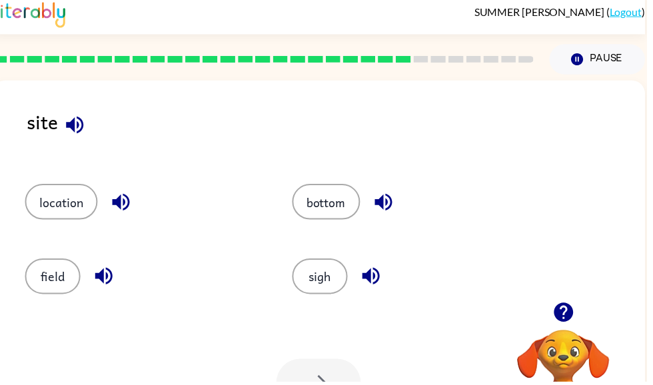
scroll to position [0, 0]
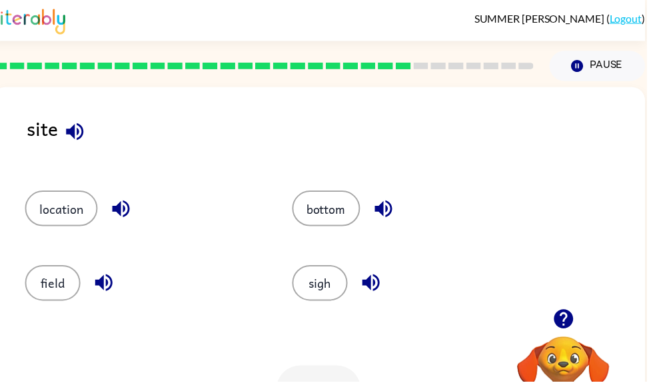
click at [91, 136] on button "button" at bounding box center [76, 133] width 34 height 34
click at [359, 292] on button "button" at bounding box center [375, 286] width 34 height 34
click at [376, 311] on div "sigh" at bounding box center [405, 280] width 270 height 75
click at [385, 199] on button "button" at bounding box center [388, 211] width 34 height 34
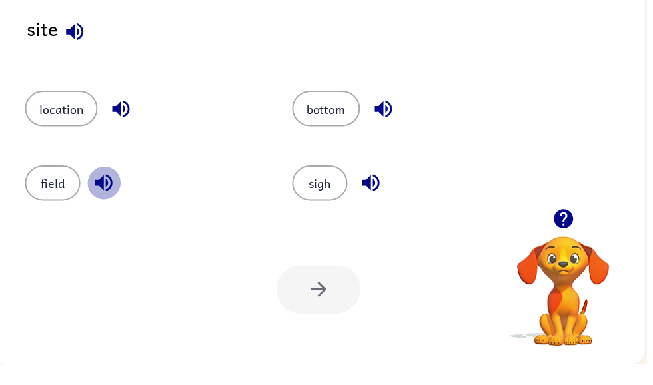
scroll to position [84, 0]
click at [326, 113] on button "bottom" at bounding box center [329, 127] width 69 height 36
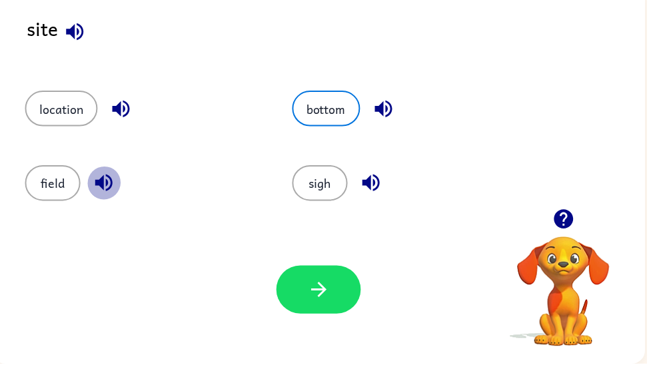
click at [329, 299] on icon "button" at bounding box center [322, 310] width 23 height 23
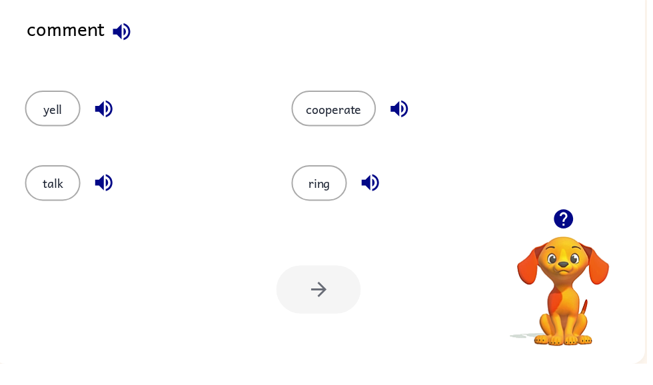
click at [411, 122] on button "button" at bounding box center [404, 128] width 34 height 34
click at [375, 185] on button "button" at bounding box center [374, 202] width 34 height 34
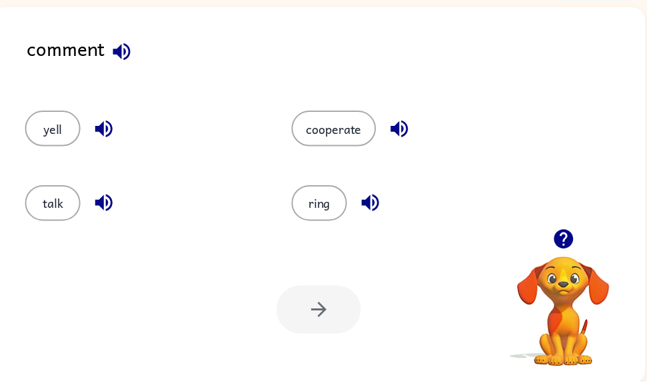
scroll to position [81, 0]
click at [118, 58] on icon "button" at bounding box center [122, 52] width 23 height 23
click at [127, 60] on icon "button" at bounding box center [122, 51] width 17 height 17
click at [86, 225] on div "talk" at bounding box center [134, 199] width 269 height 75
click at [85, 225] on div "talk" at bounding box center [134, 199] width 269 height 75
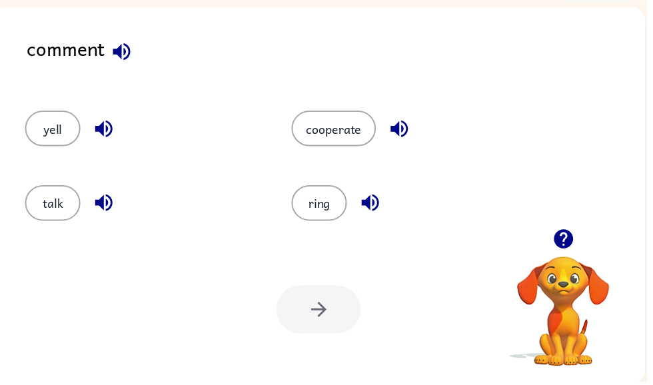
click at [65, 210] on button "talk" at bounding box center [53, 205] width 56 height 36
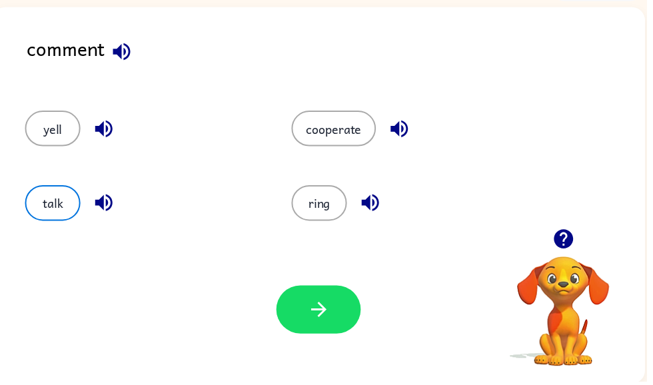
click at [323, 300] on button "button" at bounding box center [321, 313] width 85 height 49
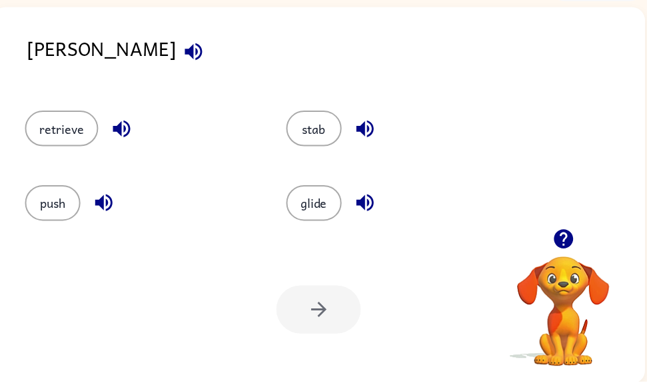
click at [123, 140] on icon "button" at bounding box center [122, 130] width 23 height 23
click at [179, 59] on button "button" at bounding box center [196, 52] width 34 height 34
click at [184, 64] on icon "button" at bounding box center [195, 52] width 23 height 23
click at [340, 163] on div "glide" at bounding box center [396, 199] width 264 height 75
click at [342, 128] on button "stab" at bounding box center [317, 130] width 56 height 36
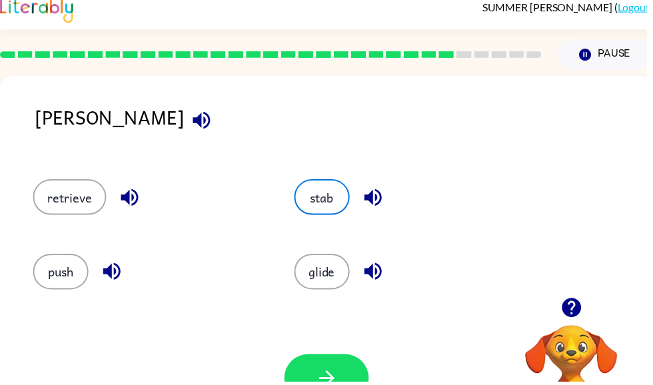
scroll to position [11, 0]
click at [346, 385] on button "button" at bounding box center [329, 382] width 85 height 49
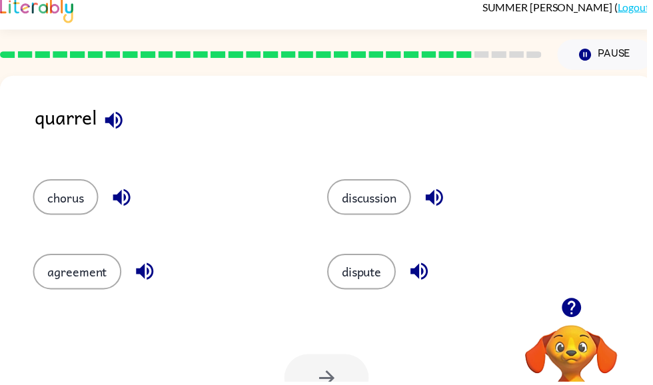
click at [111, 117] on icon "button" at bounding box center [114, 121] width 23 height 23
click at [129, 122] on button "button" at bounding box center [115, 122] width 34 height 34
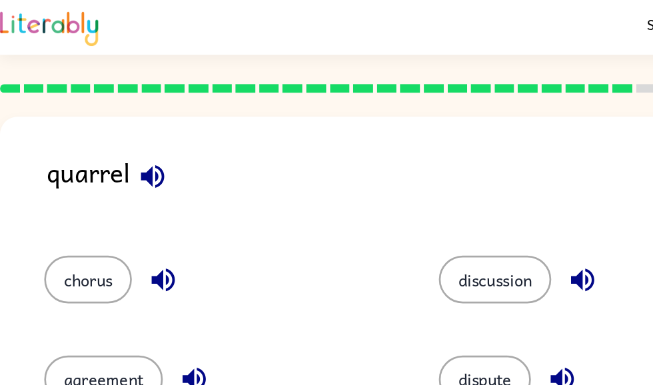
click at [133, 215] on icon "button" at bounding box center [122, 210] width 23 height 23
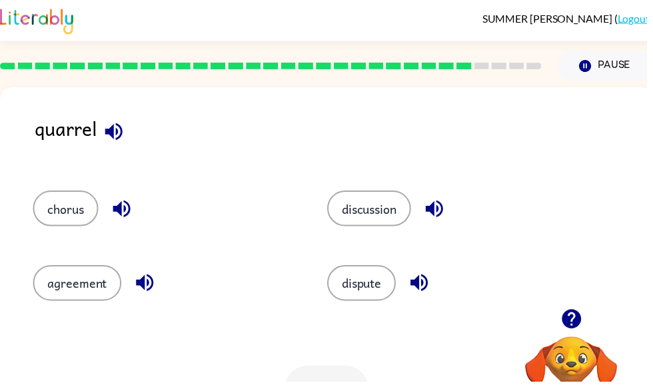
click at [145, 289] on icon "button" at bounding box center [145, 285] width 17 height 17
click at [441, 205] on icon "button" at bounding box center [438, 210] width 23 height 23
click at [421, 287] on icon "button" at bounding box center [423, 285] width 17 height 17
click at [110, 142] on icon "button" at bounding box center [114, 132] width 23 height 23
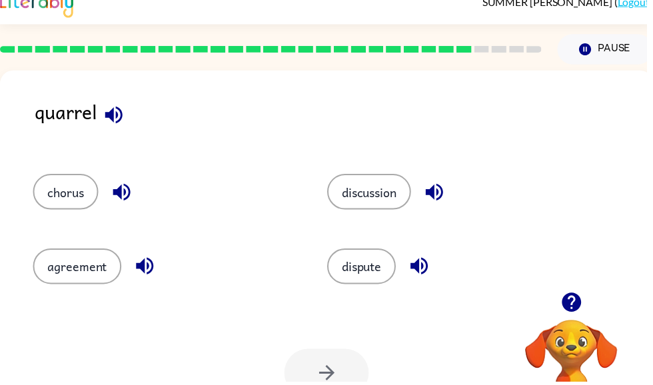
scroll to position [17, 0]
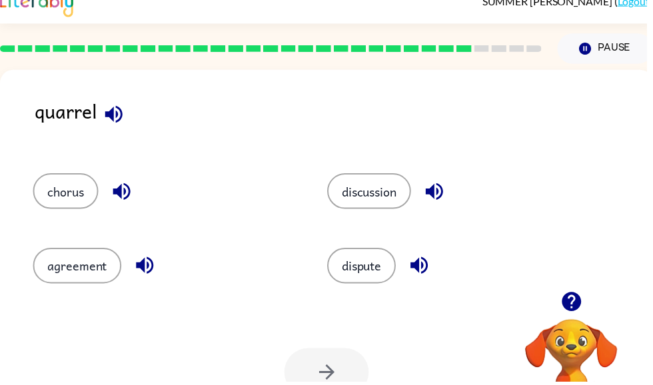
click at [110, 132] on button "button" at bounding box center [115, 116] width 34 height 34
click at [135, 187] on icon "button" at bounding box center [122, 193] width 23 height 23
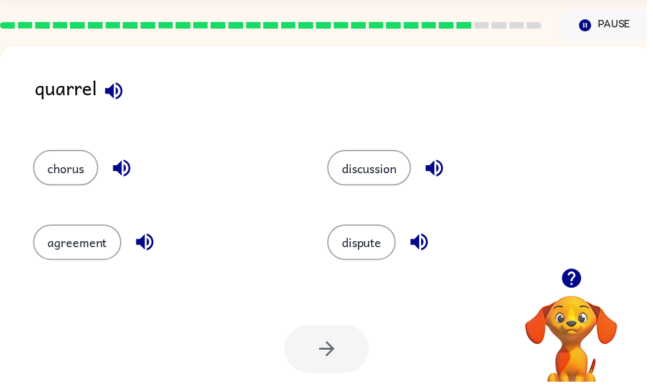
scroll to position [41, 0]
click at [77, 177] on button "chorus" at bounding box center [66, 169] width 66 height 36
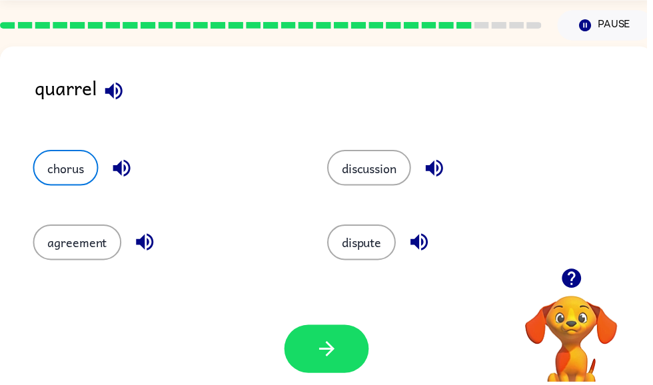
click at [328, 345] on icon "button" at bounding box center [330, 352] width 23 height 23
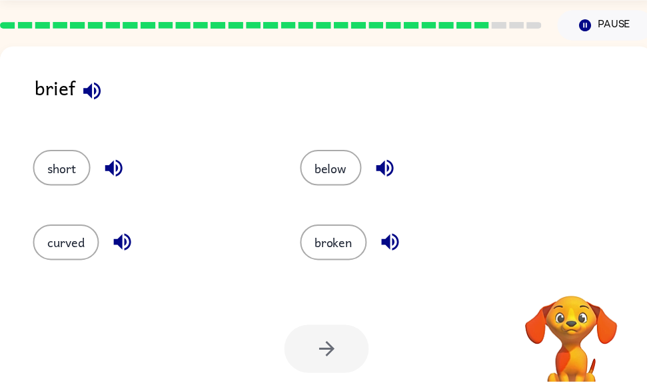
click at [347, 166] on button "below" at bounding box center [334, 169] width 62 height 36
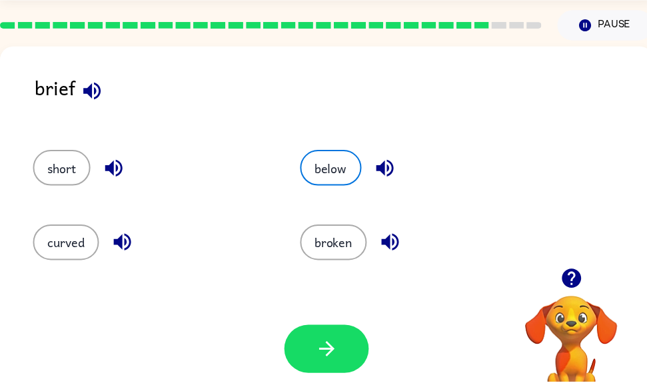
click at [97, 87] on icon "button" at bounding box center [92, 91] width 23 height 23
click at [326, 261] on button "broken" at bounding box center [336, 245] width 67 height 36
click at [319, 355] on icon "button" at bounding box center [330, 352] width 23 height 23
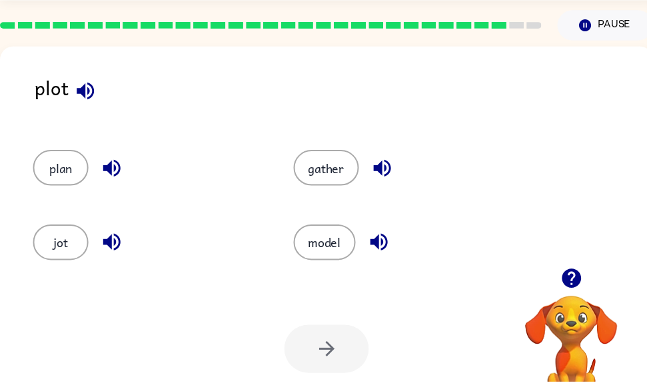
click at [91, 103] on icon "button" at bounding box center [86, 91] width 23 height 23
click at [89, 90] on icon "button" at bounding box center [85, 91] width 17 height 17
click at [81, 164] on button "plan" at bounding box center [61, 169] width 56 height 36
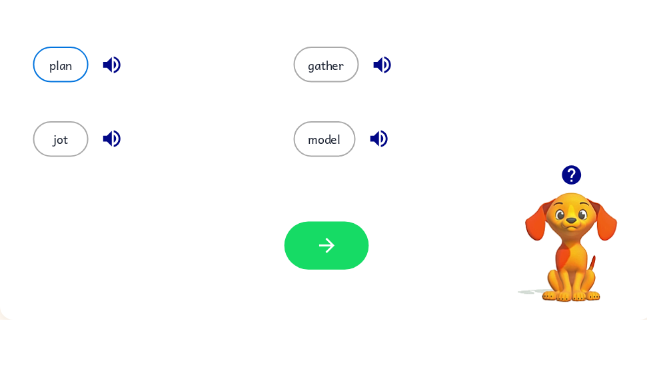
scroll to position [84, 0]
click at [365, 286] on button "button" at bounding box center [329, 310] width 85 height 49
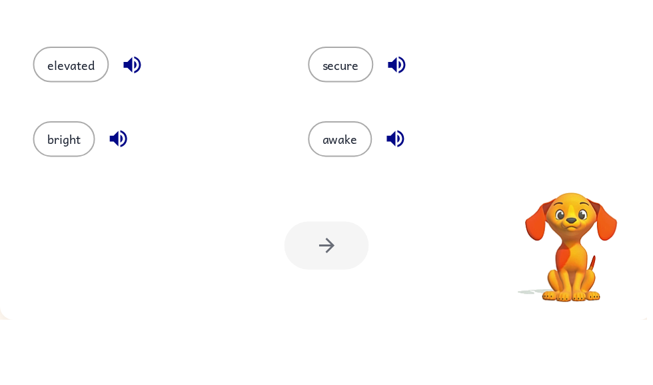
scroll to position [0, 0]
click at [349, 109] on button "secure" at bounding box center [344, 127] width 66 height 36
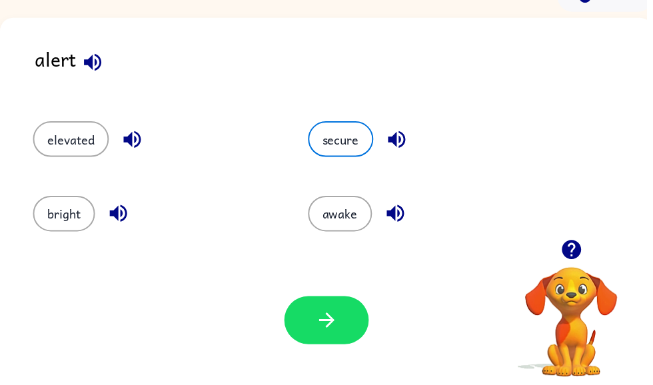
click at [337, 308] on button "button" at bounding box center [329, 323] width 85 height 49
